Goal: Transaction & Acquisition: Register for event/course

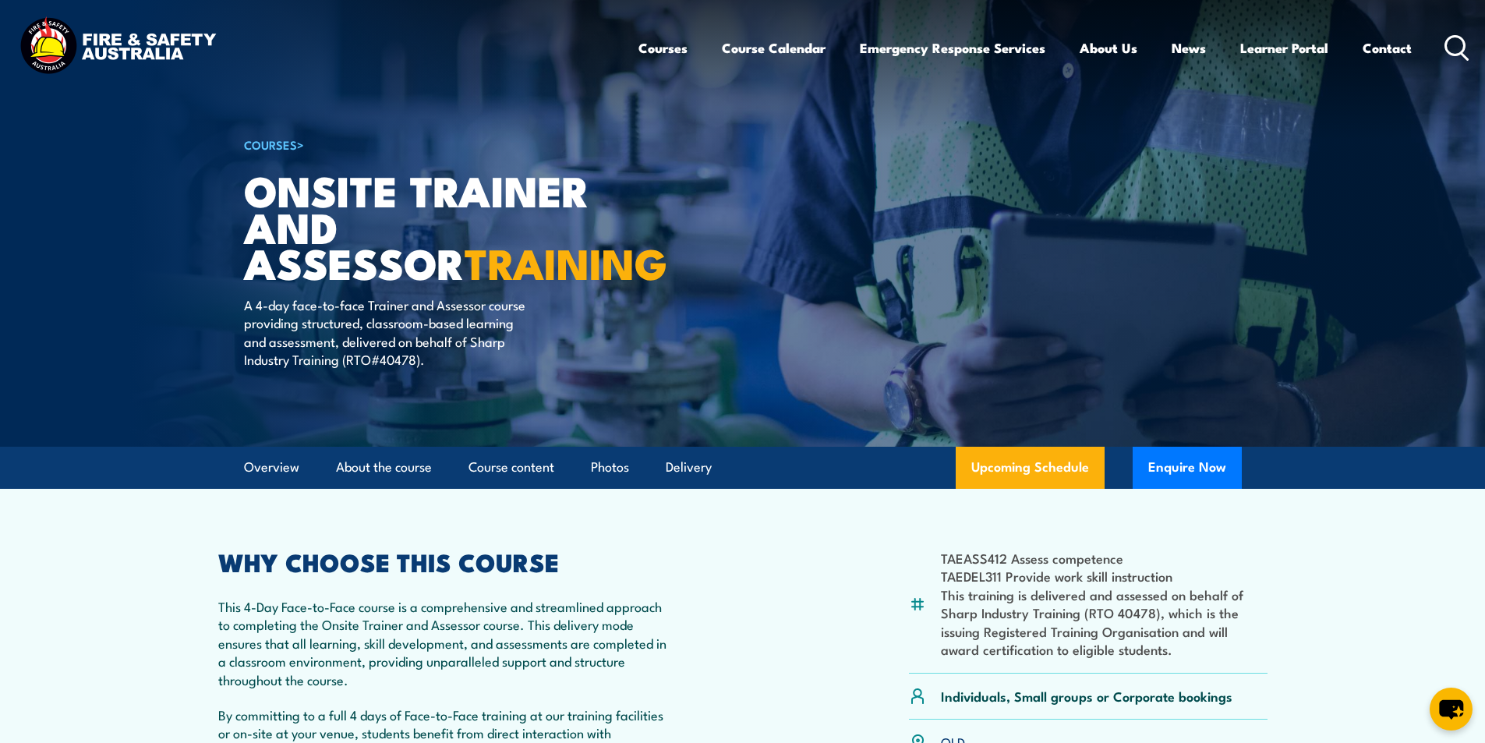
click at [1456, 41] on icon at bounding box center [1456, 48] width 25 height 26
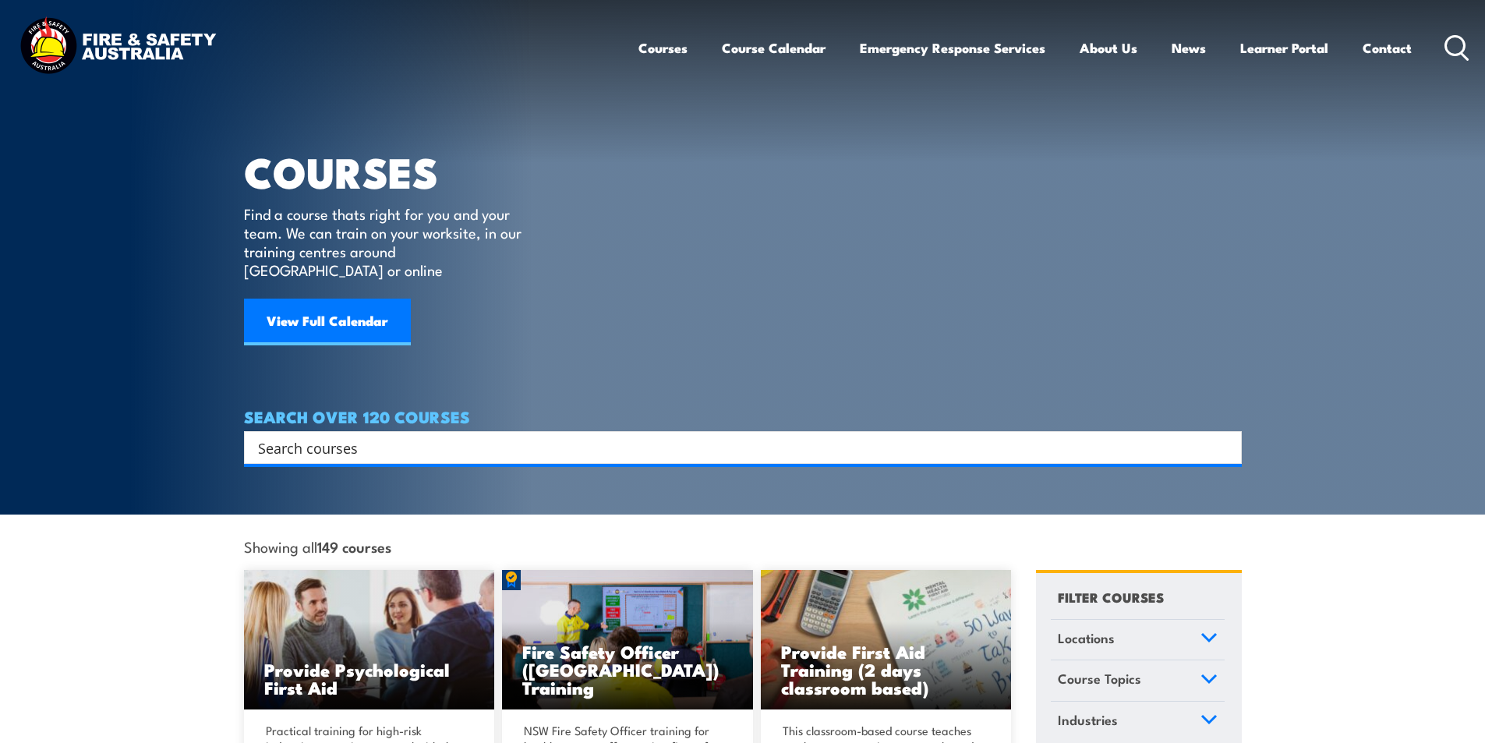
click at [322, 436] on input "Search input" at bounding box center [732, 447] width 949 height 23
type input "first attack"
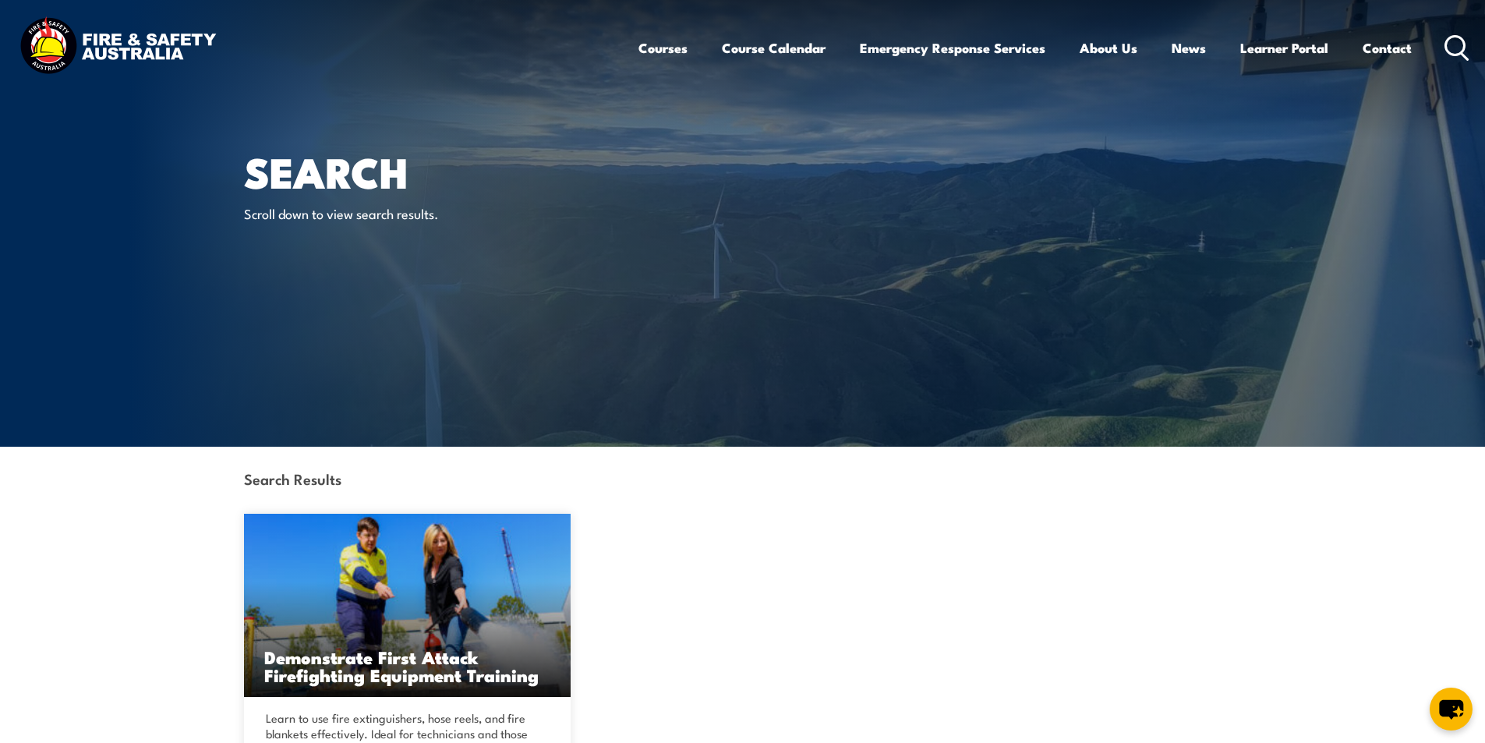
click at [1454, 51] on icon at bounding box center [1456, 48] width 25 height 26
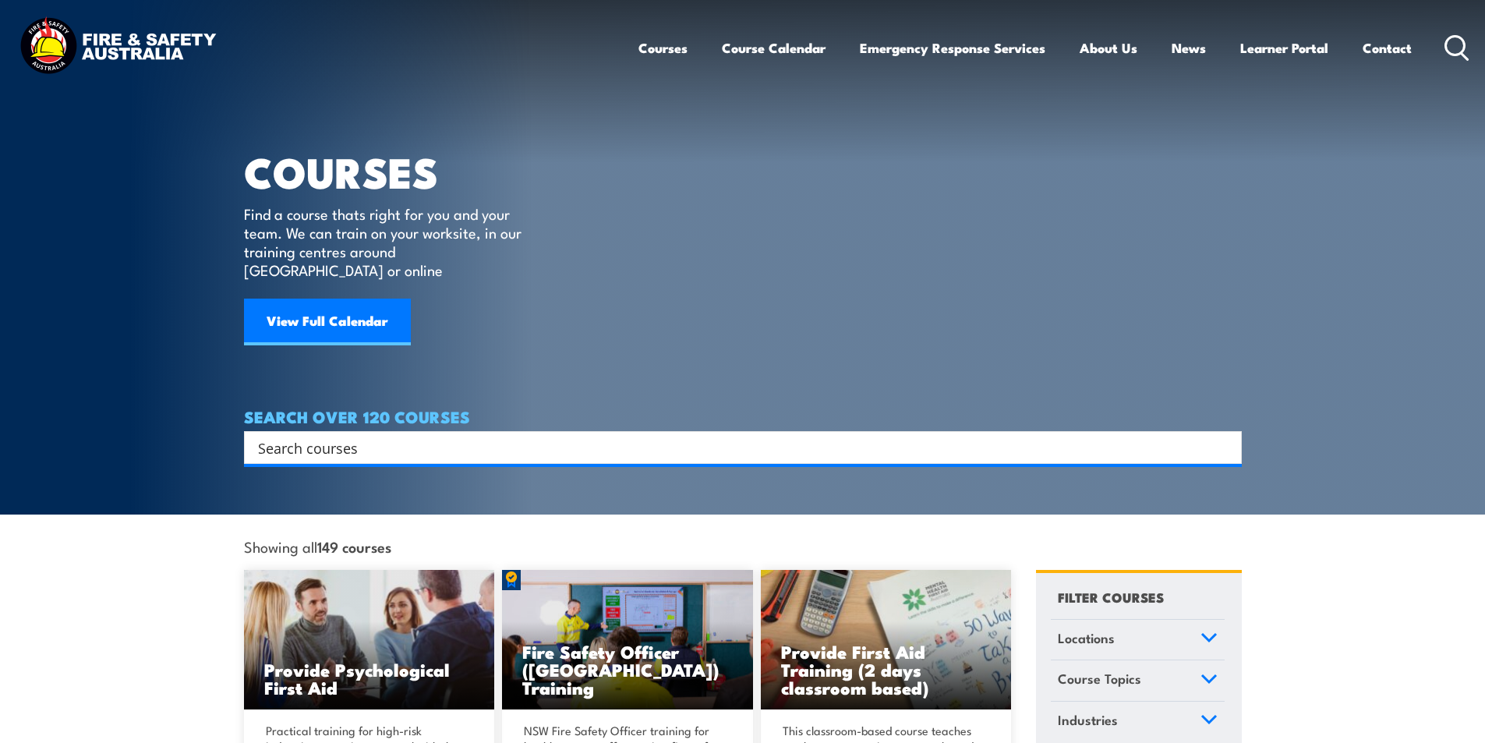
drag, startPoint x: 0, startPoint y: 0, endPoint x: 373, endPoint y: 426, distance: 566.2
click at [354, 438] on div "Search" at bounding box center [743, 447] width 998 height 33
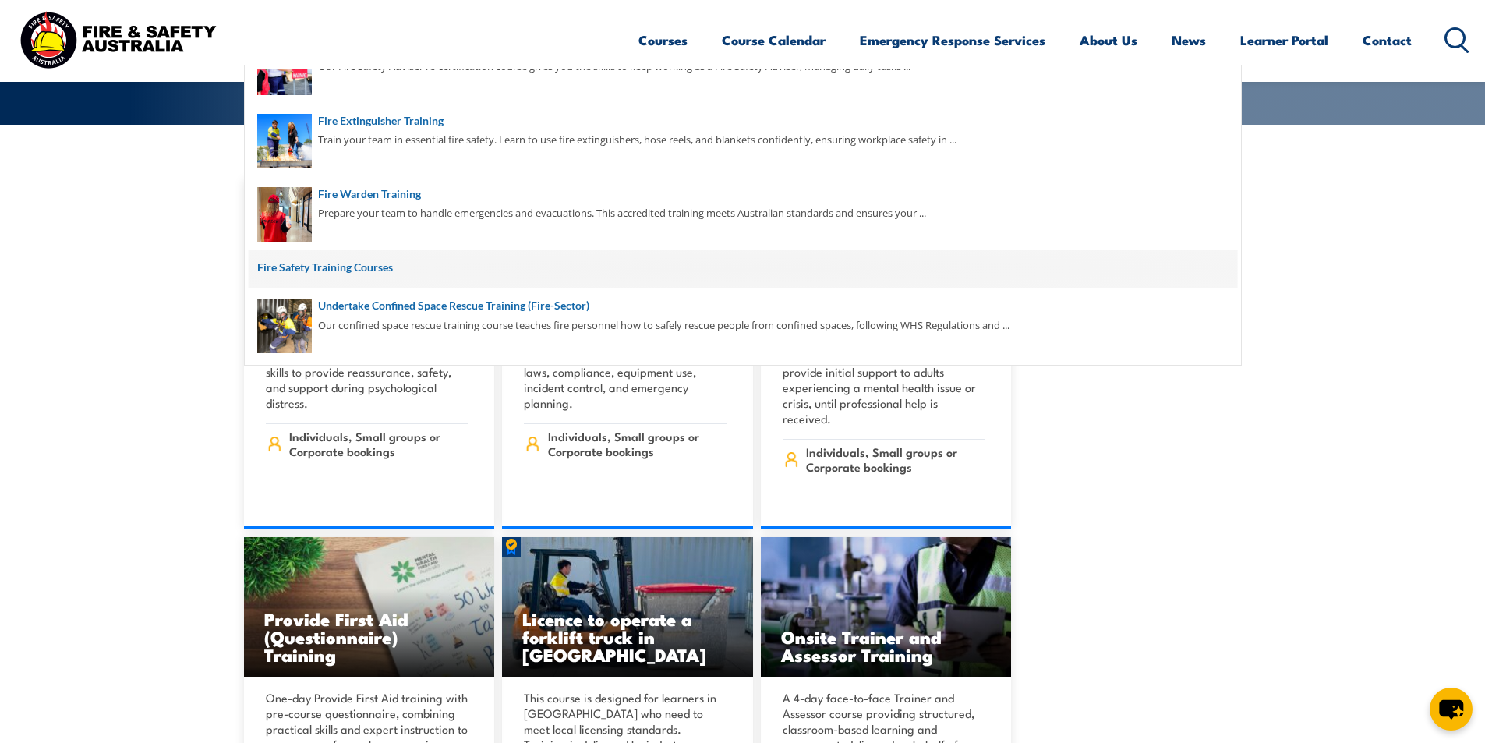
scroll to position [546, 0]
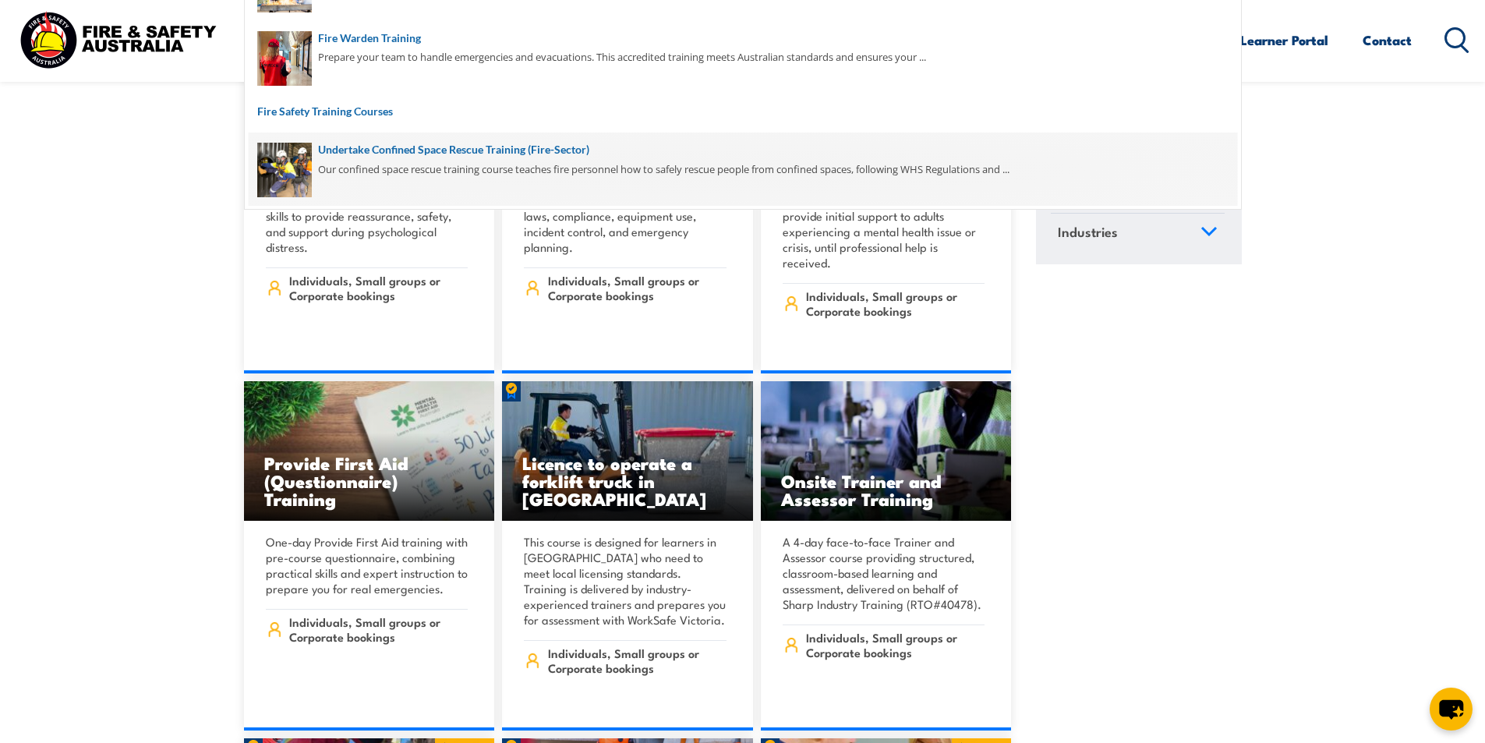
type input "fire"
click at [507, 147] on span at bounding box center [743, 168] width 988 height 73
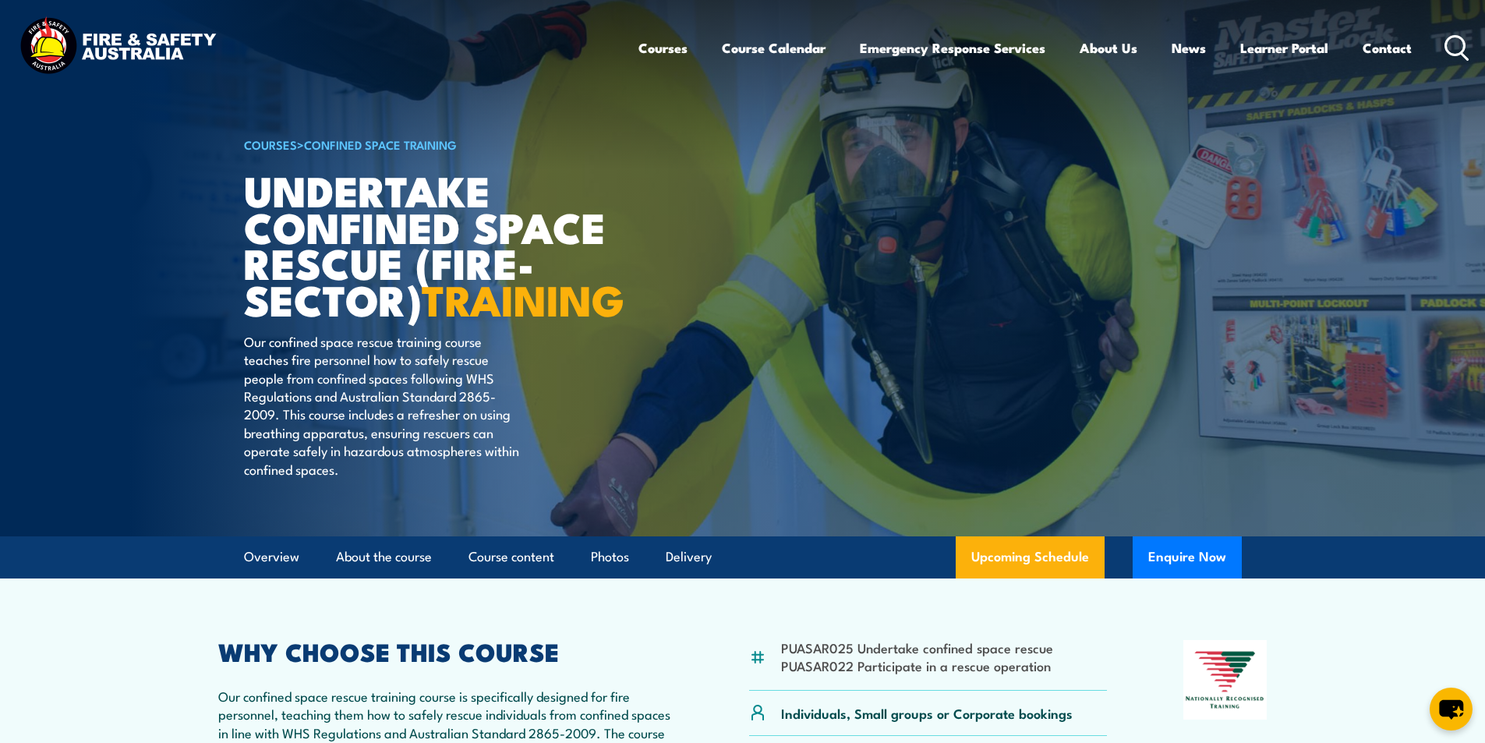
click at [1456, 42] on icon at bounding box center [1456, 48] width 25 height 26
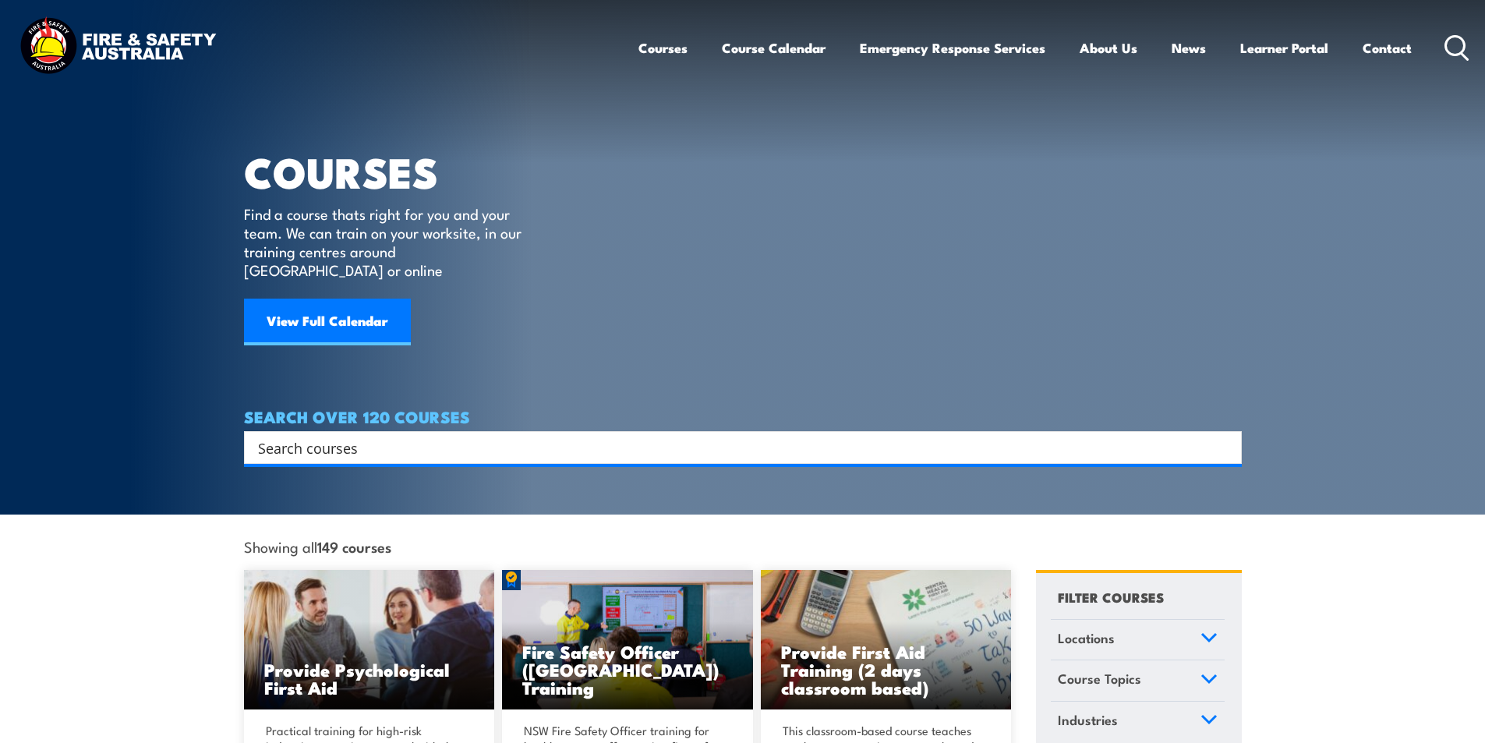
drag, startPoint x: 0, startPoint y: 0, endPoint x: 352, endPoint y: 428, distance: 553.8
click at [349, 436] on input "Search input" at bounding box center [732, 447] width 949 height 23
type input "f"
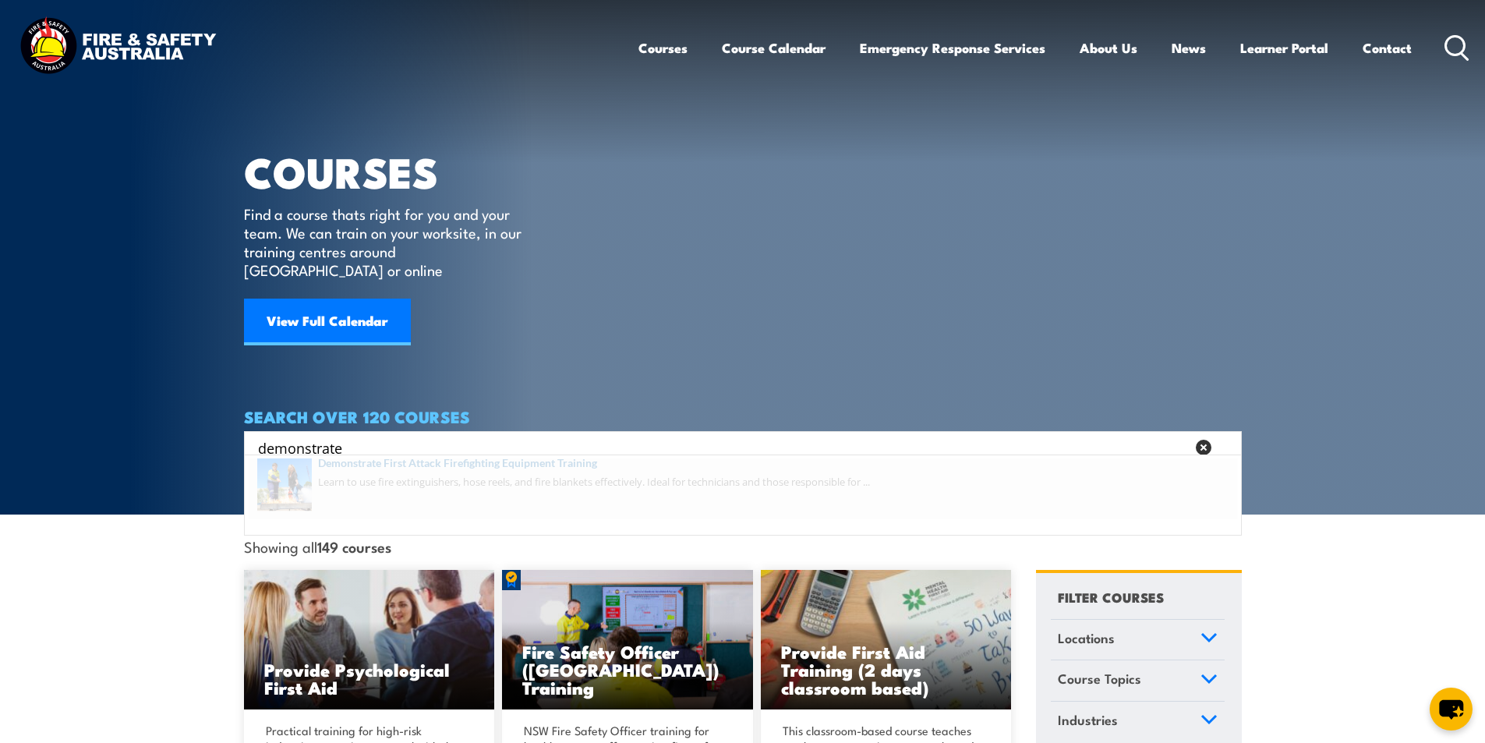
type input "demonstrate"
click at [542, 474] on span at bounding box center [743, 494] width 988 height 73
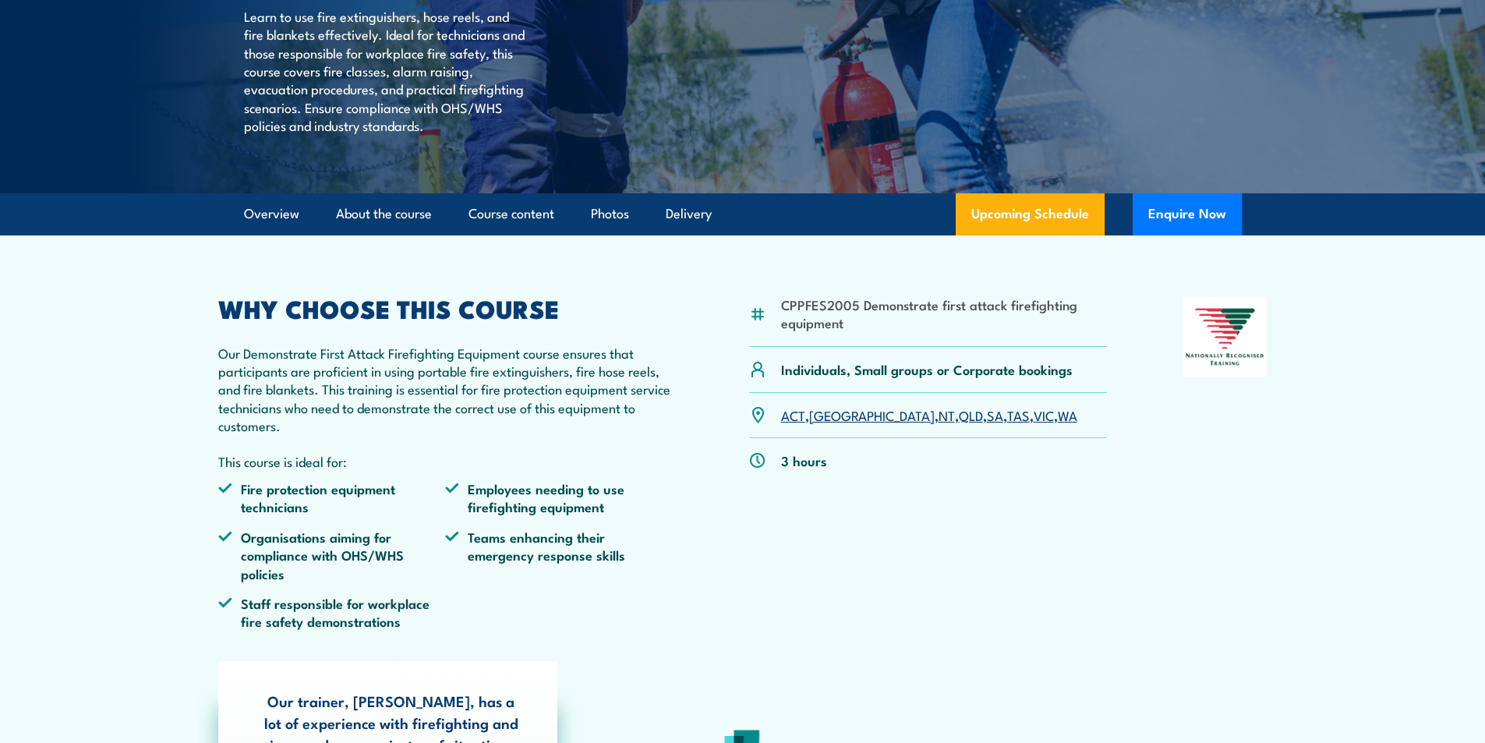
scroll to position [468, 0]
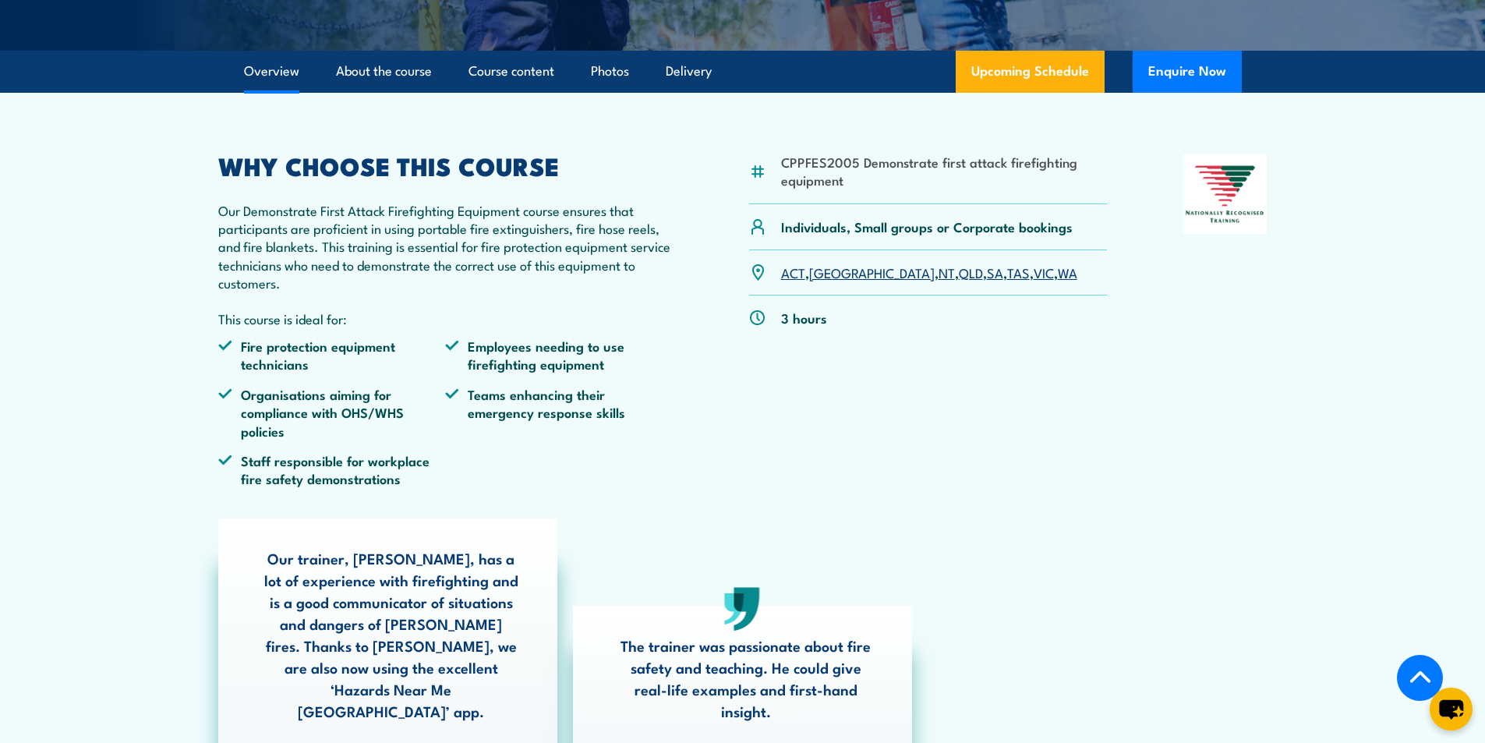
click at [1033, 281] on link "VIC" at bounding box center [1043, 272] width 20 height 19
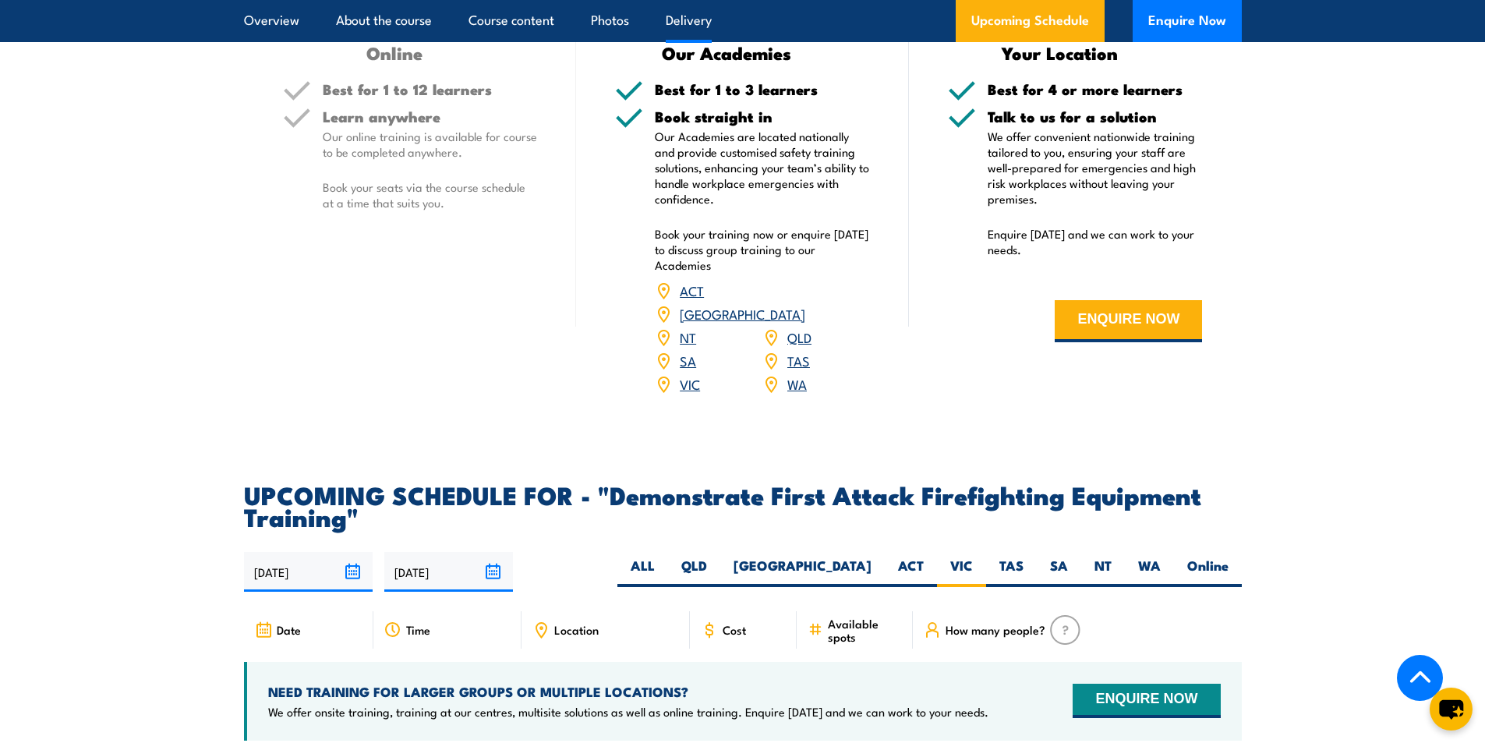
scroll to position [2125, 0]
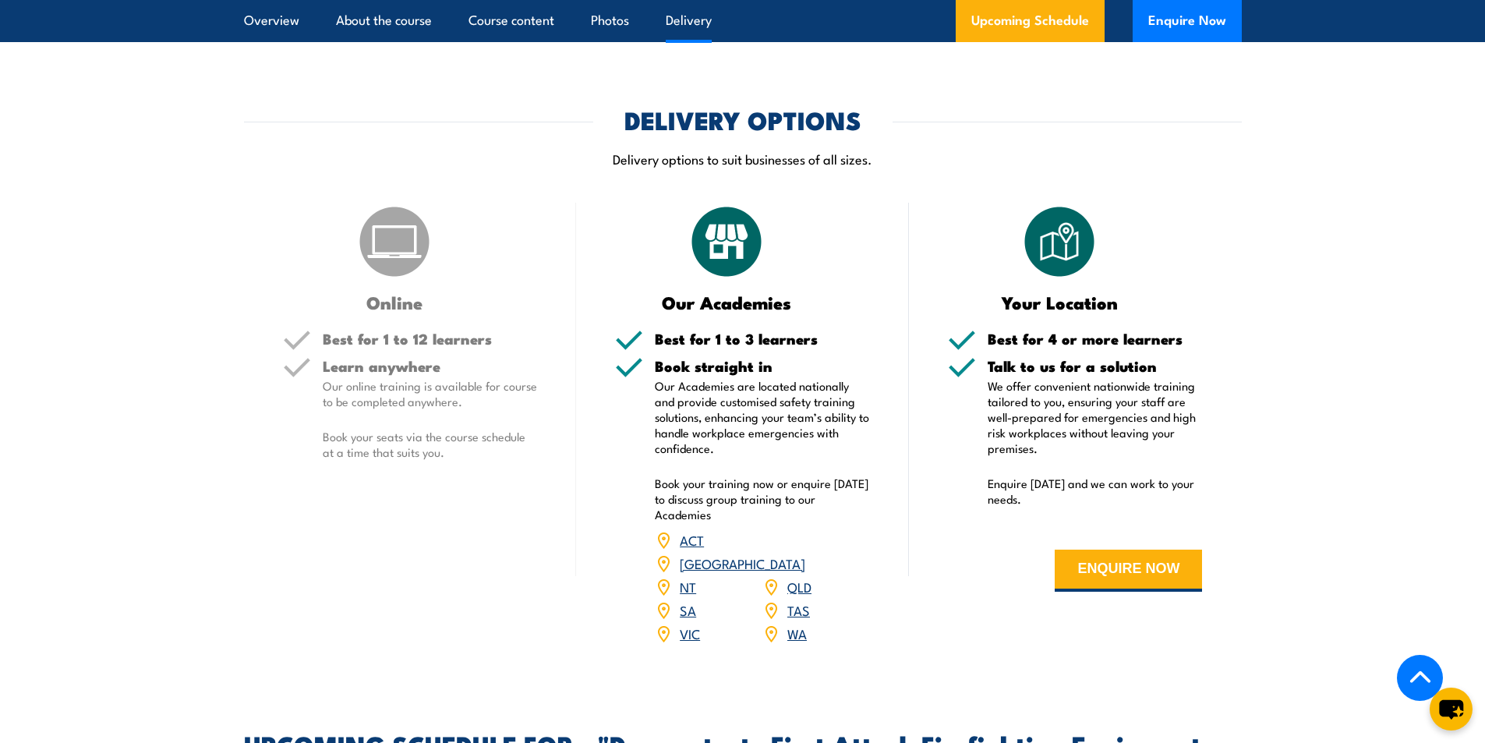
click at [804, 553] on link "[GEOGRAPHIC_DATA]" at bounding box center [742, 562] width 125 height 19
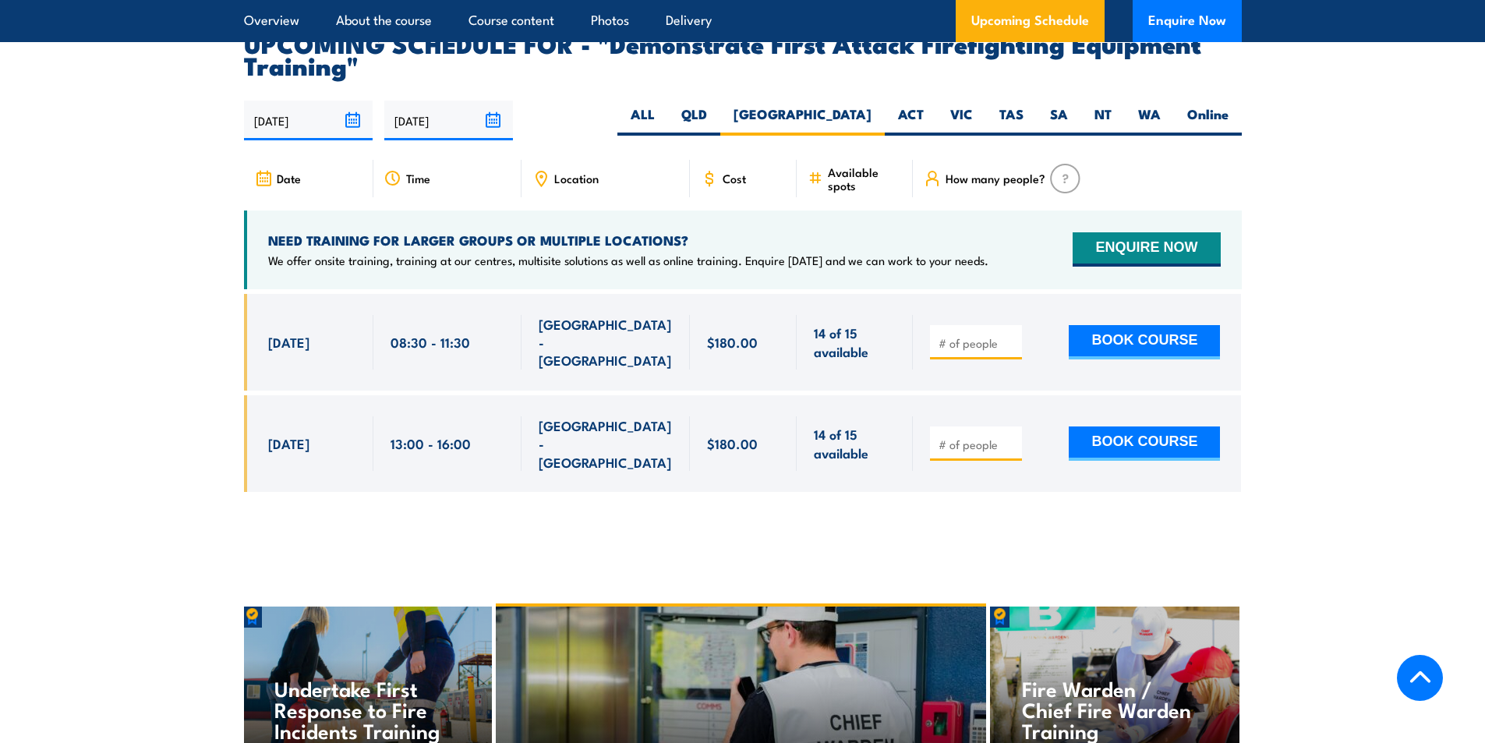
scroll to position [2826, 0]
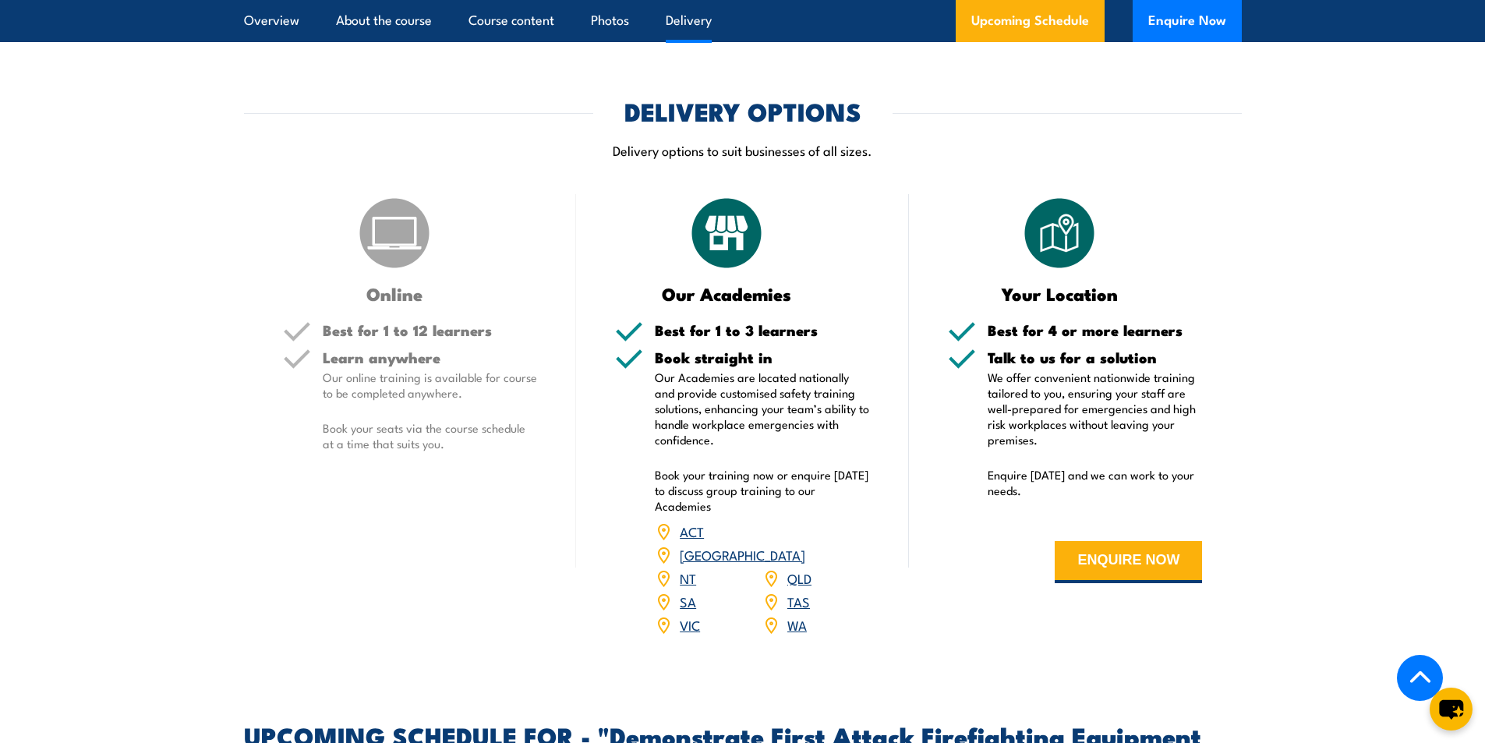
click at [800, 568] on link "QLD" at bounding box center [799, 577] width 24 height 19
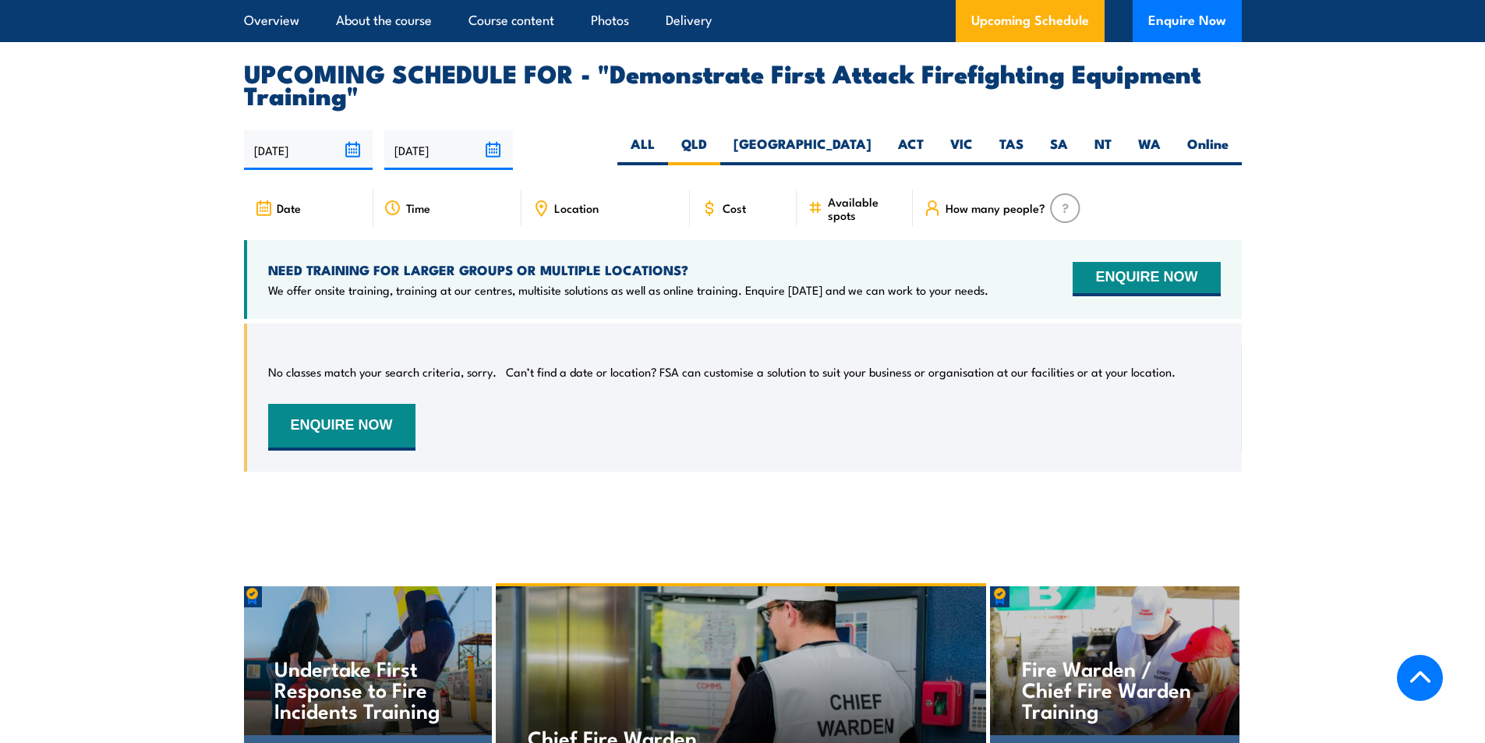
scroll to position [2826, 0]
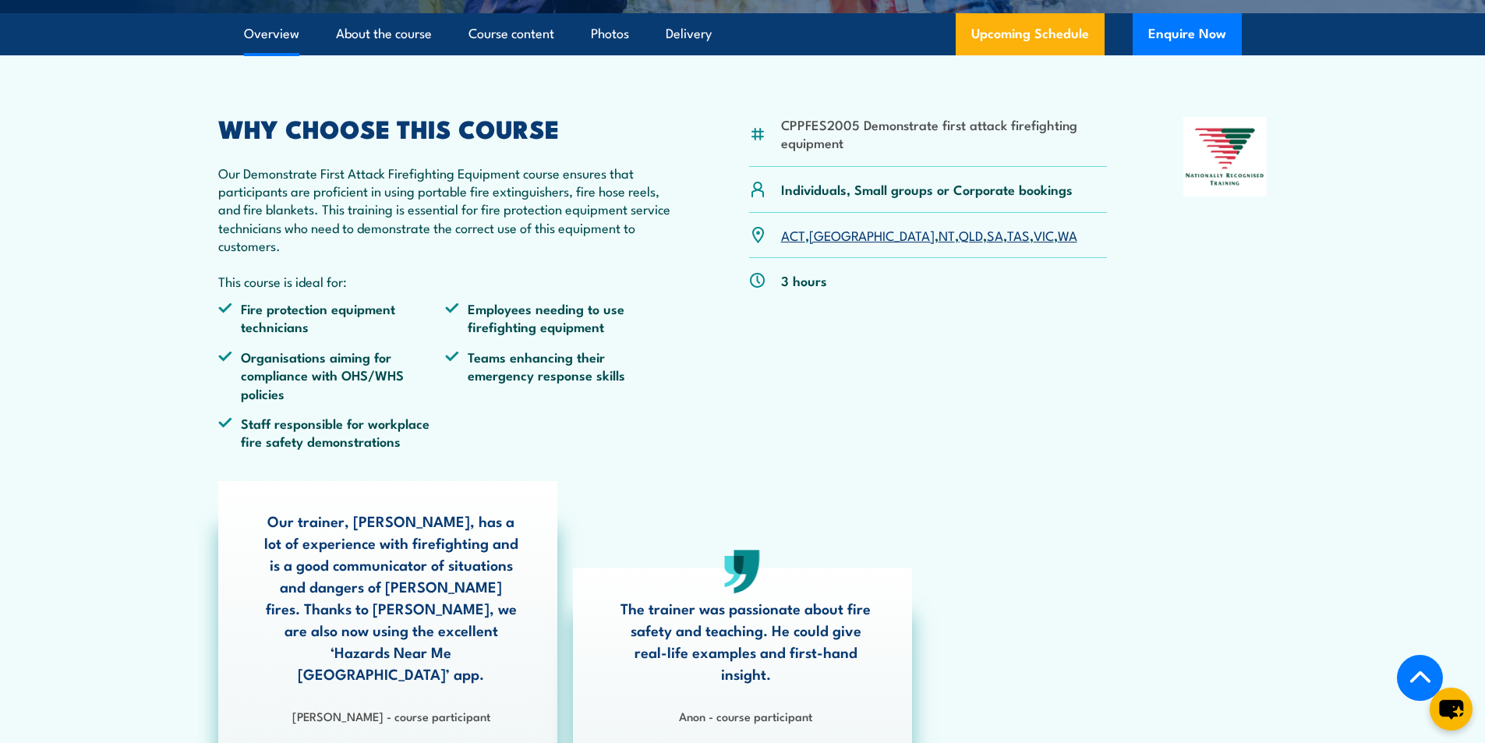
scroll to position [37, 0]
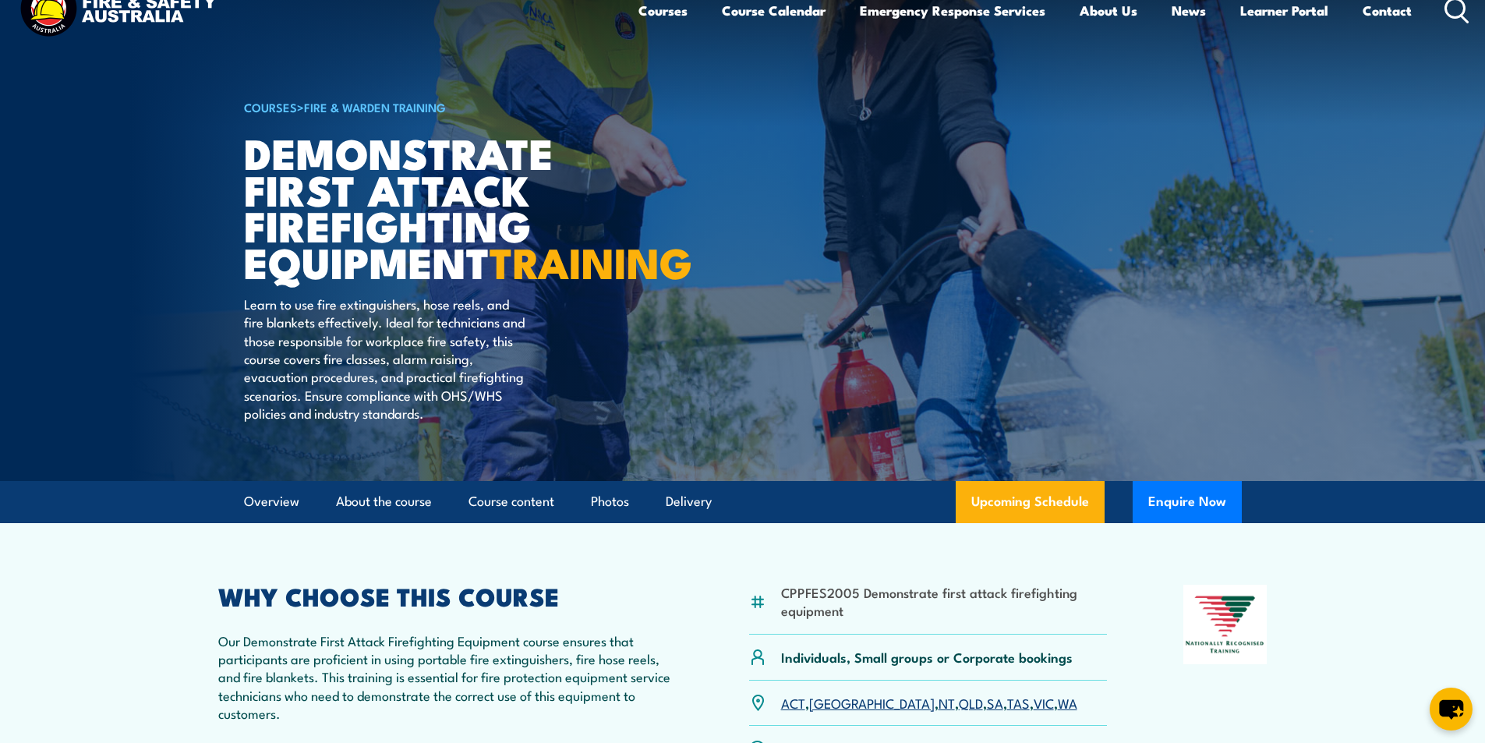
click at [1454, 6] on icon at bounding box center [1456, 11] width 25 height 26
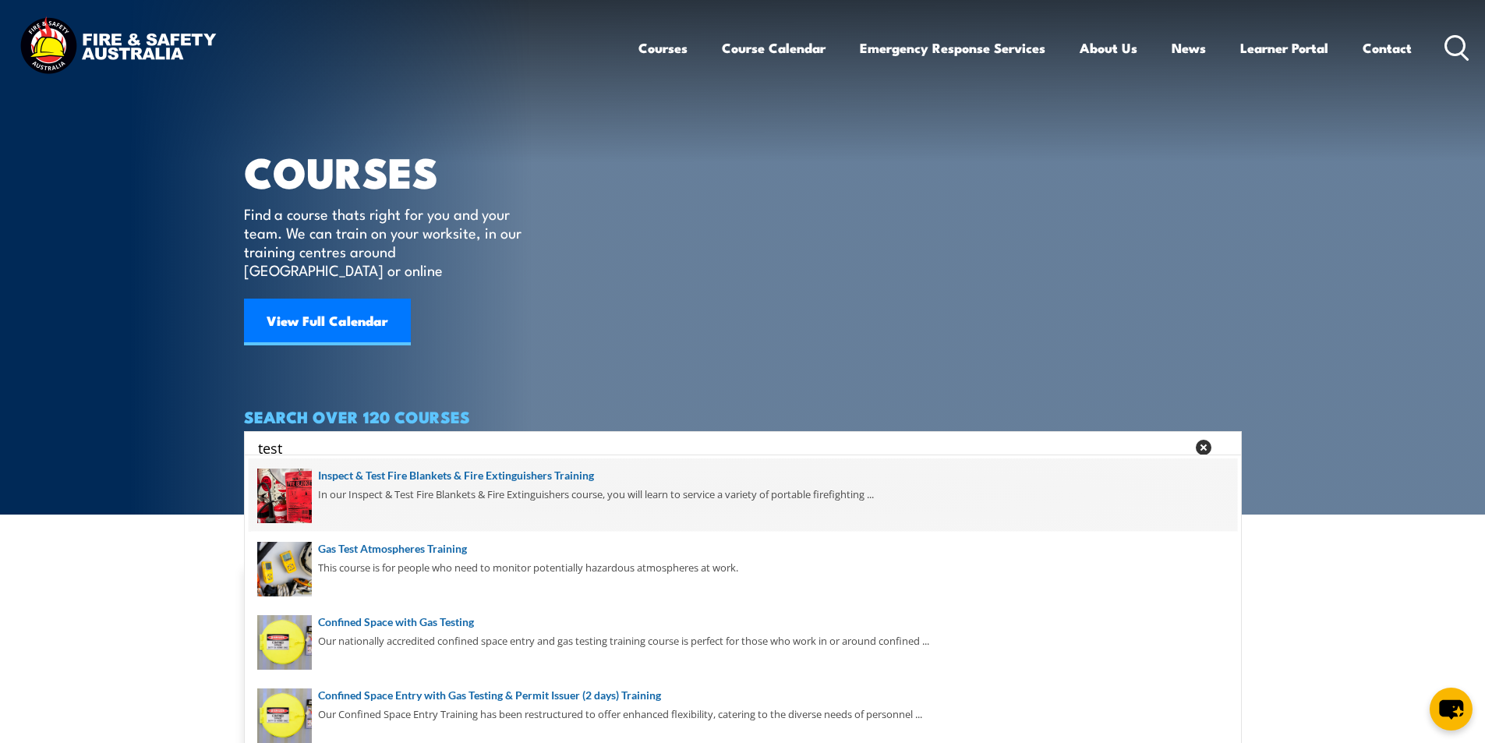
type input "test"
click at [470, 481] on span at bounding box center [743, 494] width 988 height 73
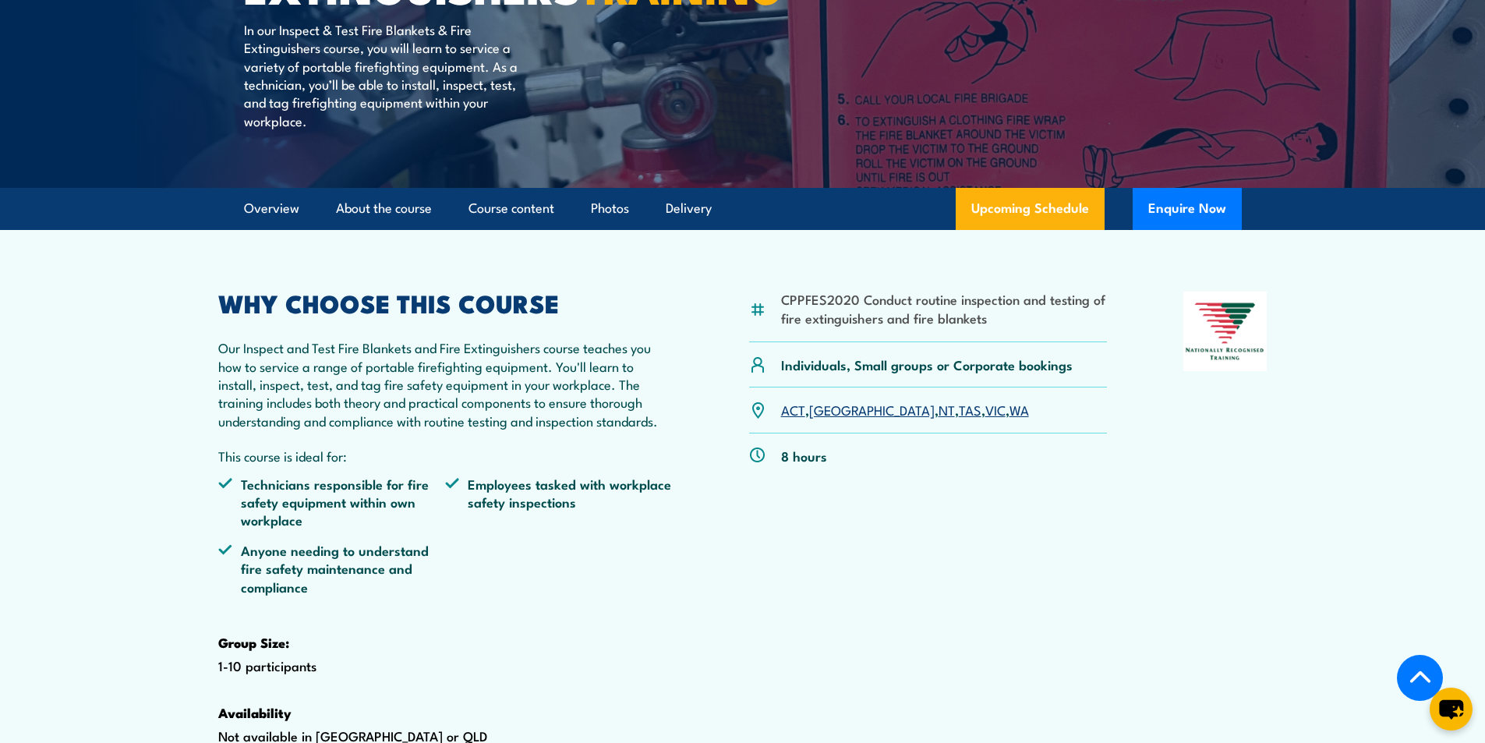
click at [1009, 419] on link "WA" at bounding box center [1018, 409] width 19 height 19
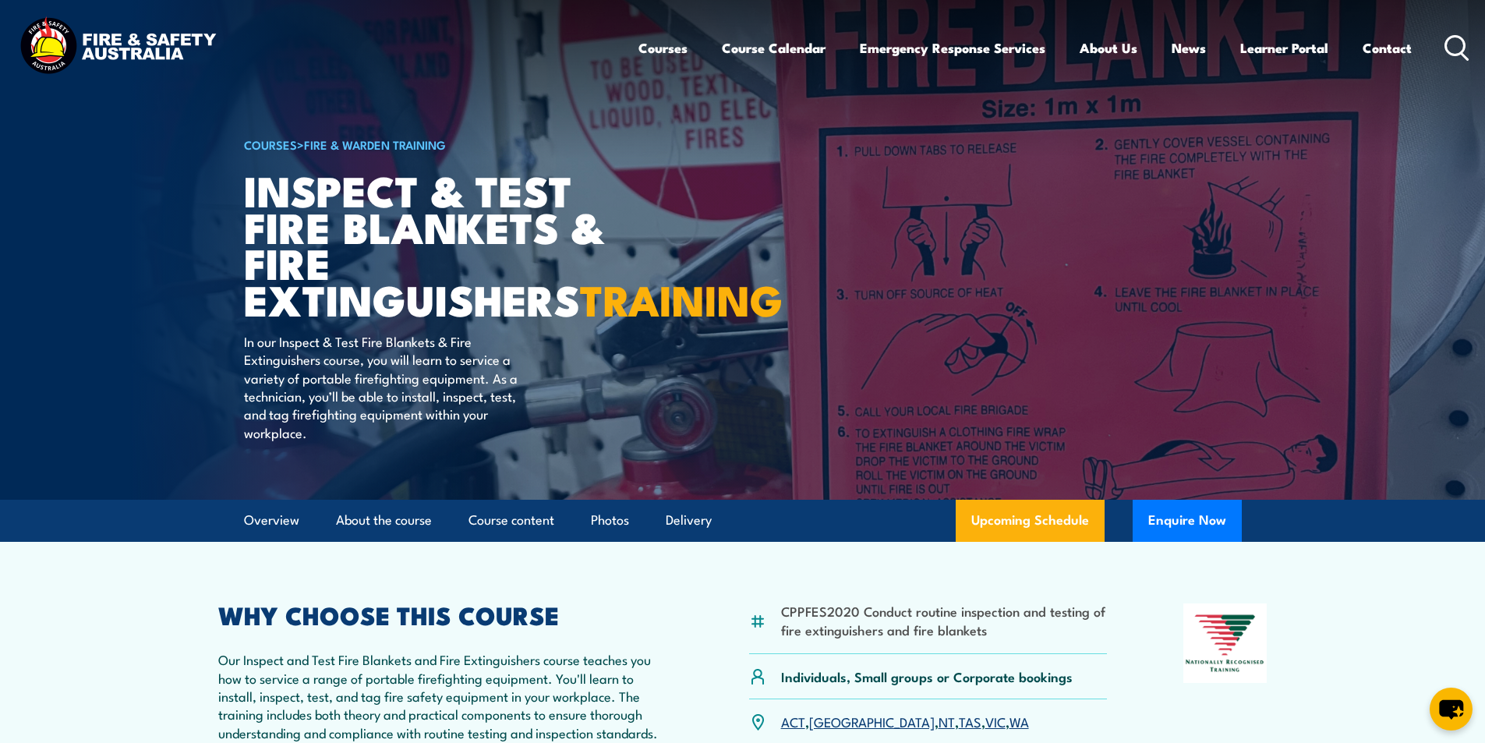
click at [1450, 48] on icon at bounding box center [1456, 48] width 25 height 26
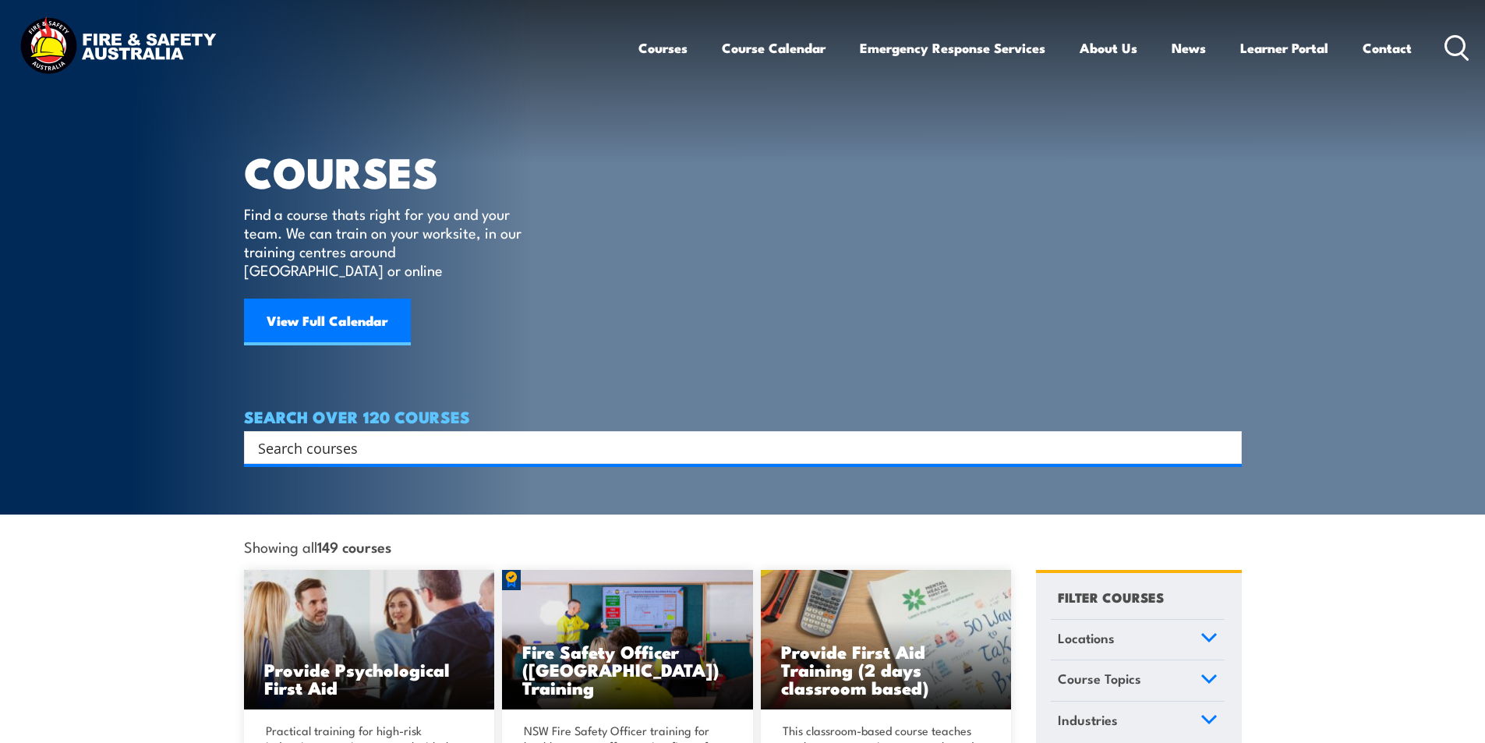
click at [380, 436] on input "Search input" at bounding box center [732, 447] width 949 height 23
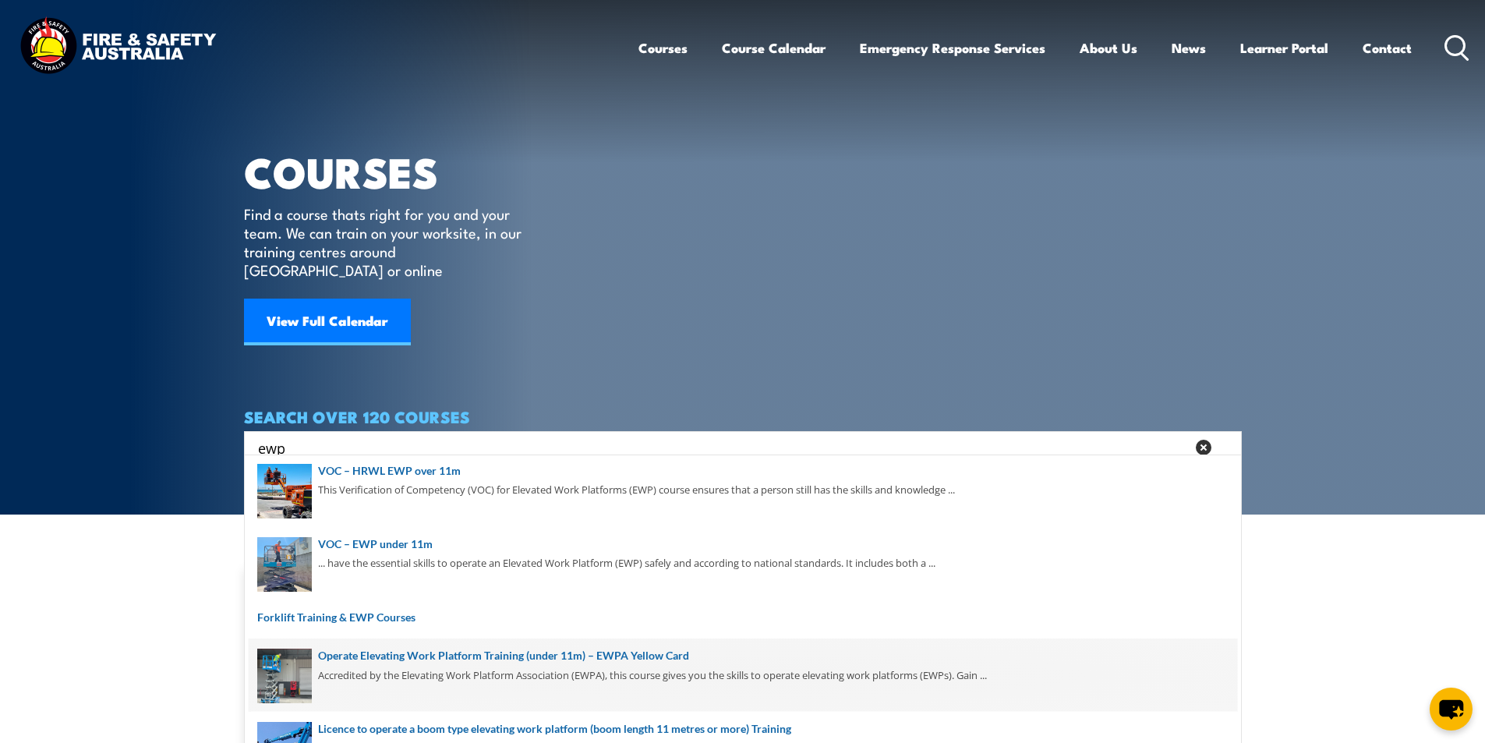
scroll to position [185, 0]
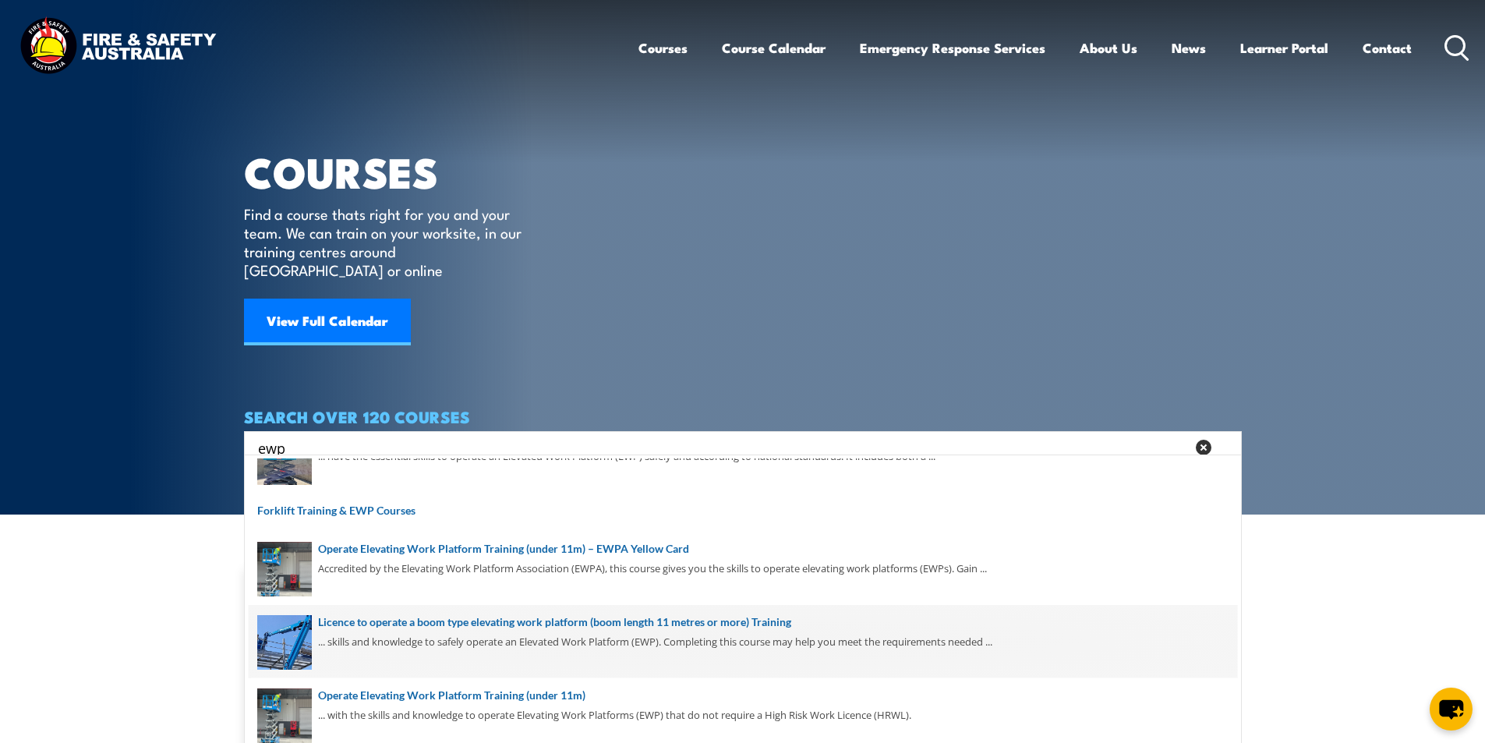
type input "ewp"
click at [631, 620] on span at bounding box center [743, 641] width 988 height 73
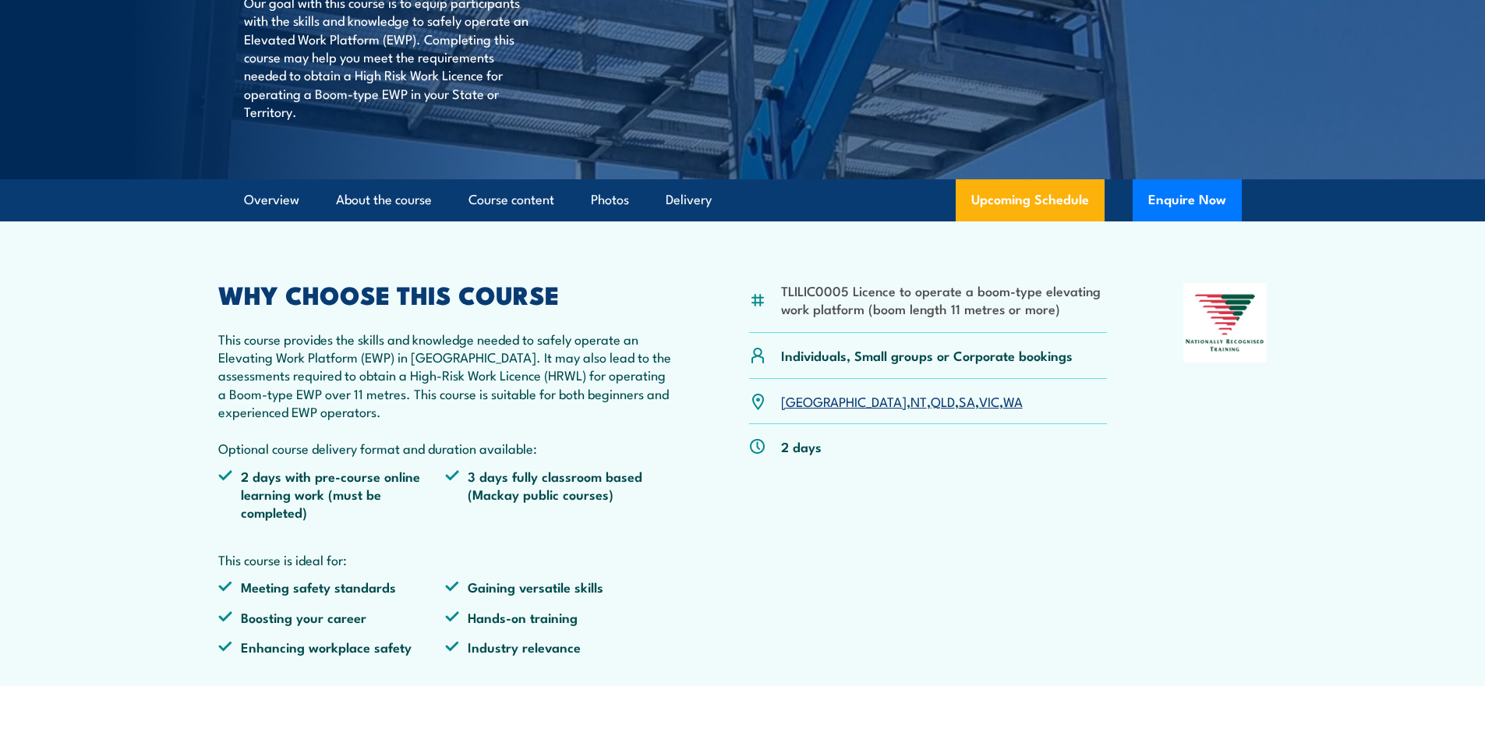
scroll to position [468, 0]
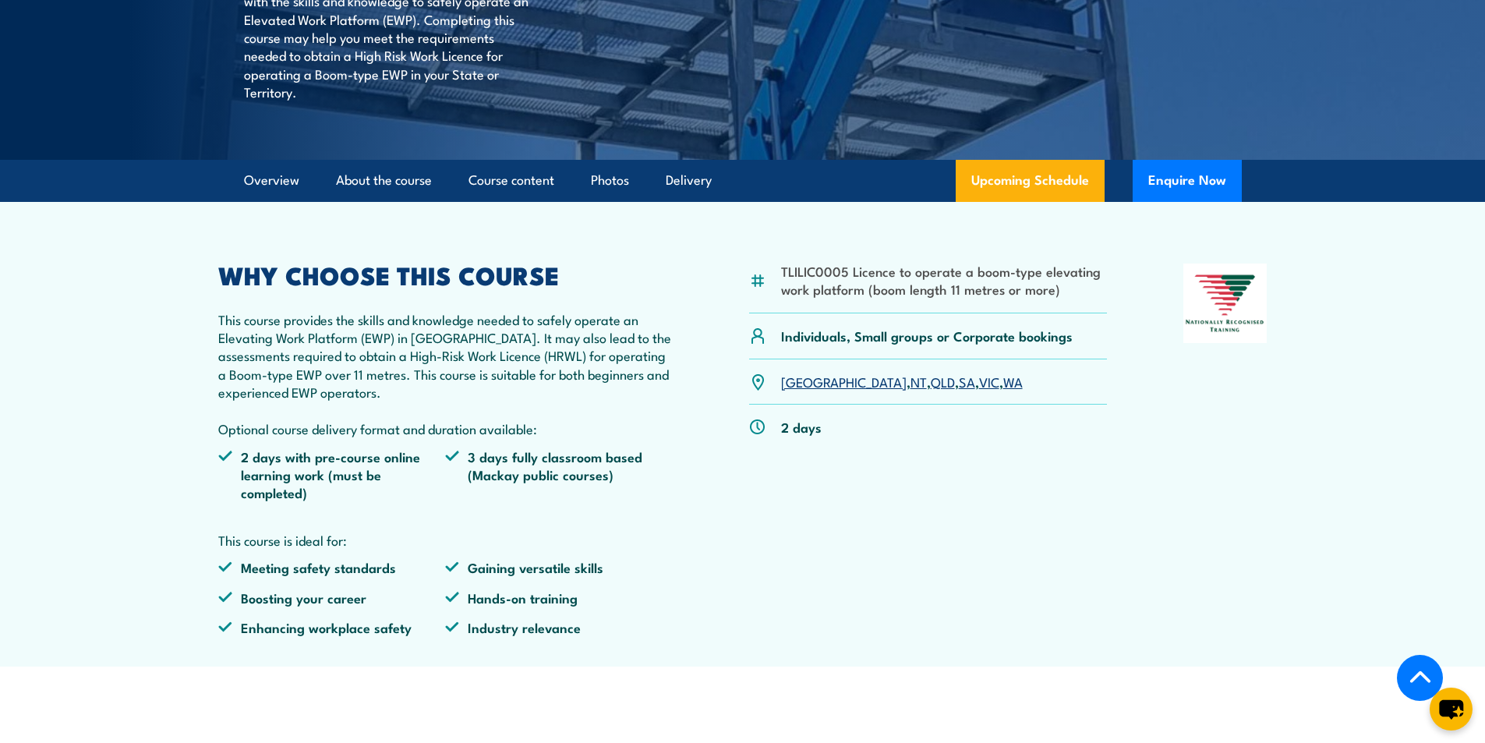
click at [910, 380] on link "NT" at bounding box center [918, 381] width 16 height 19
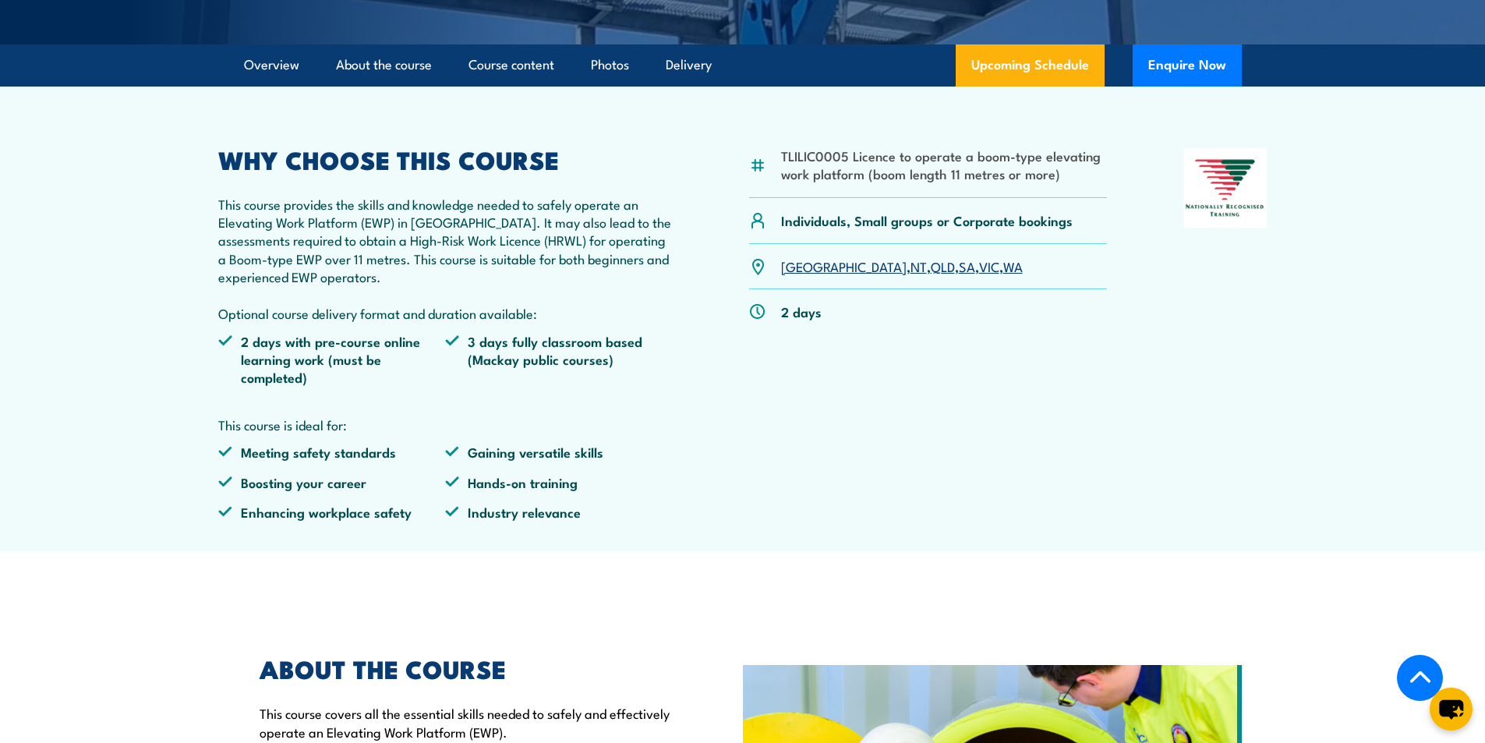
scroll to position [333, 0]
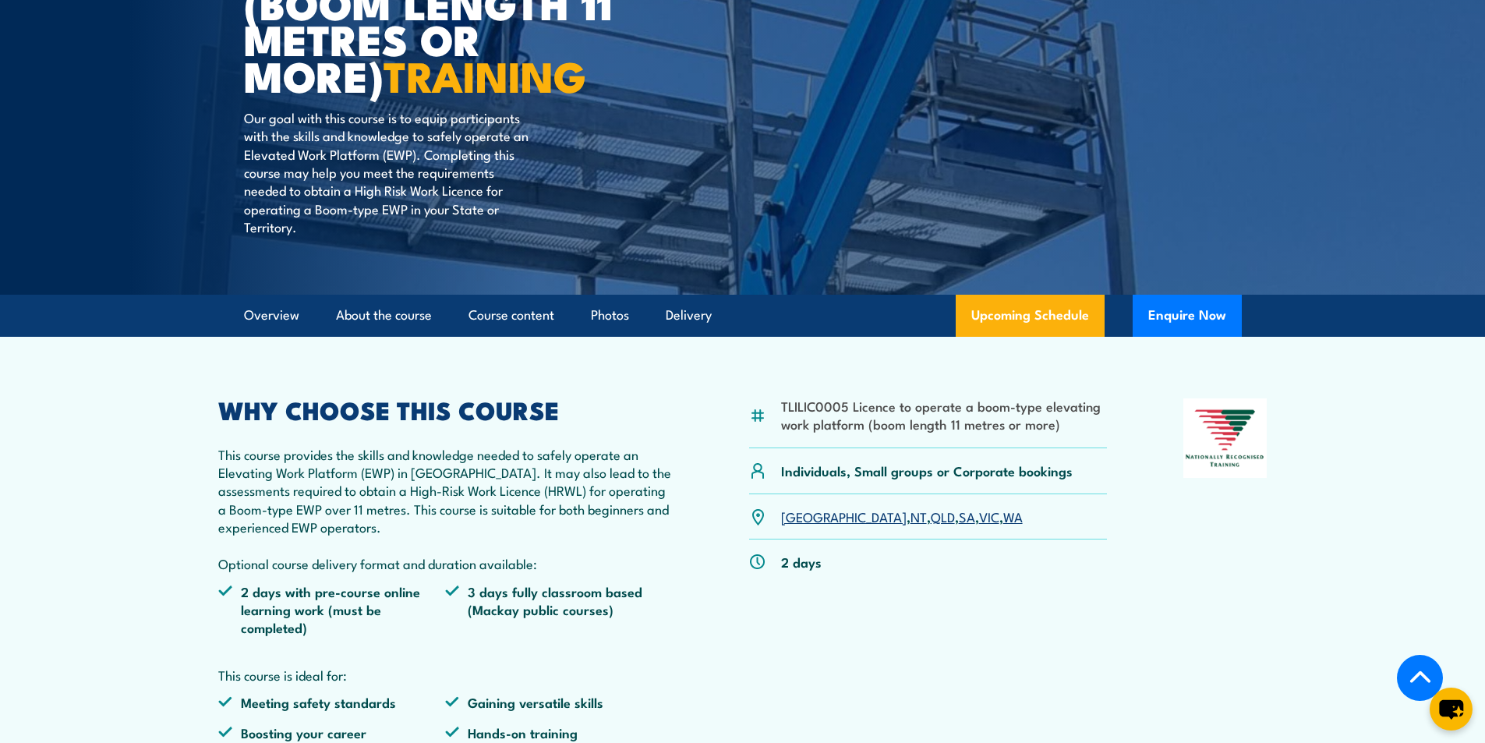
click at [910, 521] on link "NT" at bounding box center [918, 516] width 16 height 19
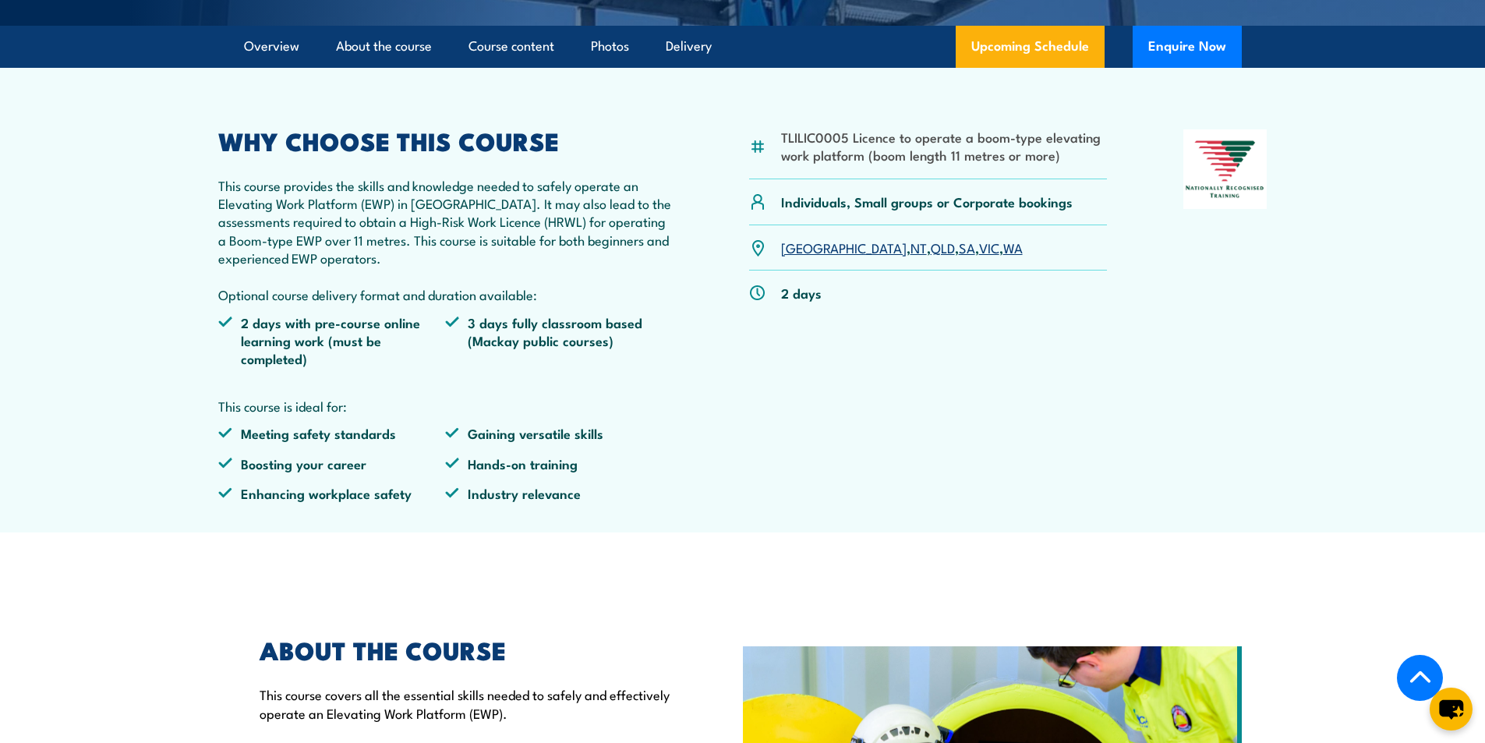
scroll to position [411, 0]
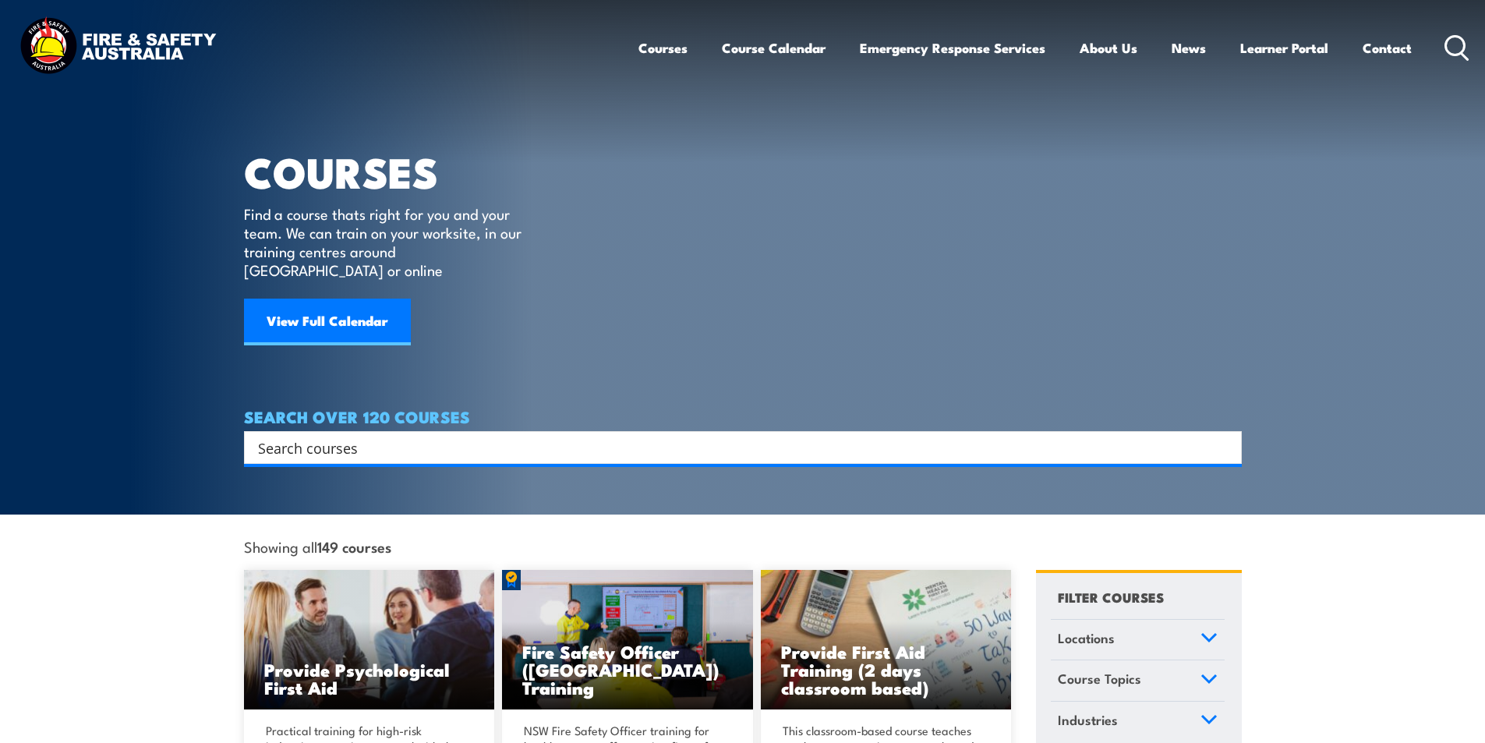
click at [404, 436] on input "Search input" at bounding box center [732, 447] width 949 height 23
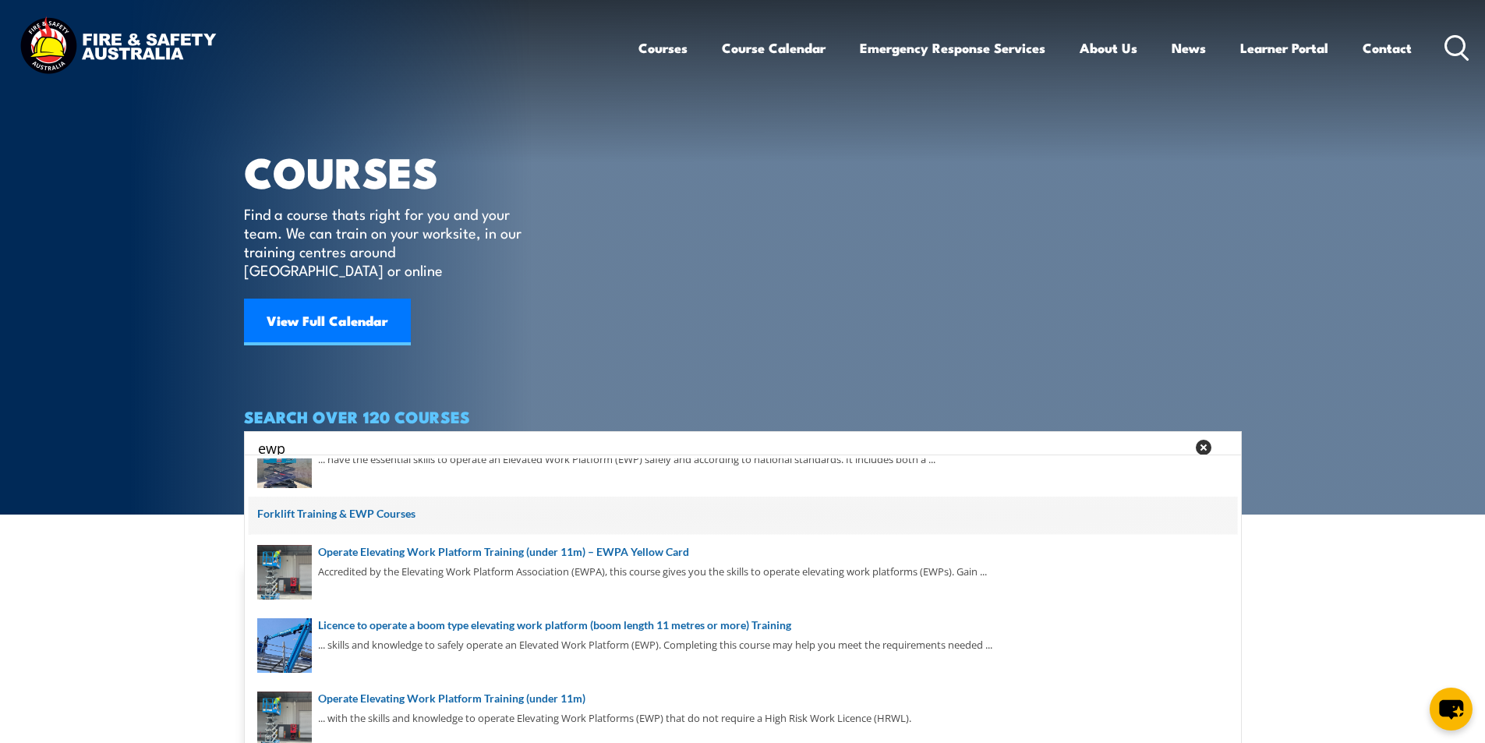
scroll to position [185, 0]
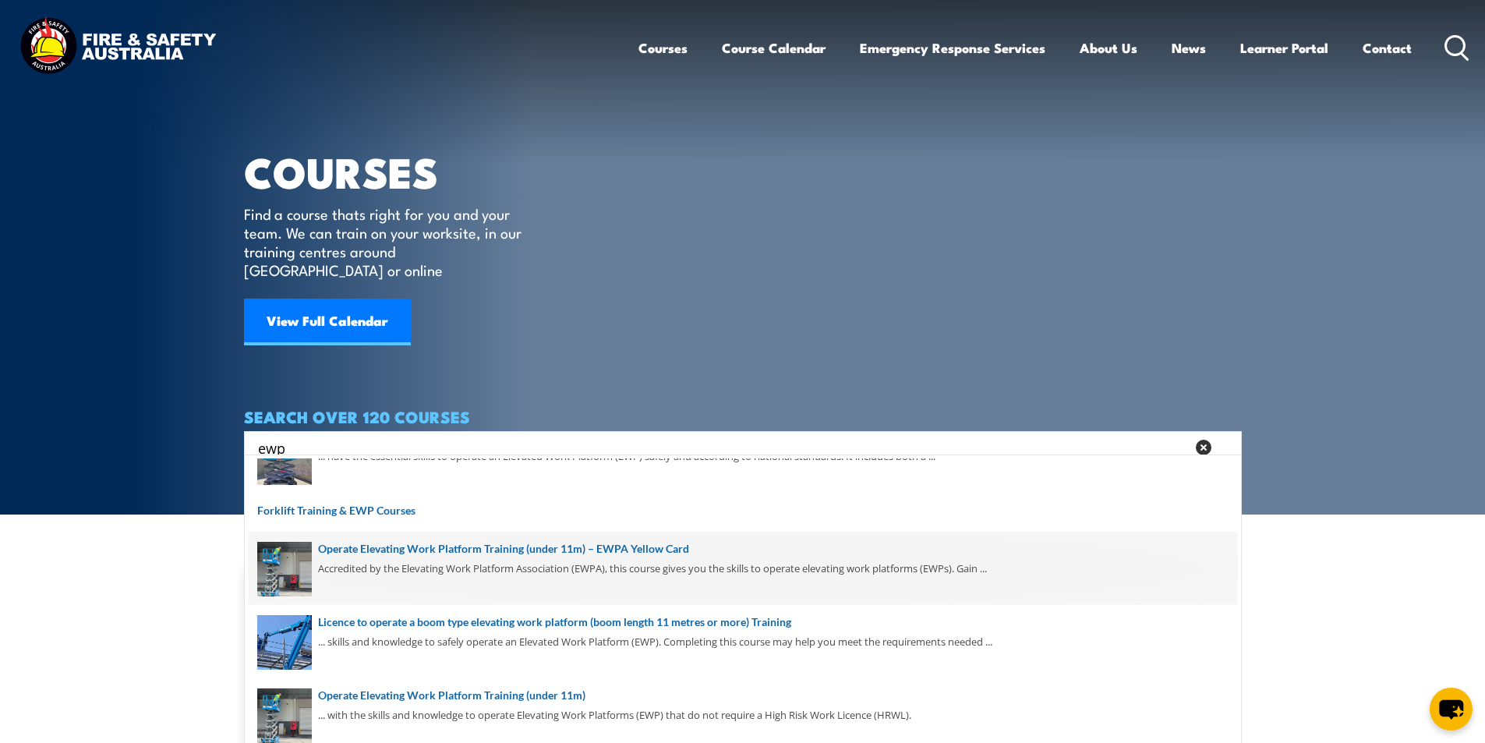
type input "ewp"
click at [645, 549] on span at bounding box center [743, 568] width 988 height 73
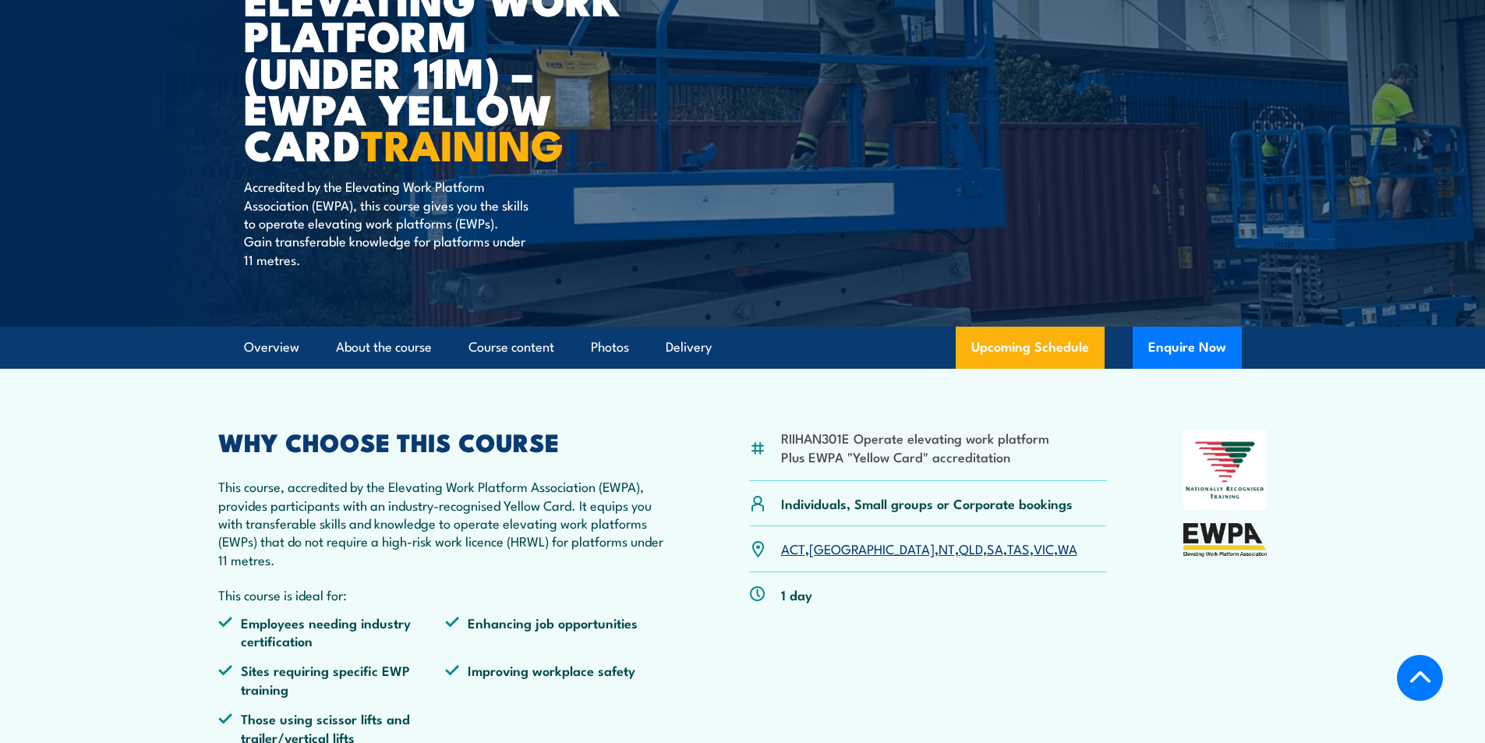
scroll to position [312, 0]
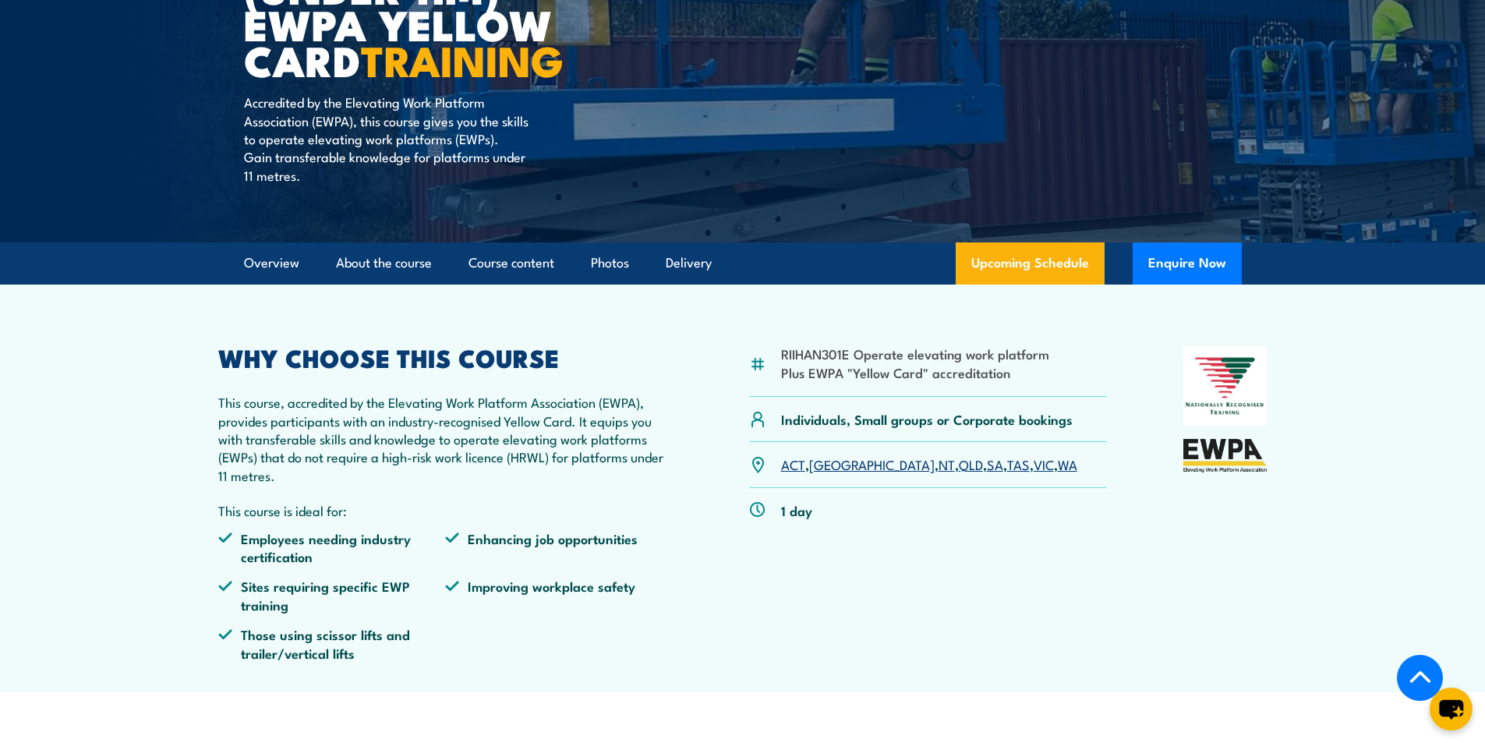
click at [938, 464] on link "NT" at bounding box center [946, 463] width 16 height 19
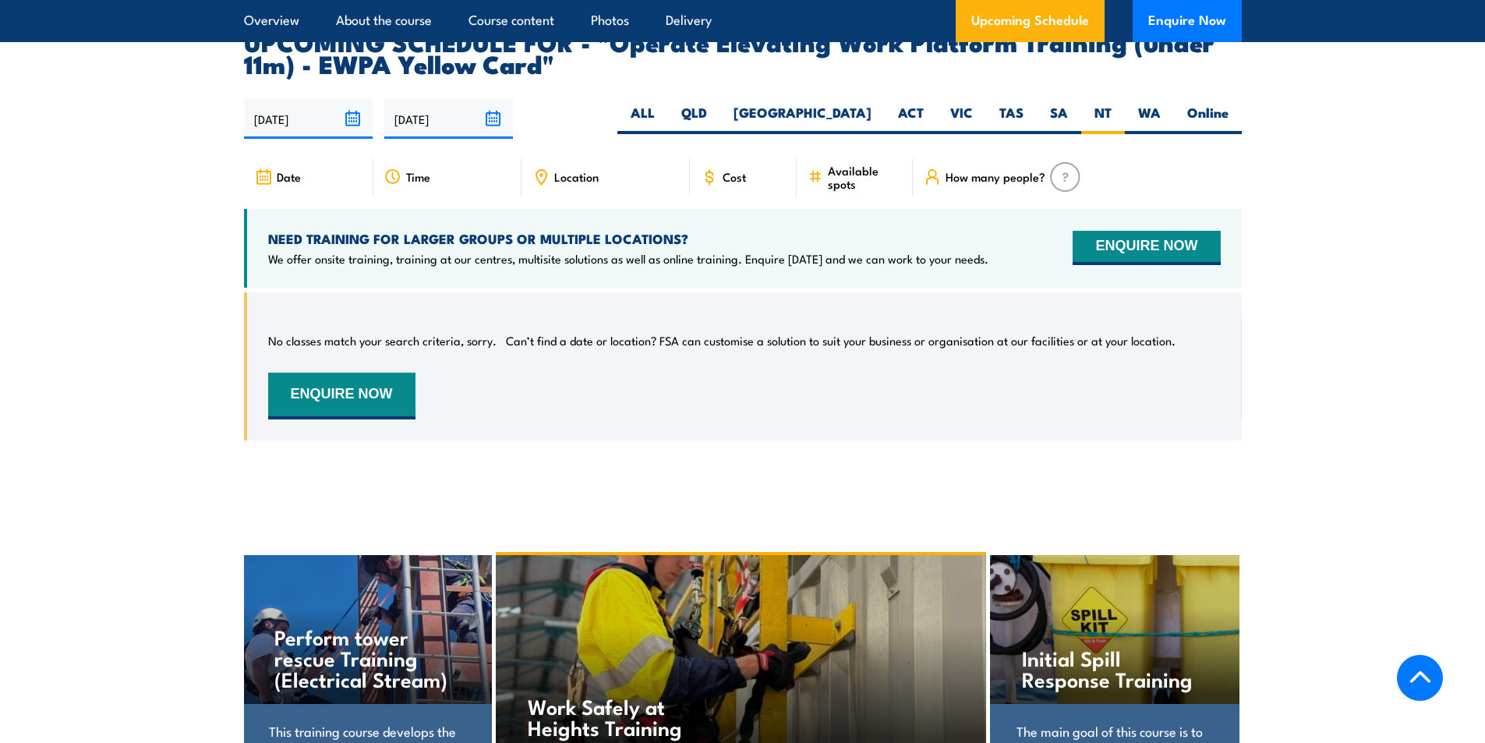
scroll to position [2527, 0]
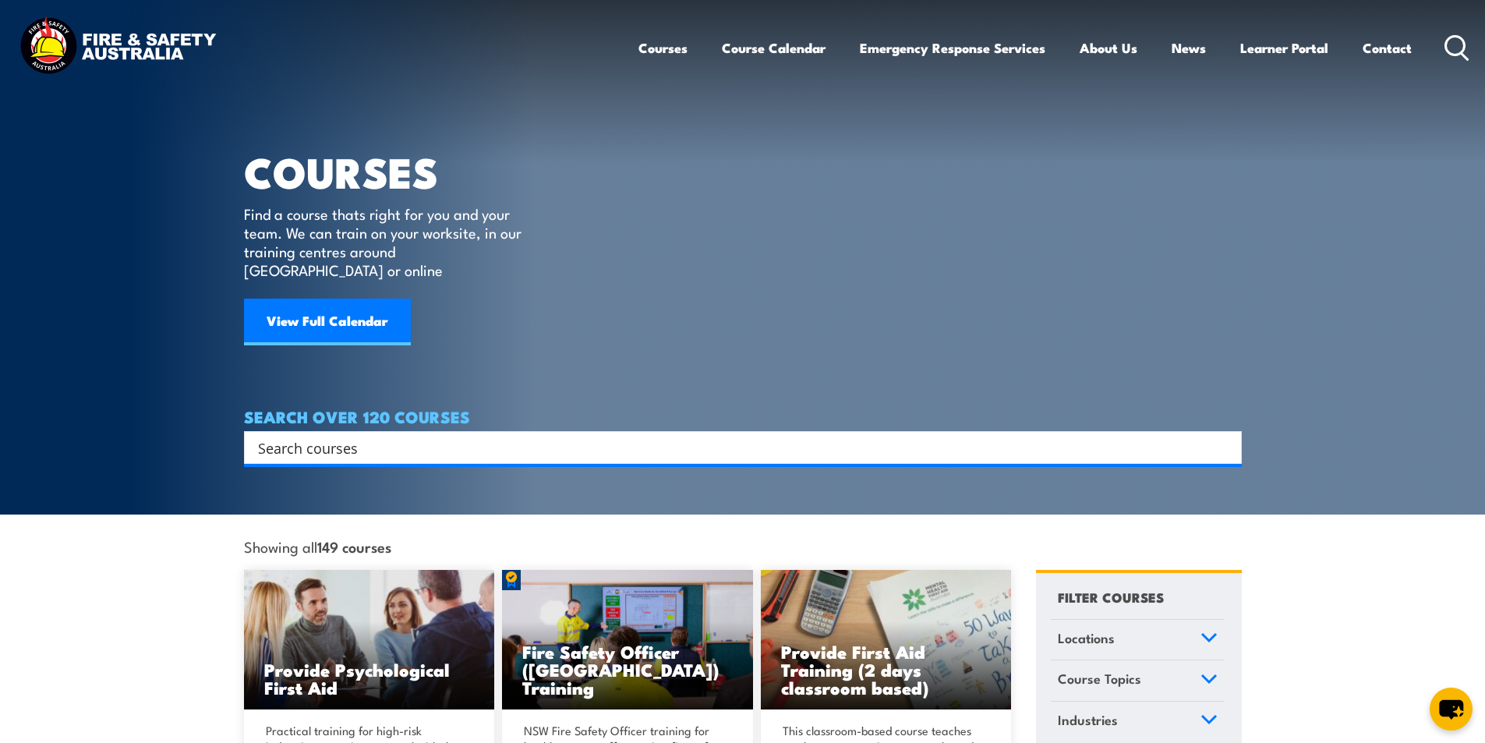
click at [394, 436] on input "Search input" at bounding box center [732, 447] width 949 height 23
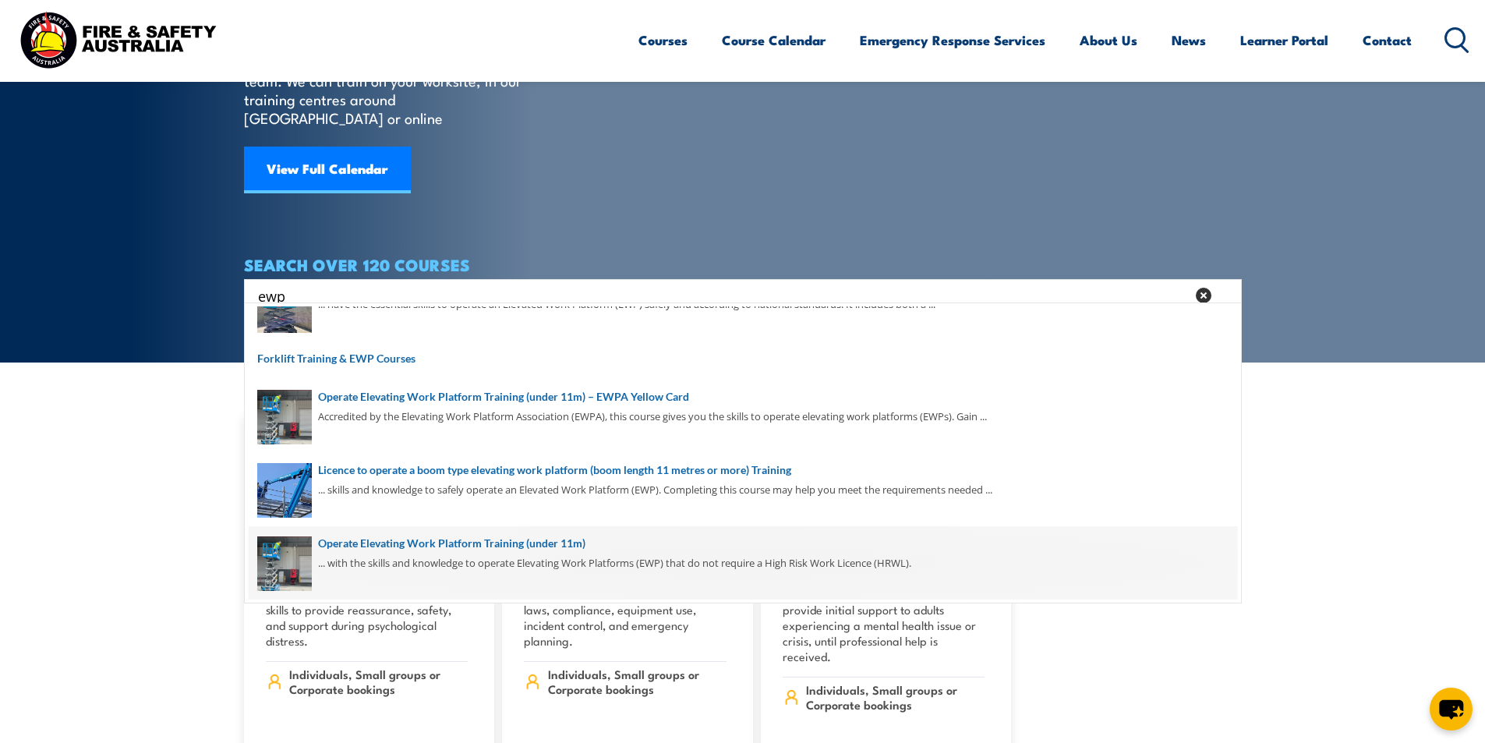
scroll to position [156, 0]
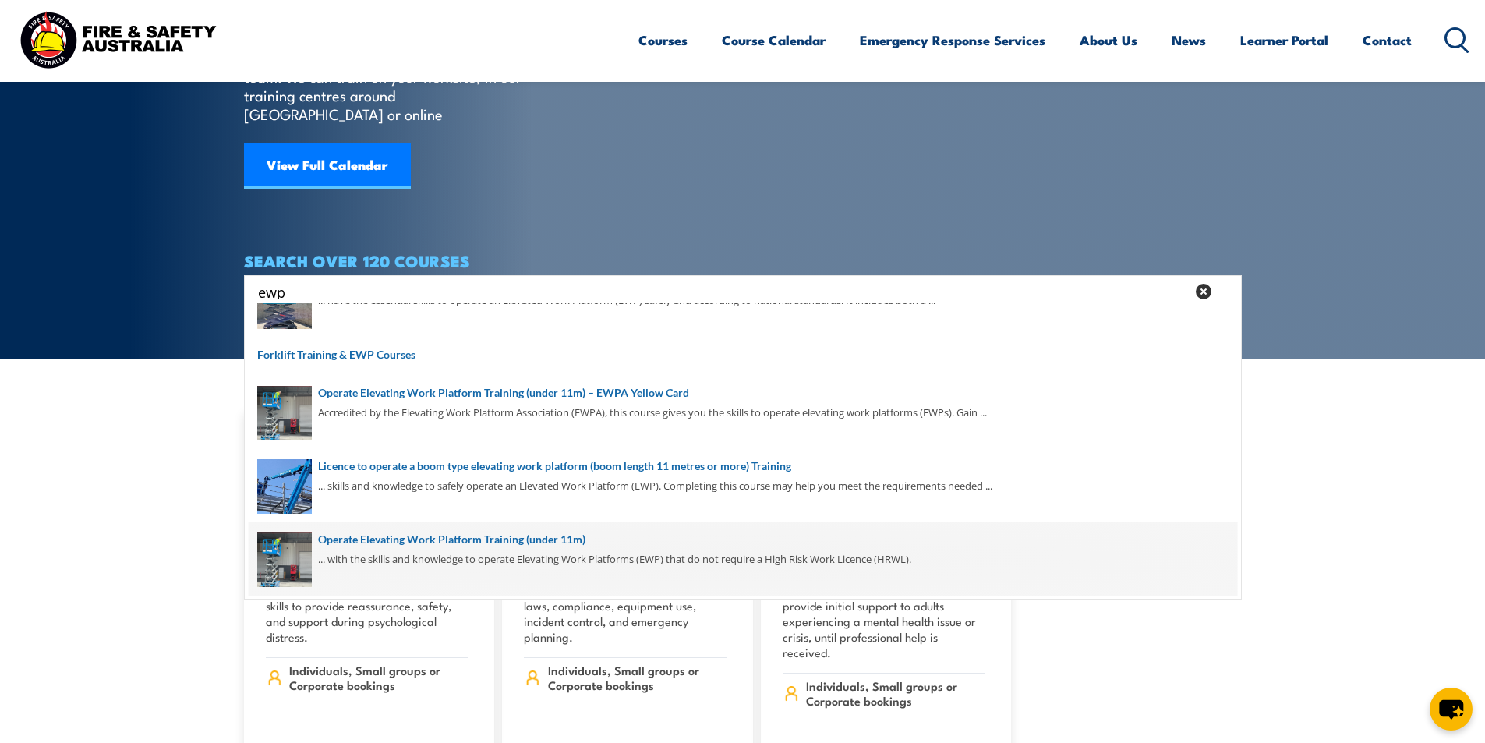
type input "ewp"
click at [503, 536] on span at bounding box center [743, 558] width 988 height 73
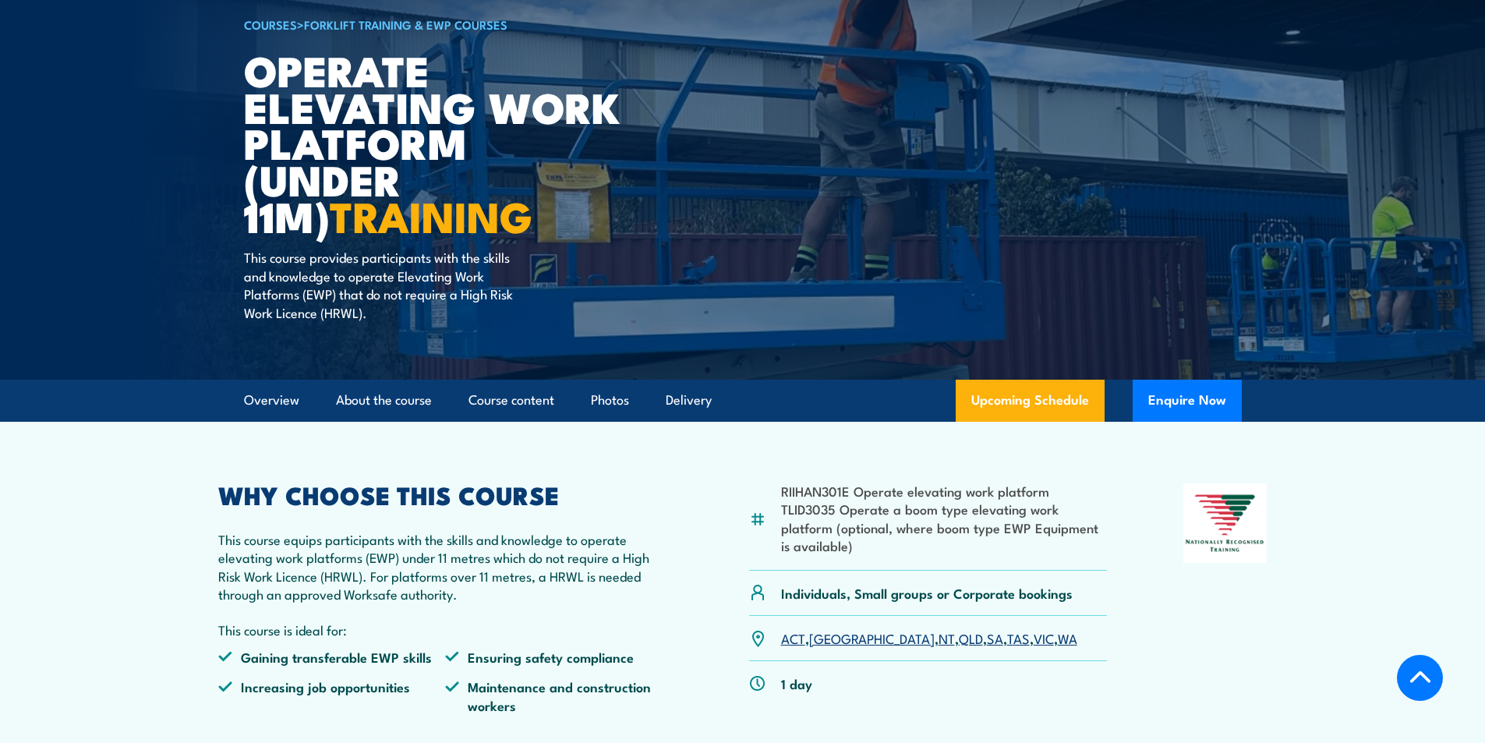
scroll to position [312, 0]
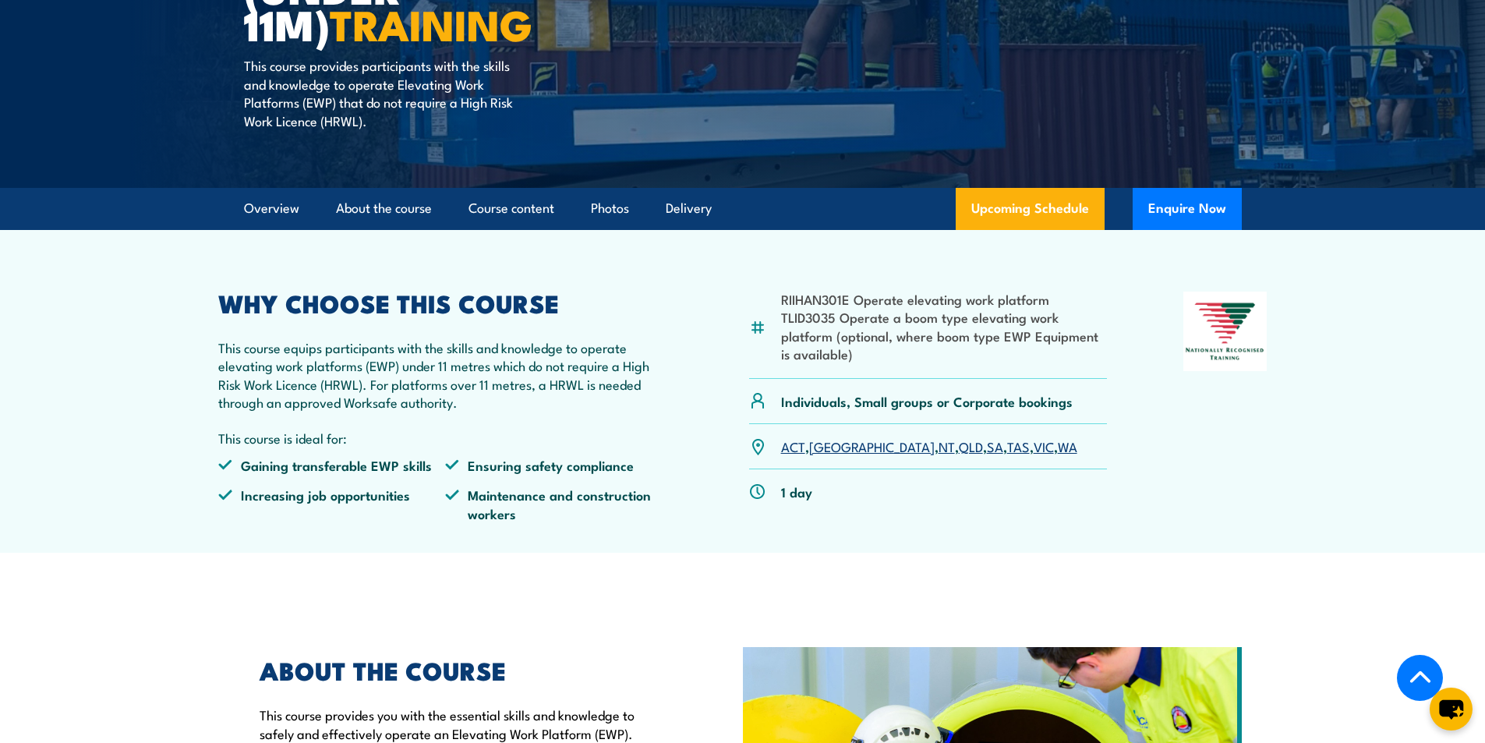
click at [938, 447] on link "NT" at bounding box center [946, 445] width 16 height 19
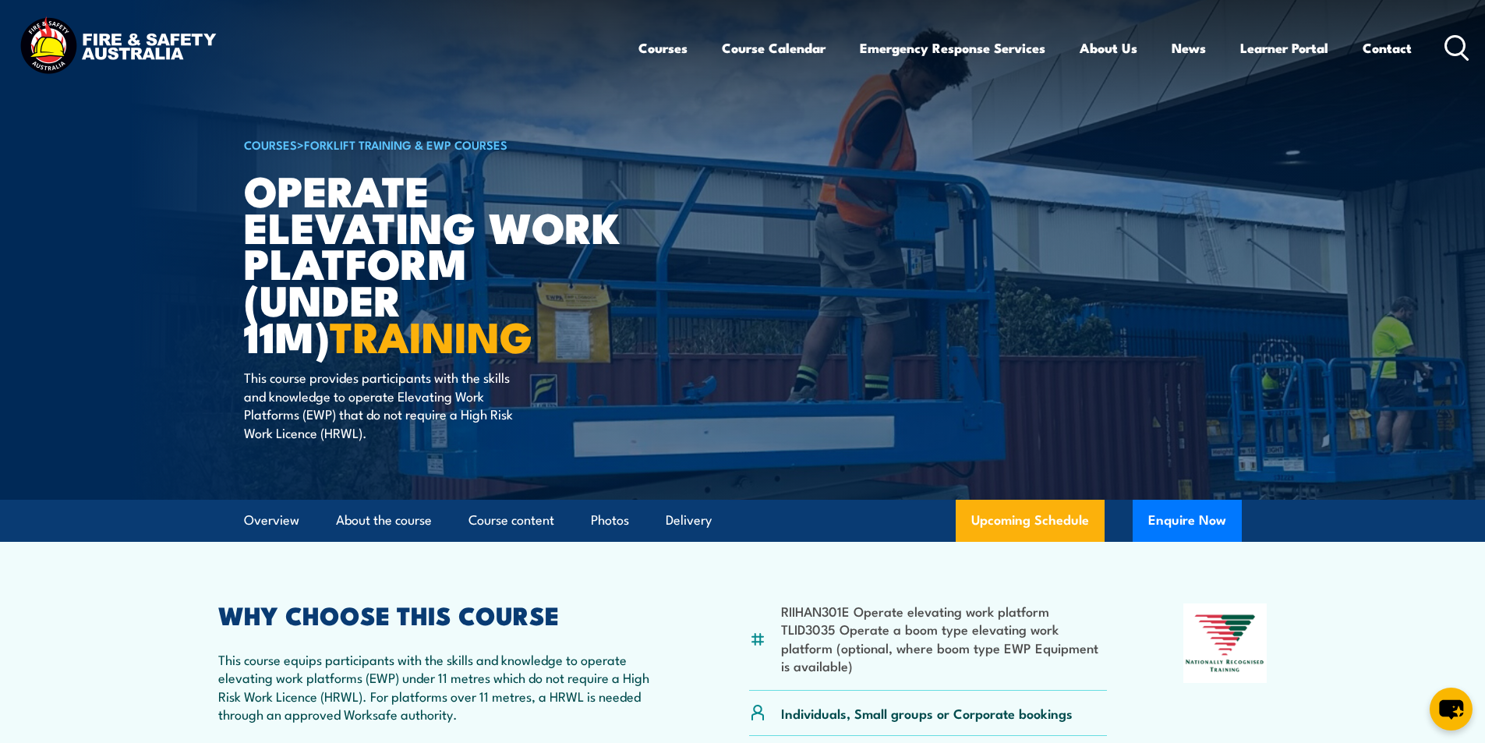
click at [1465, 41] on circle at bounding box center [1455, 45] width 19 height 19
click at [1457, 43] on icon at bounding box center [1456, 48] width 25 height 26
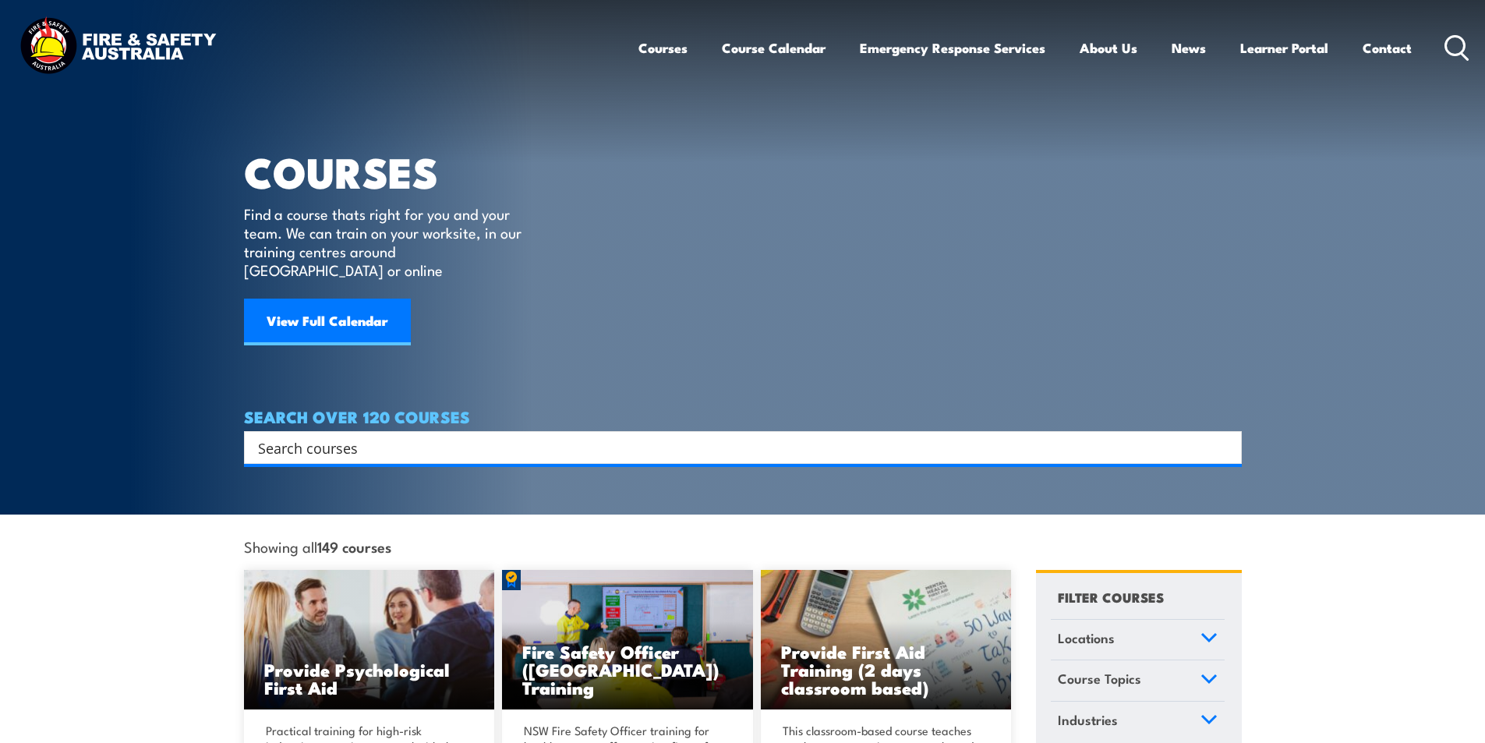
click at [394, 436] on input "Search input" at bounding box center [732, 447] width 949 height 23
click at [342, 436] on input "Search input" at bounding box center [732, 447] width 949 height 23
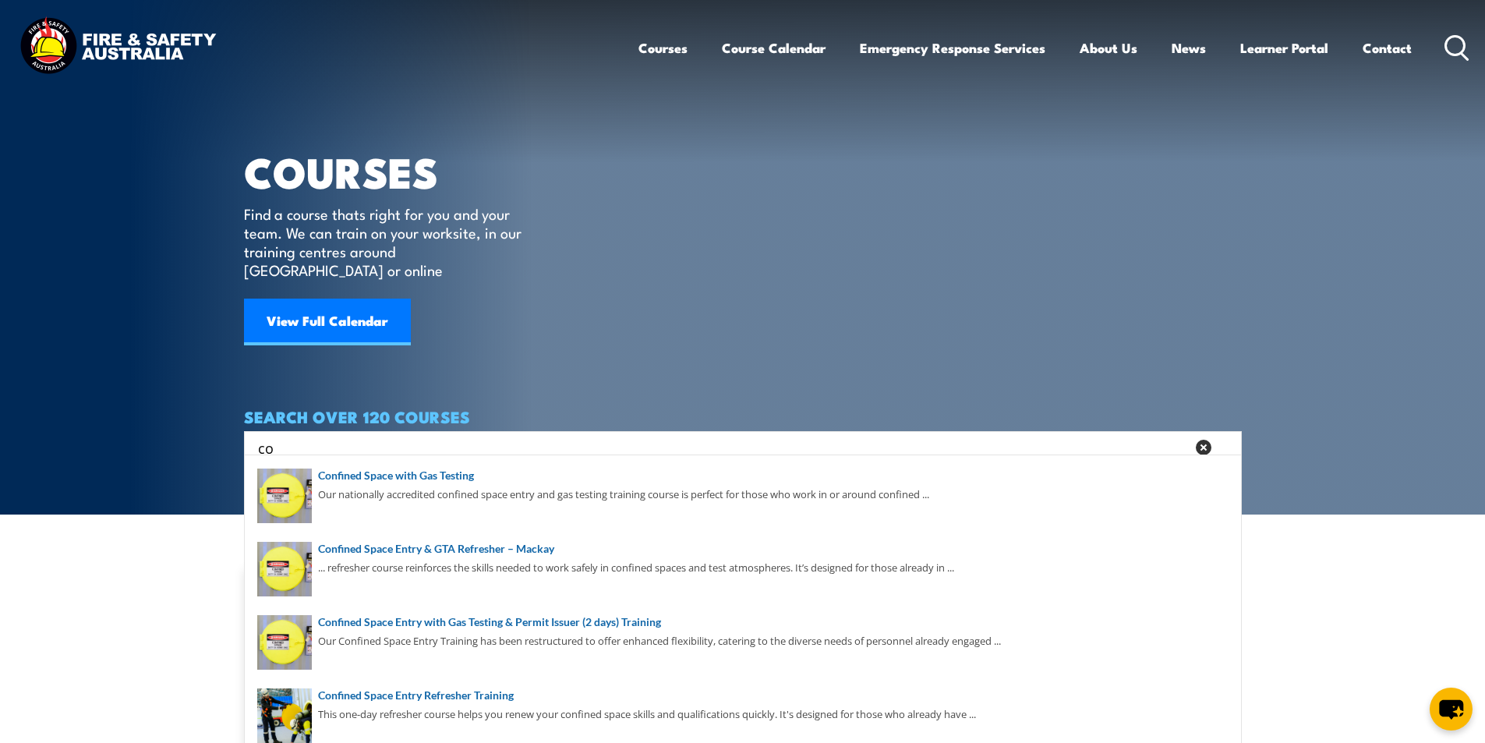
type input "c"
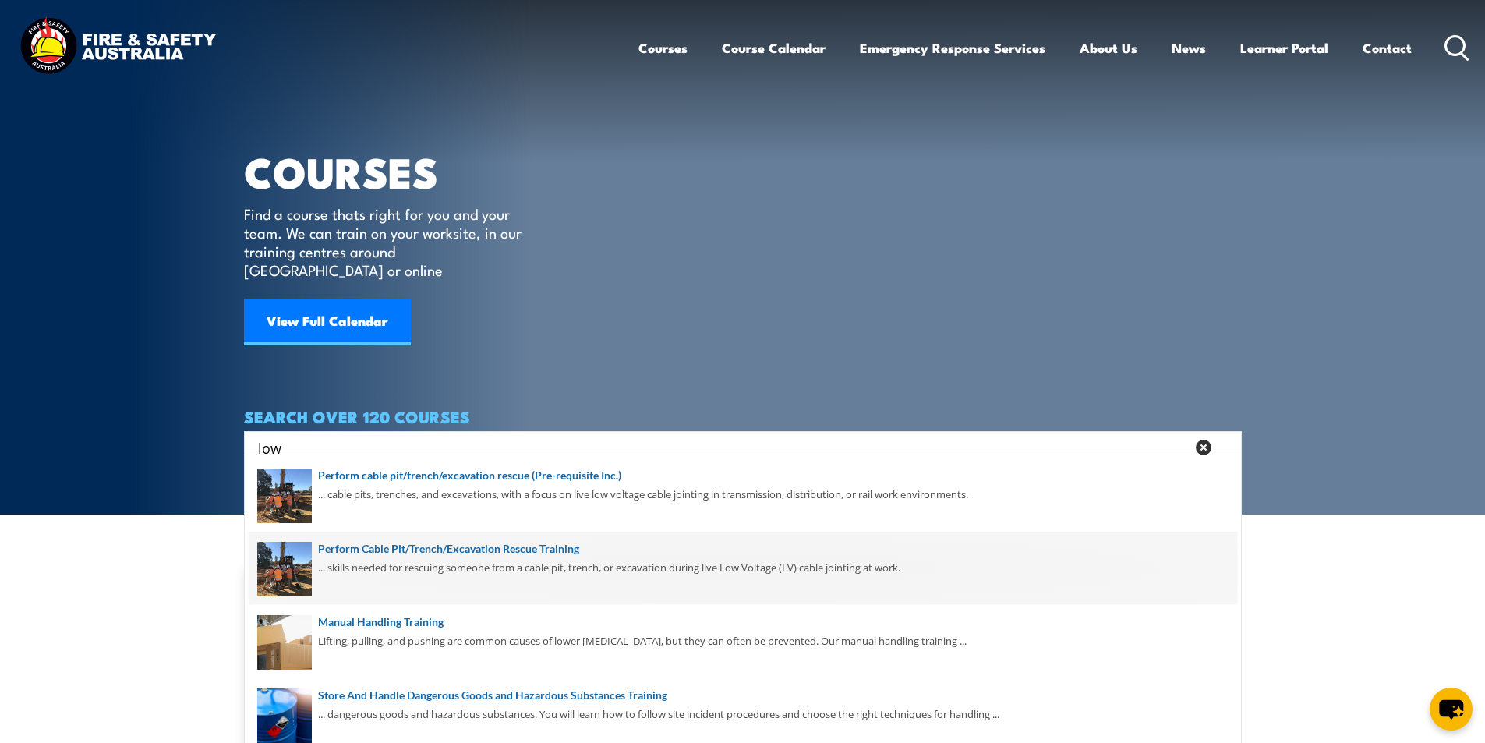
scroll to position [128, 0]
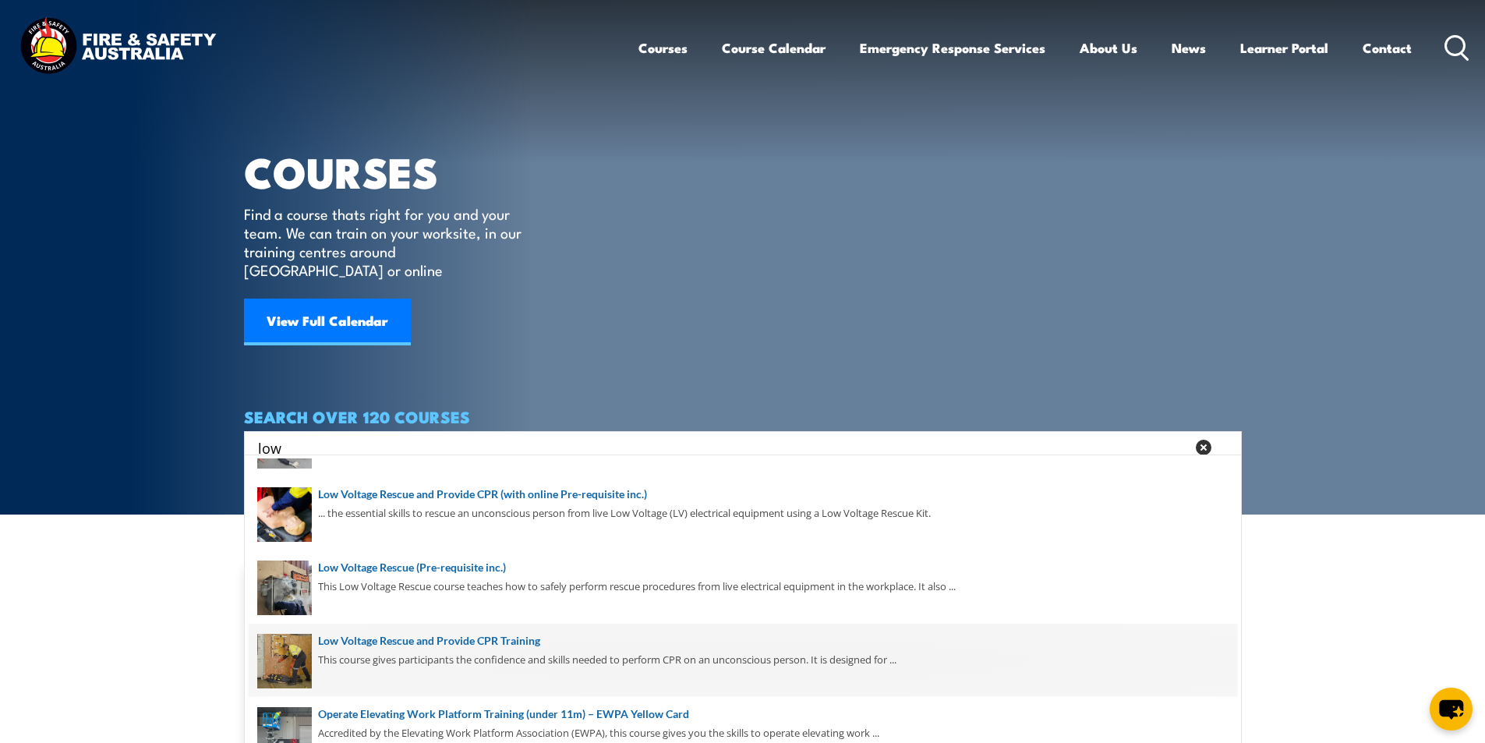
type input "low"
click at [532, 638] on span at bounding box center [743, 660] width 988 height 73
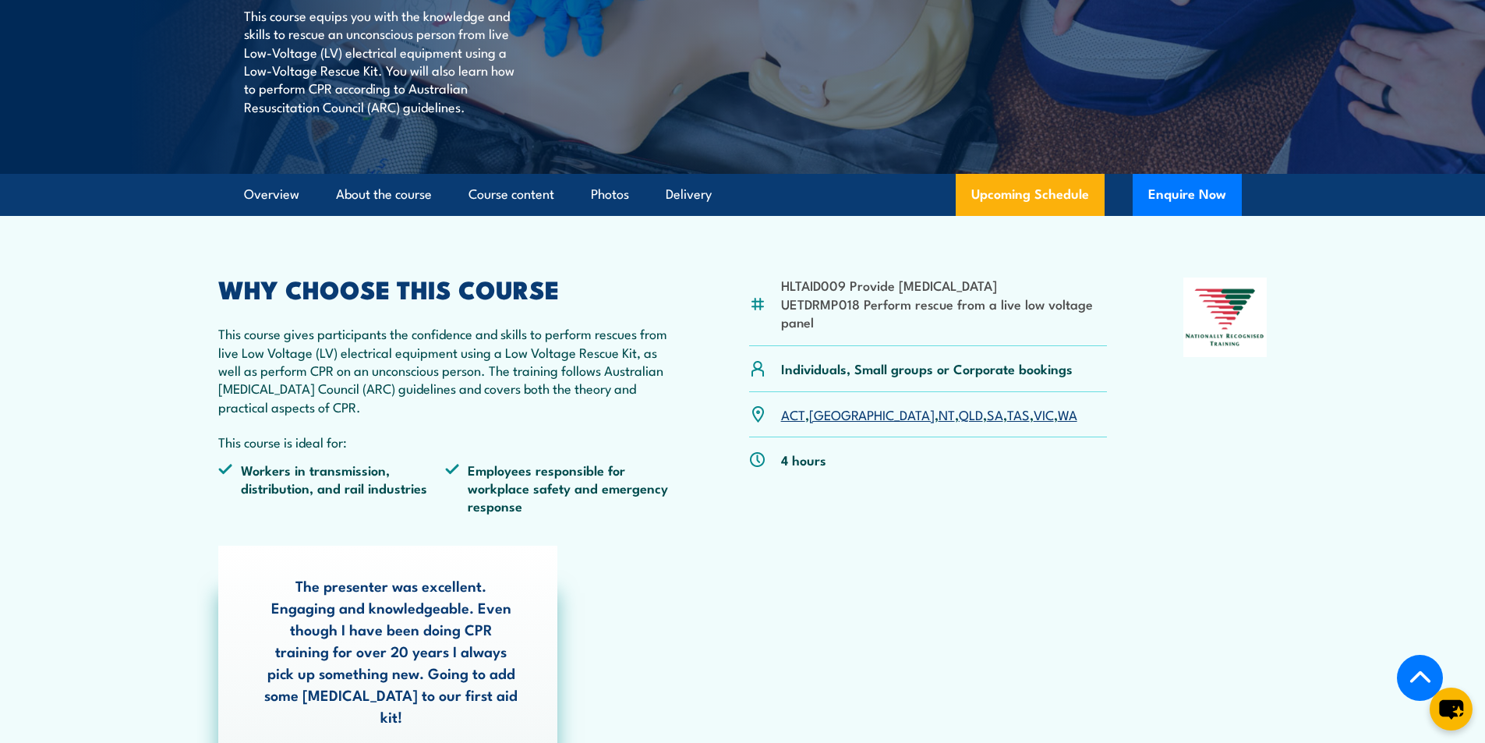
scroll to position [156, 0]
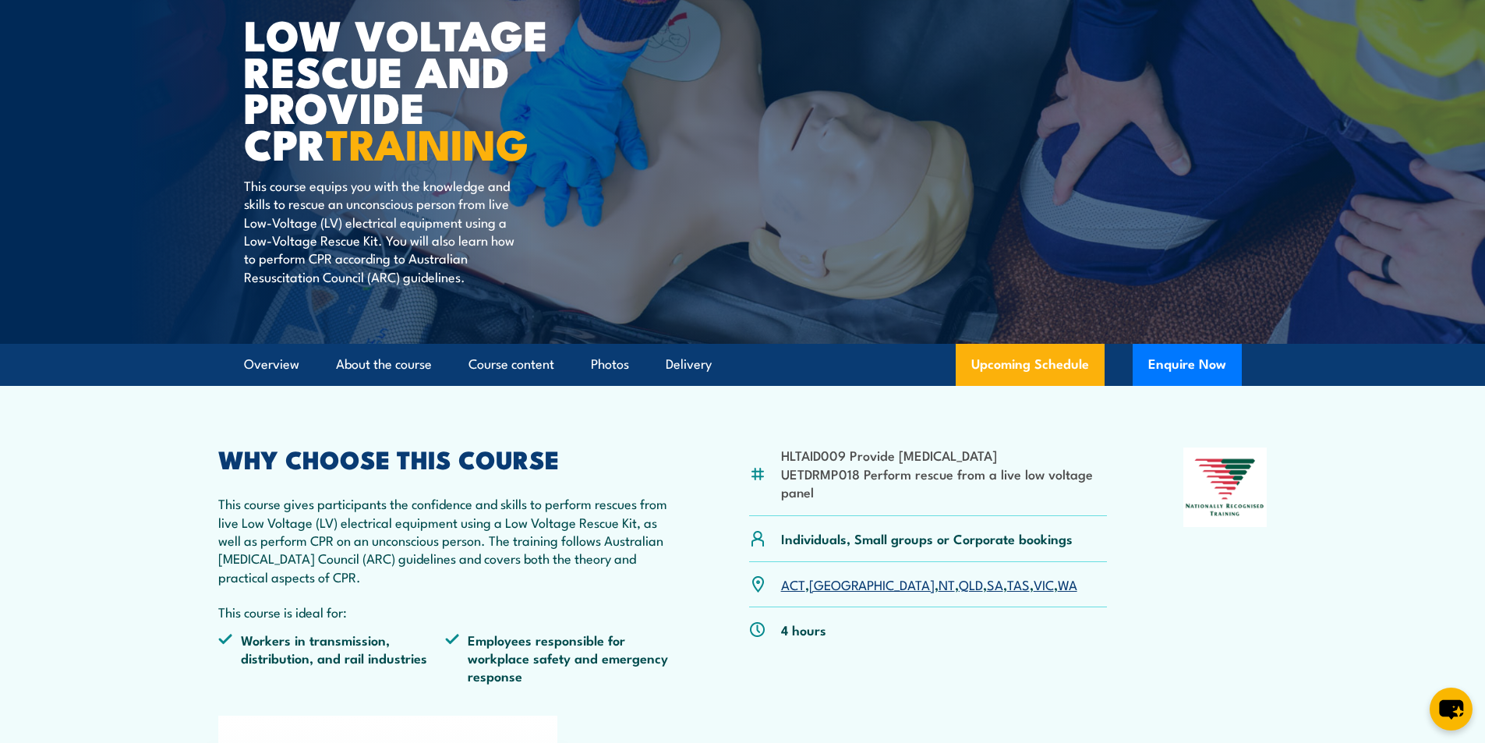
click at [959, 583] on link "QLD" at bounding box center [971, 583] width 24 height 19
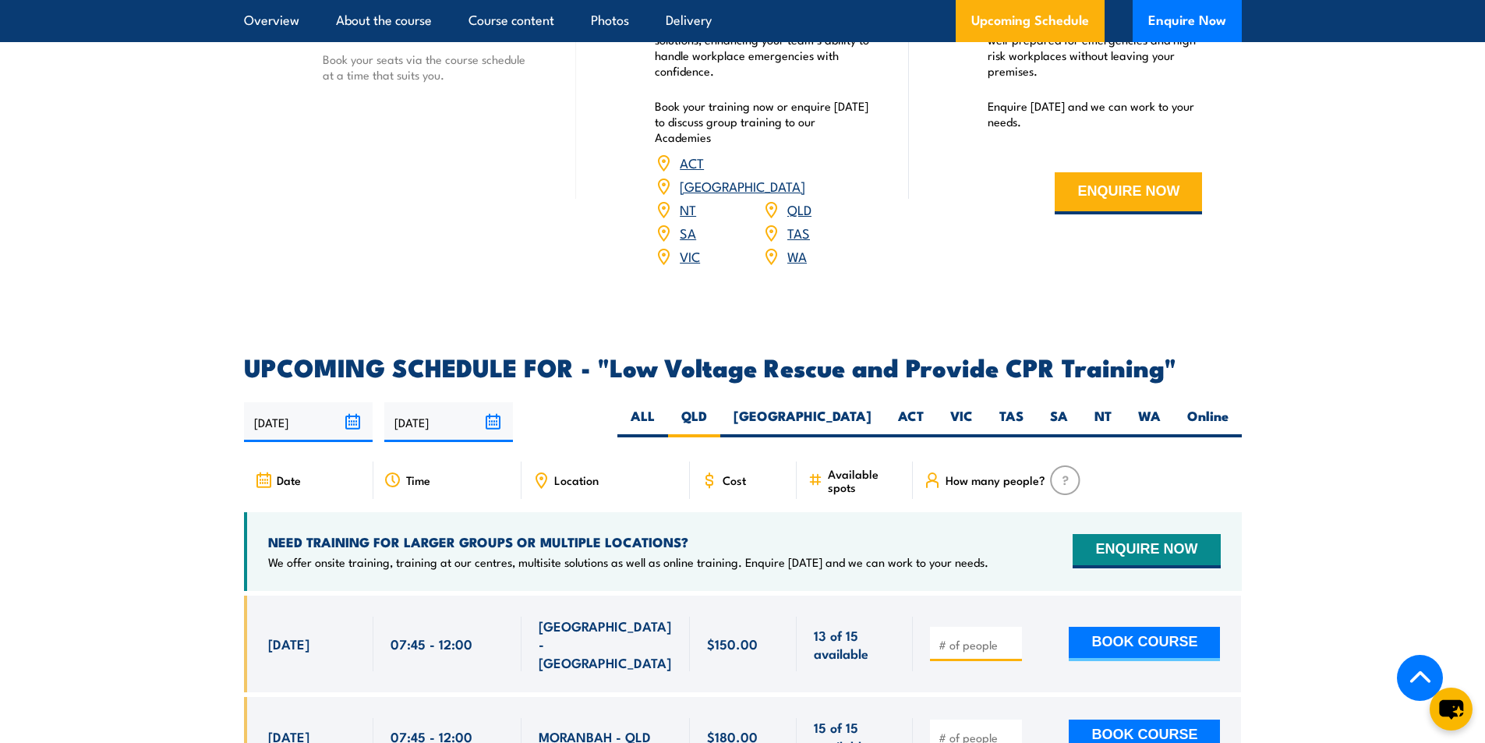
scroll to position [2233, 0]
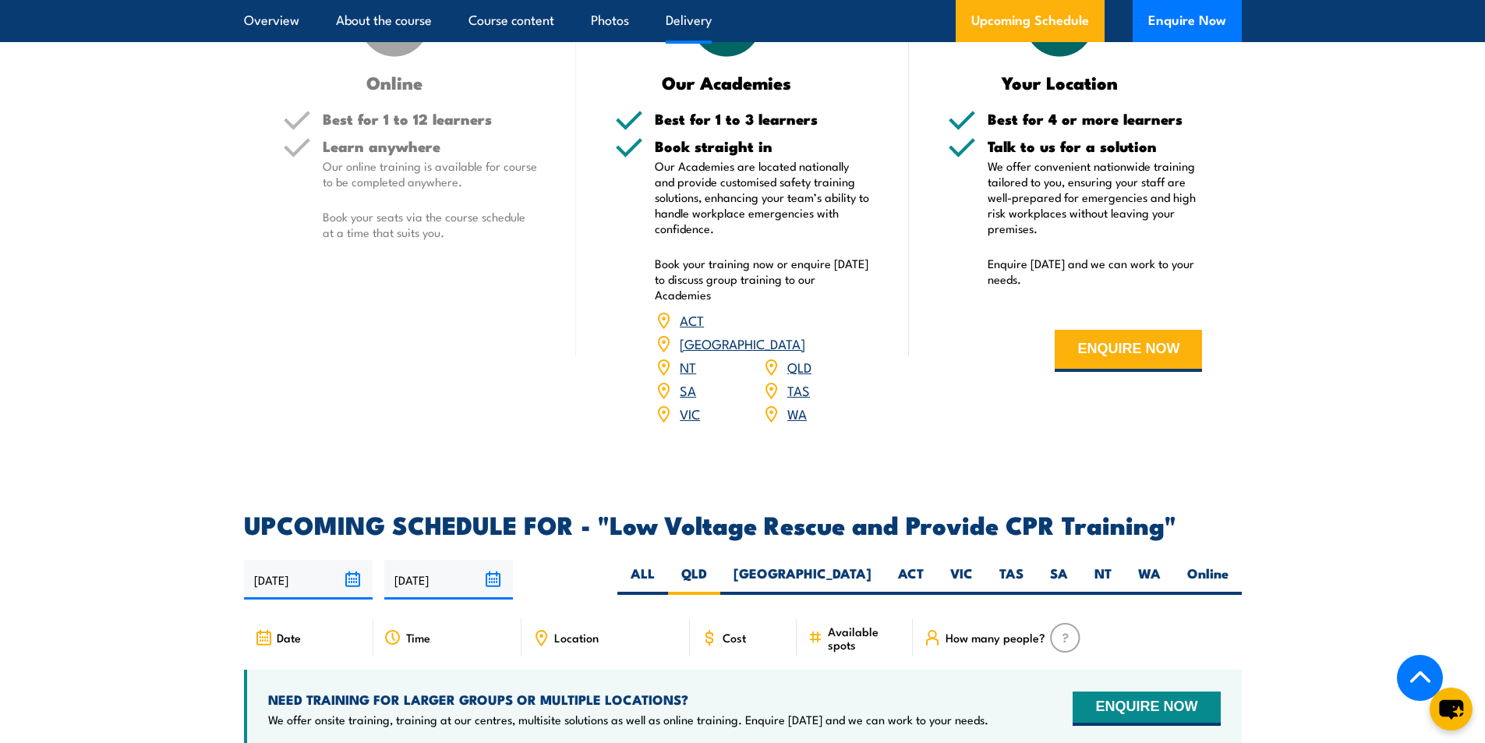
click at [691, 380] on link "SA" at bounding box center [688, 389] width 16 height 19
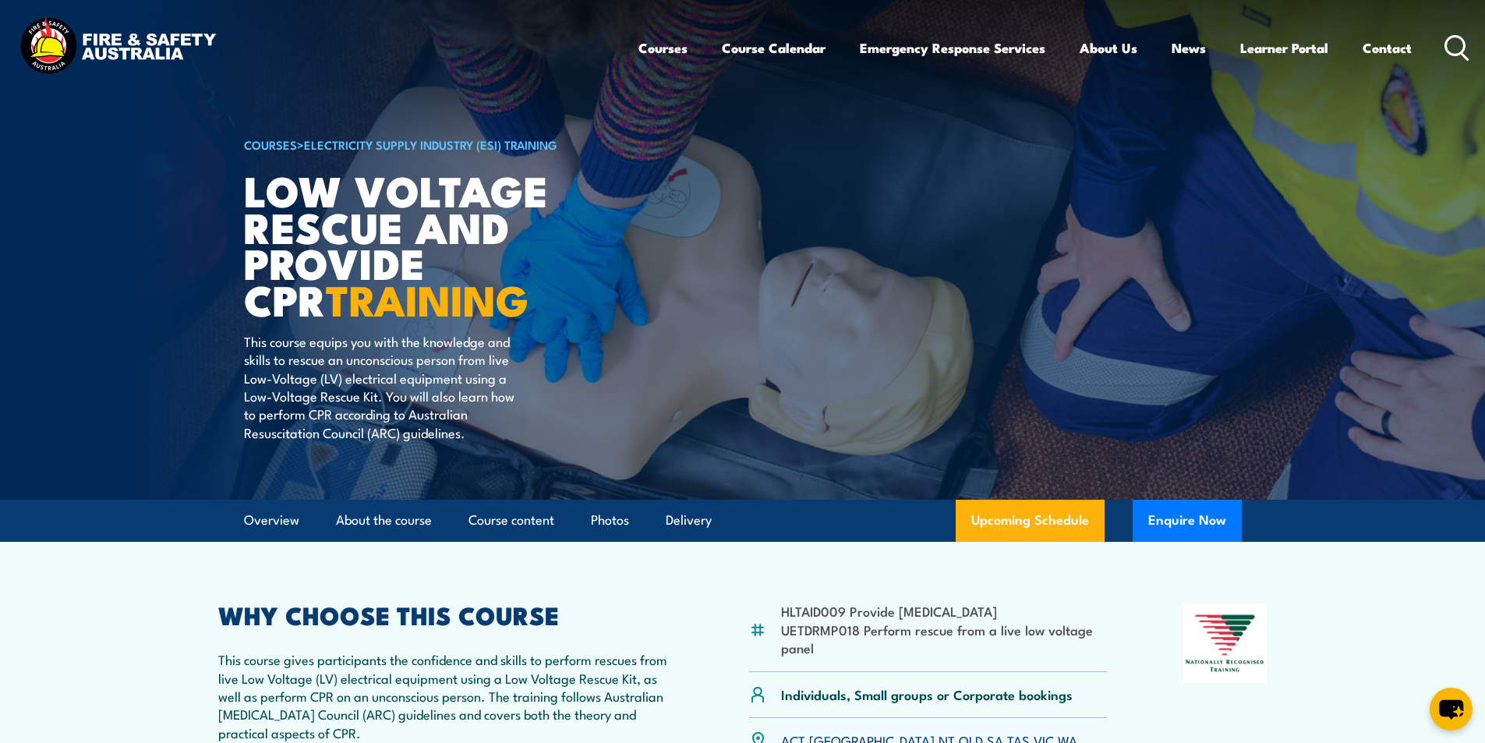
click at [1455, 44] on icon at bounding box center [1456, 48] width 25 height 26
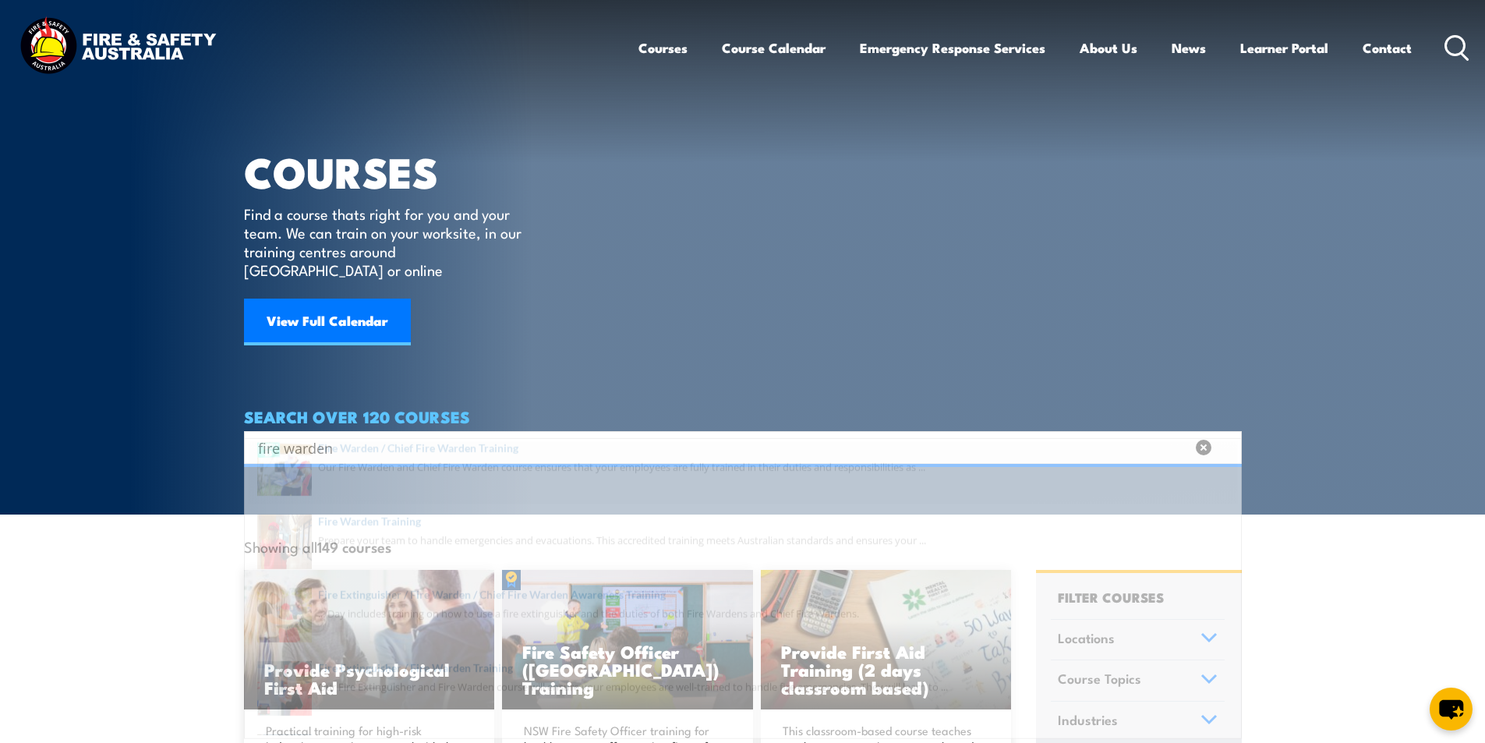
type input "fire warden"
click at [489, 472] on span at bounding box center [743, 494] width 988 height 73
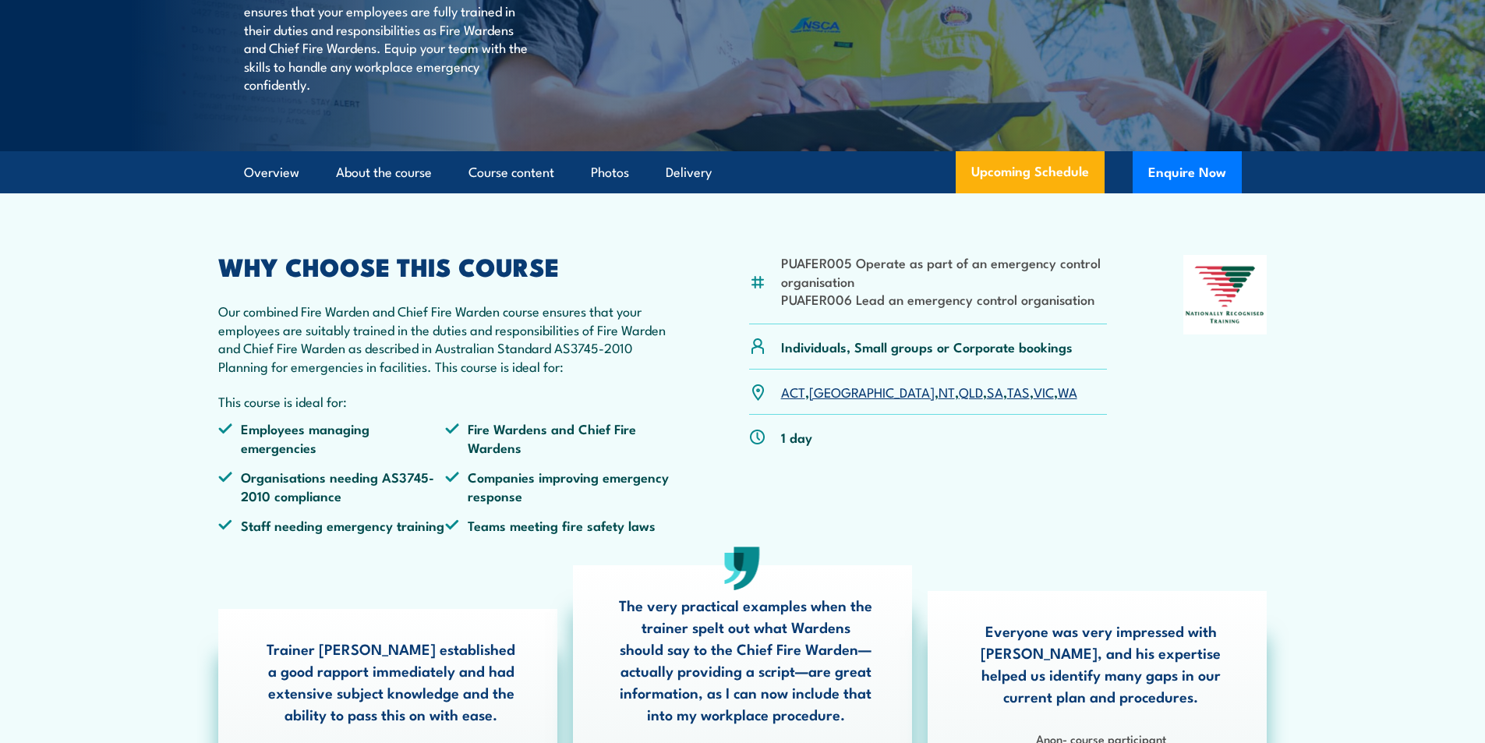
scroll to position [312, 0]
click at [1033, 401] on link "VIC" at bounding box center [1043, 391] width 20 height 19
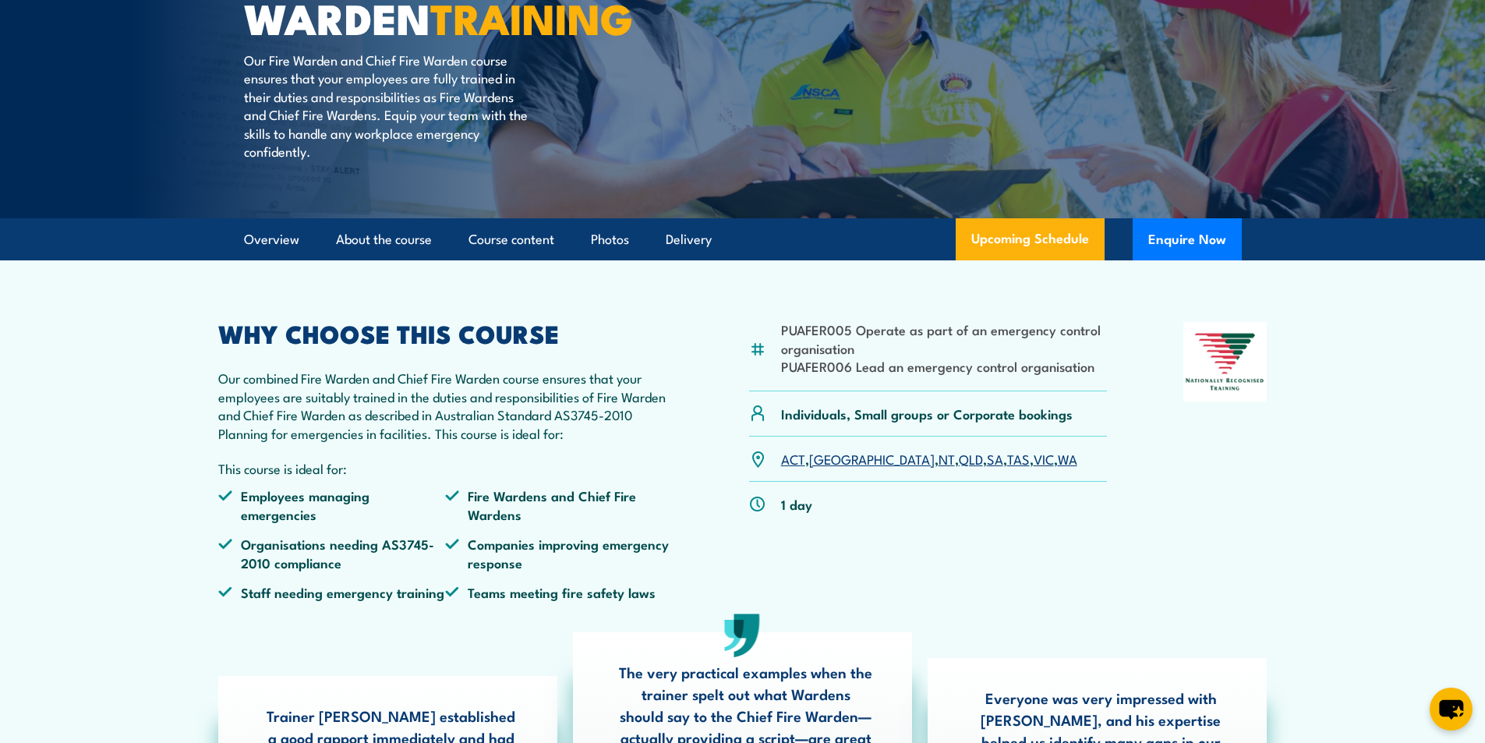
scroll to position [111, 0]
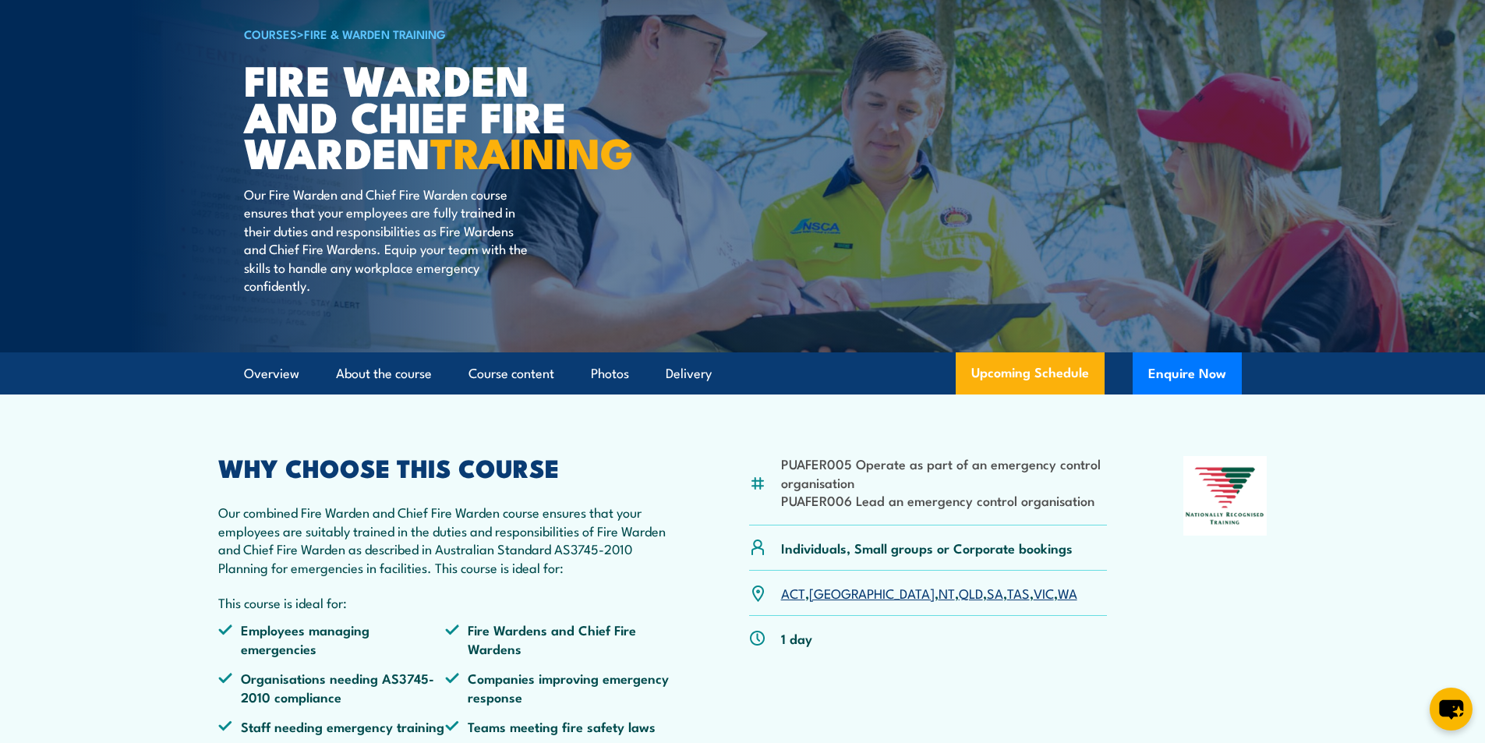
click at [1033, 602] on link "VIC" at bounding box center [1043, 592] width 20 height 19
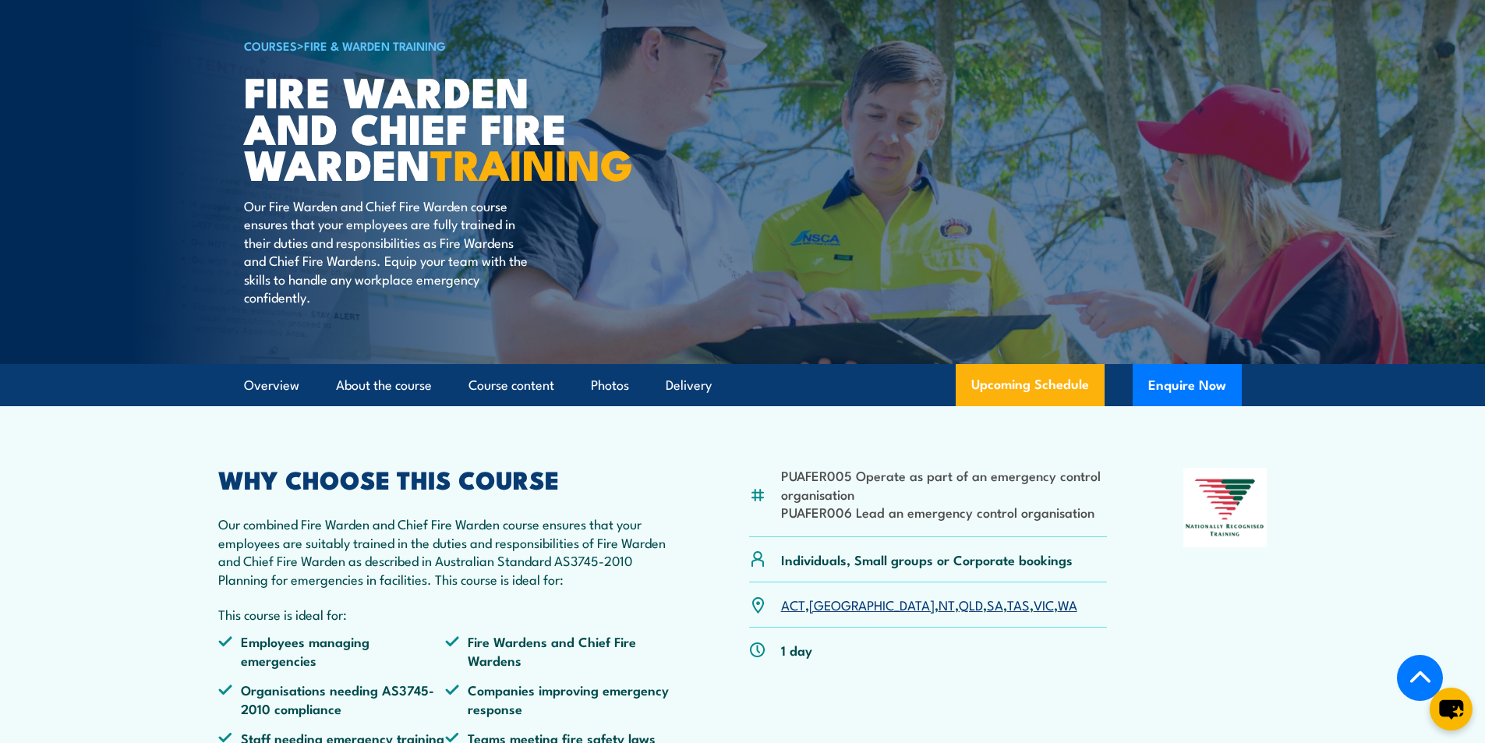
scroll to position [0, 0]
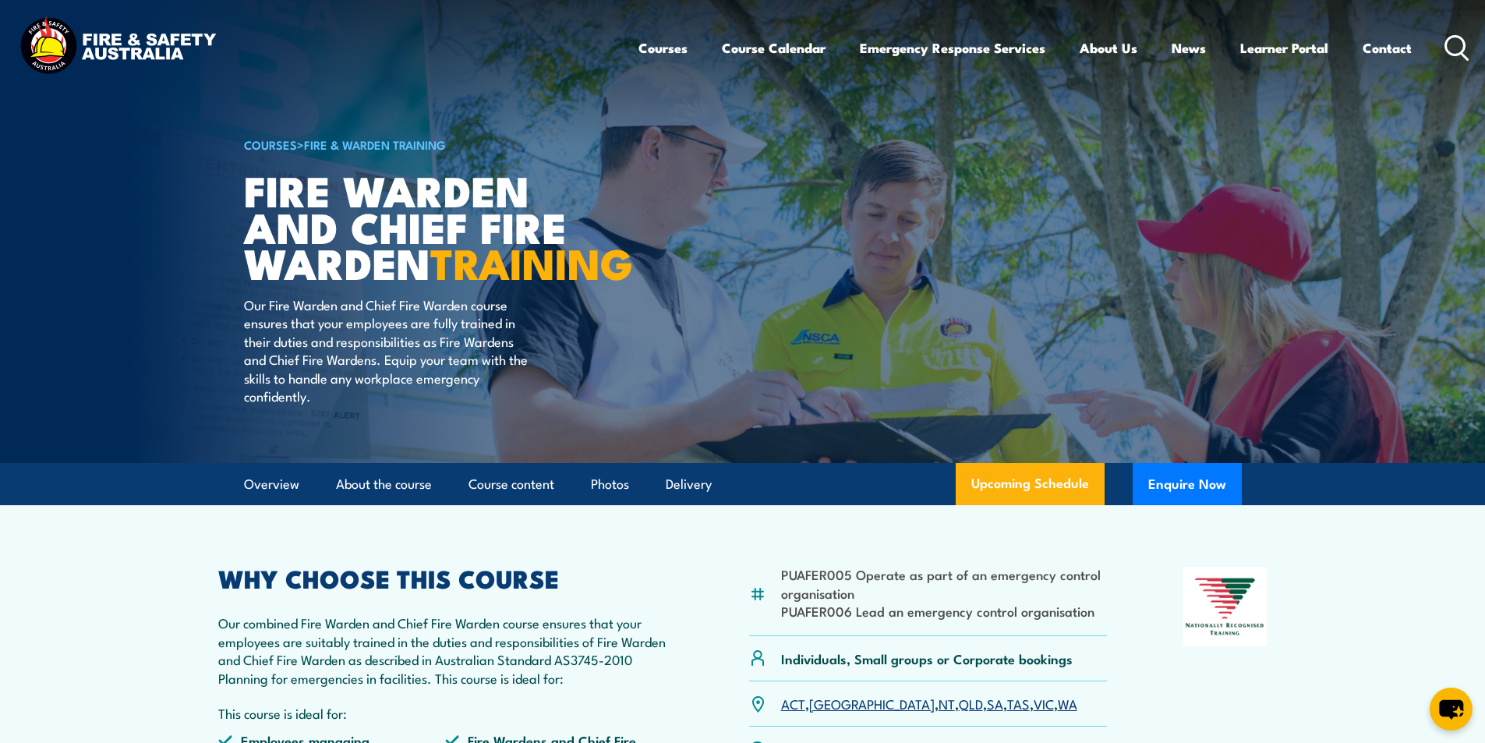
click at [1453, 44] on icon at bounding box center [1456, 48] width 25 height 26
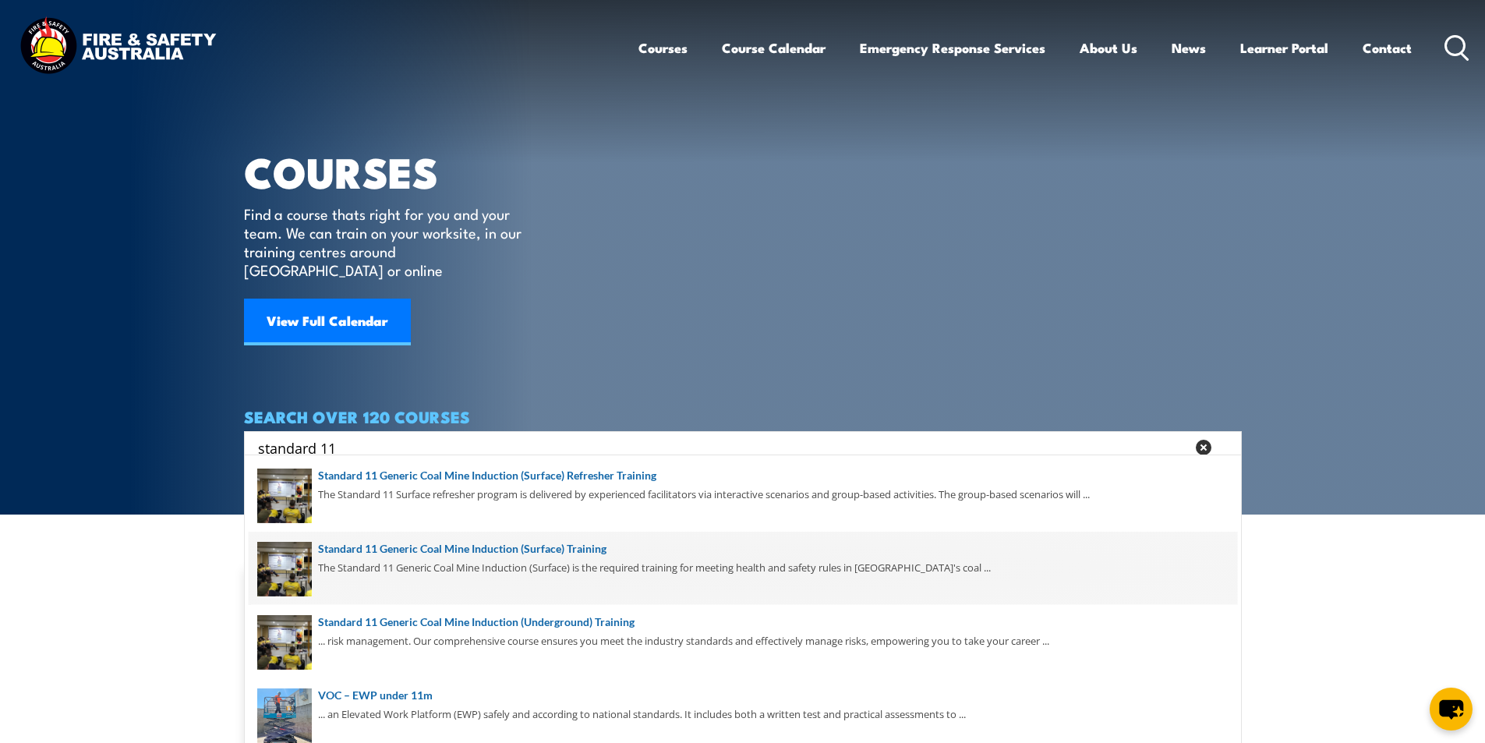
type input "standard 11"
click at [578, 548] on span at bounding box center [743, 568] width 988 height 73
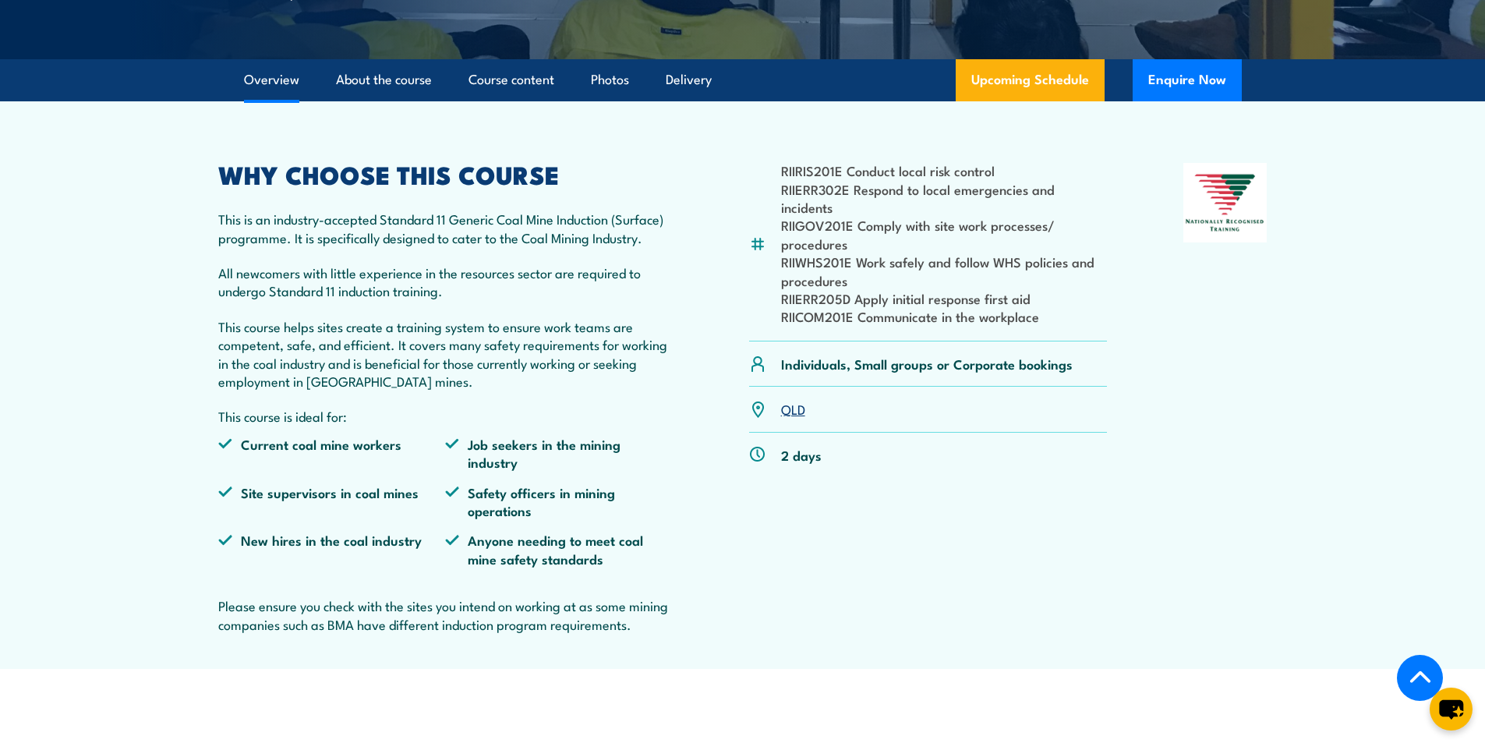
scroll to position [468, 0]
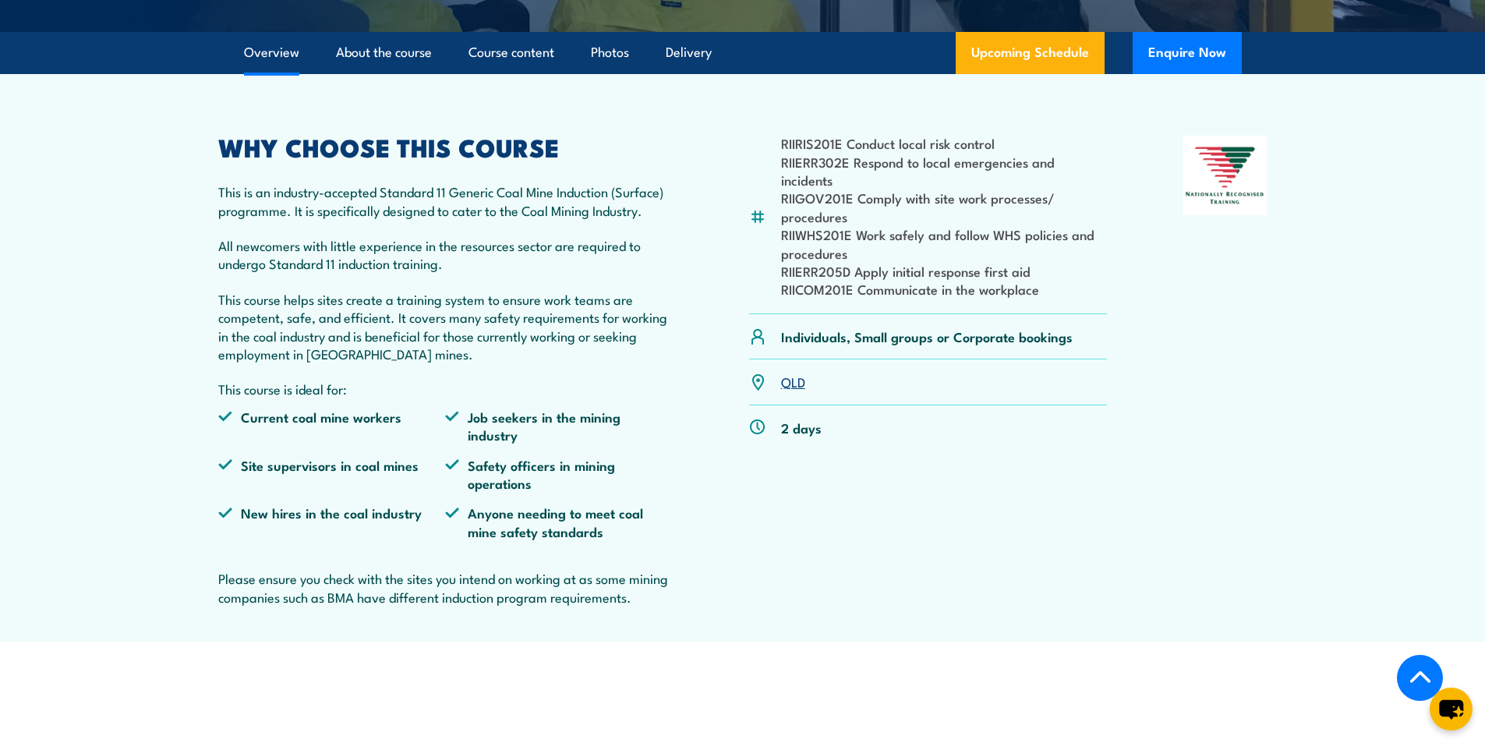
click at [793, 390] on link "QLD" at bounding box center [793, 381] width 24 height 19
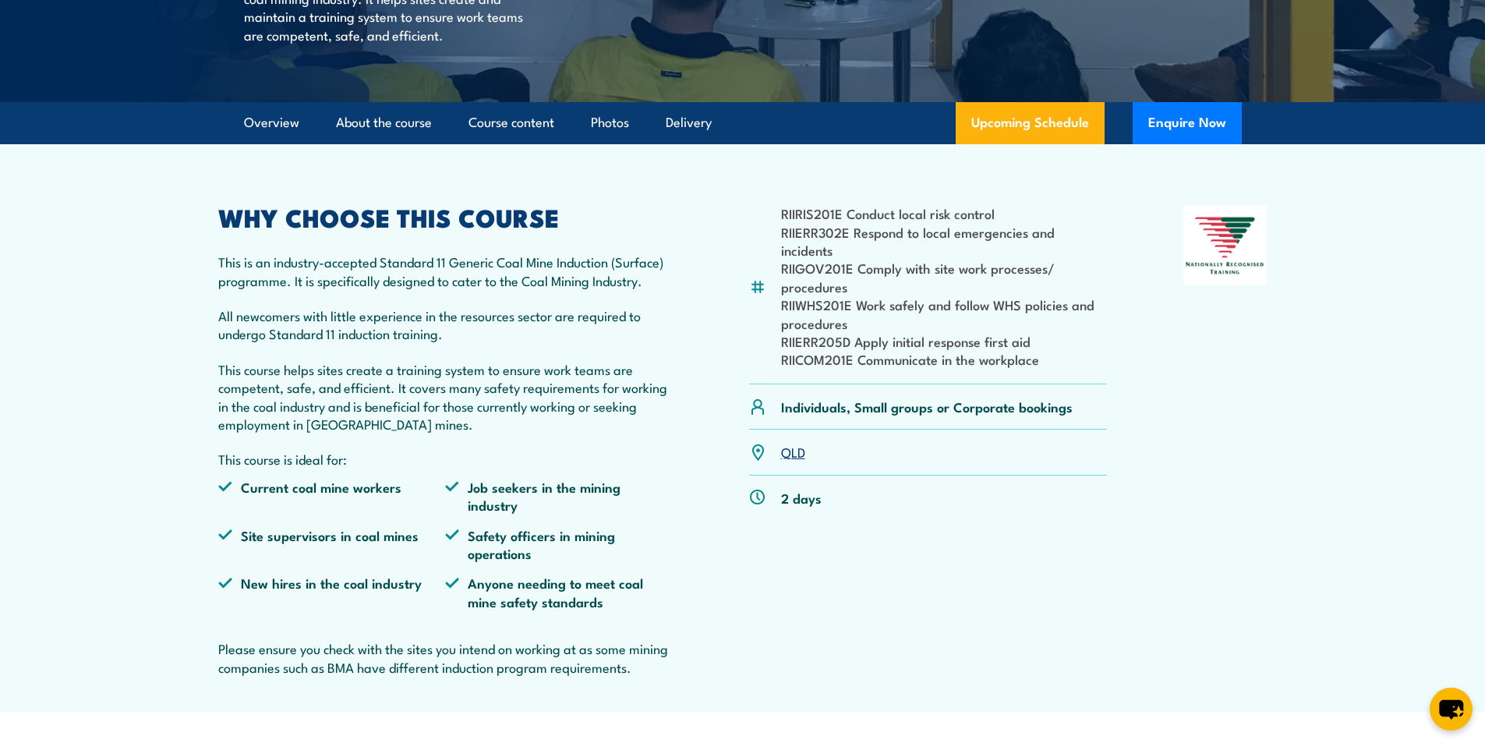
scroll to position [468, 0]
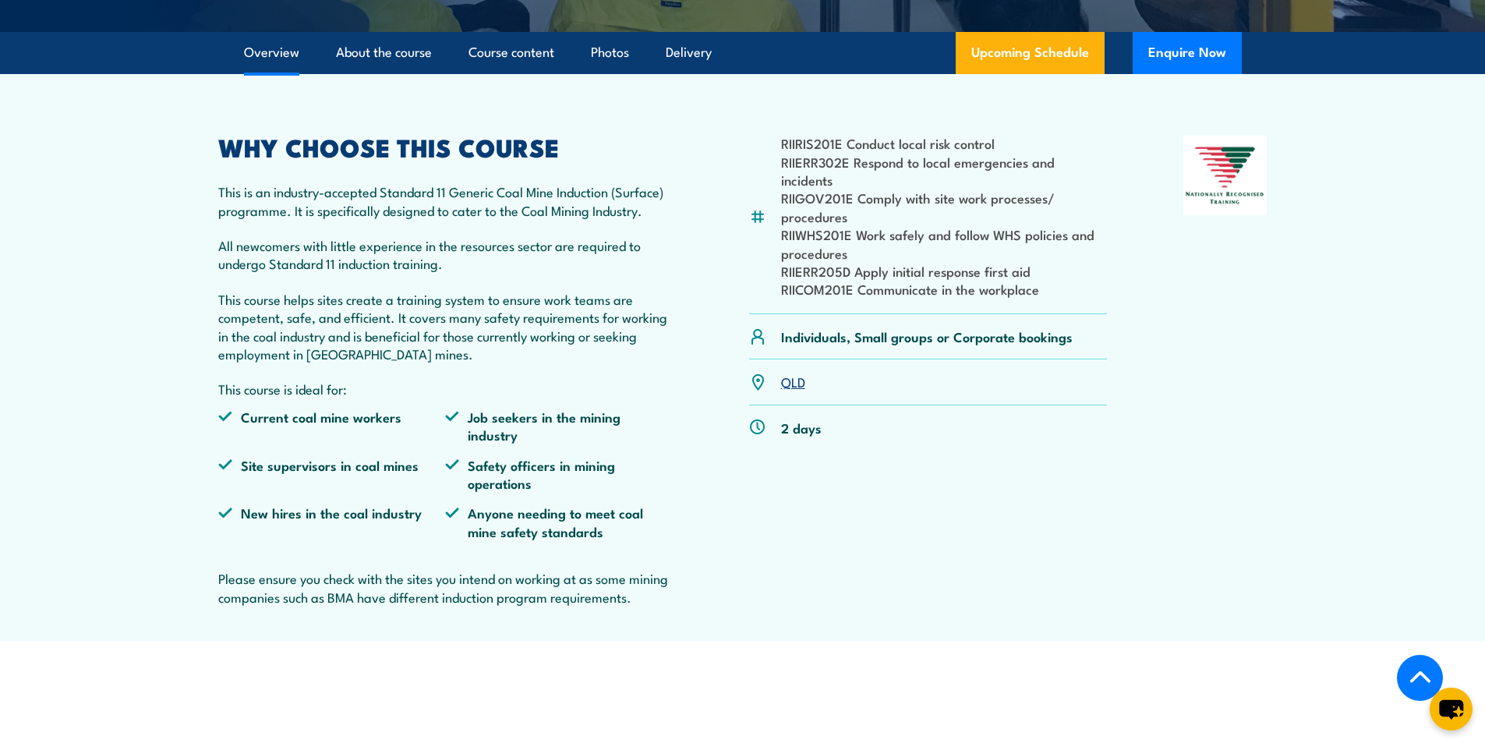
click at [791, 390] on link "QLD" at bounding box center [793, 381] width 24 height 19
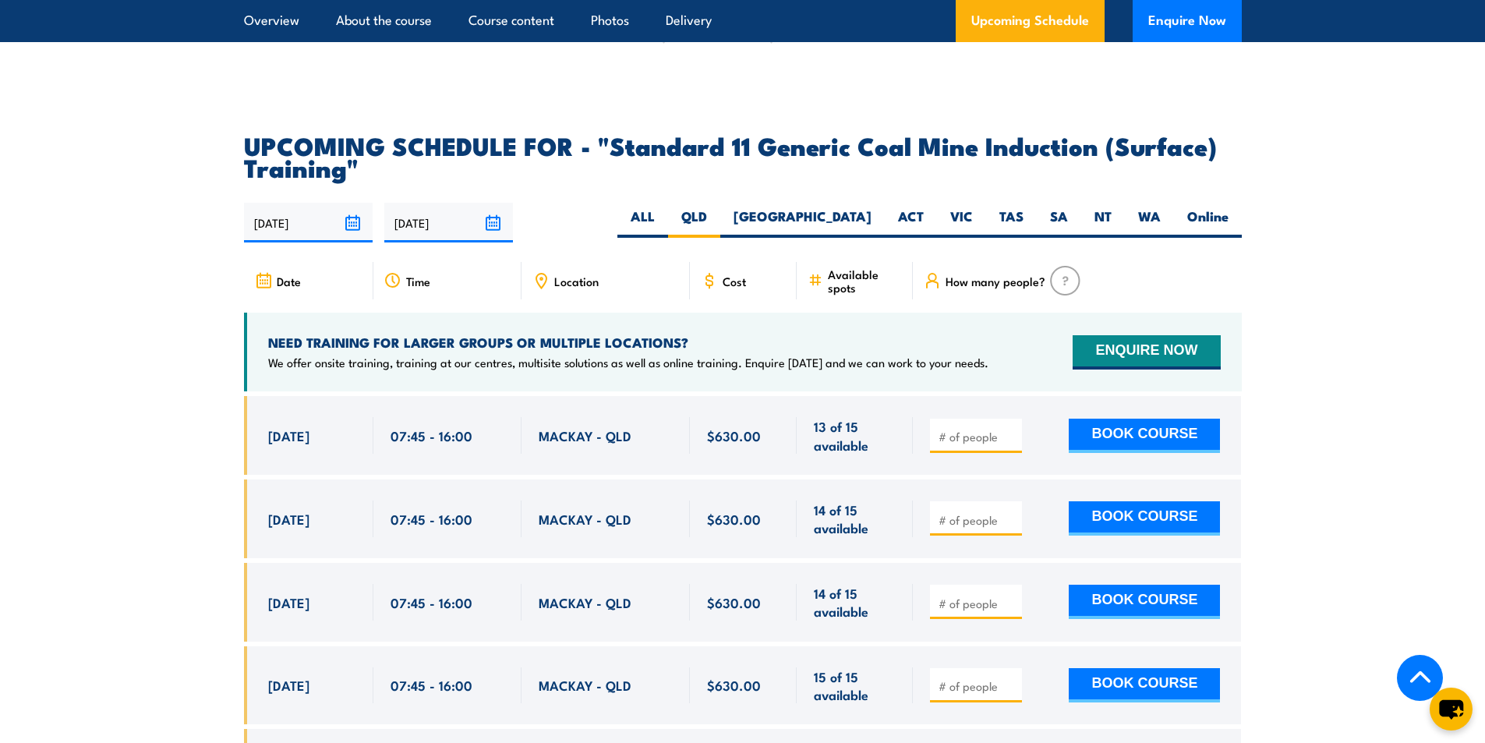
scroll to position [2932, 0]
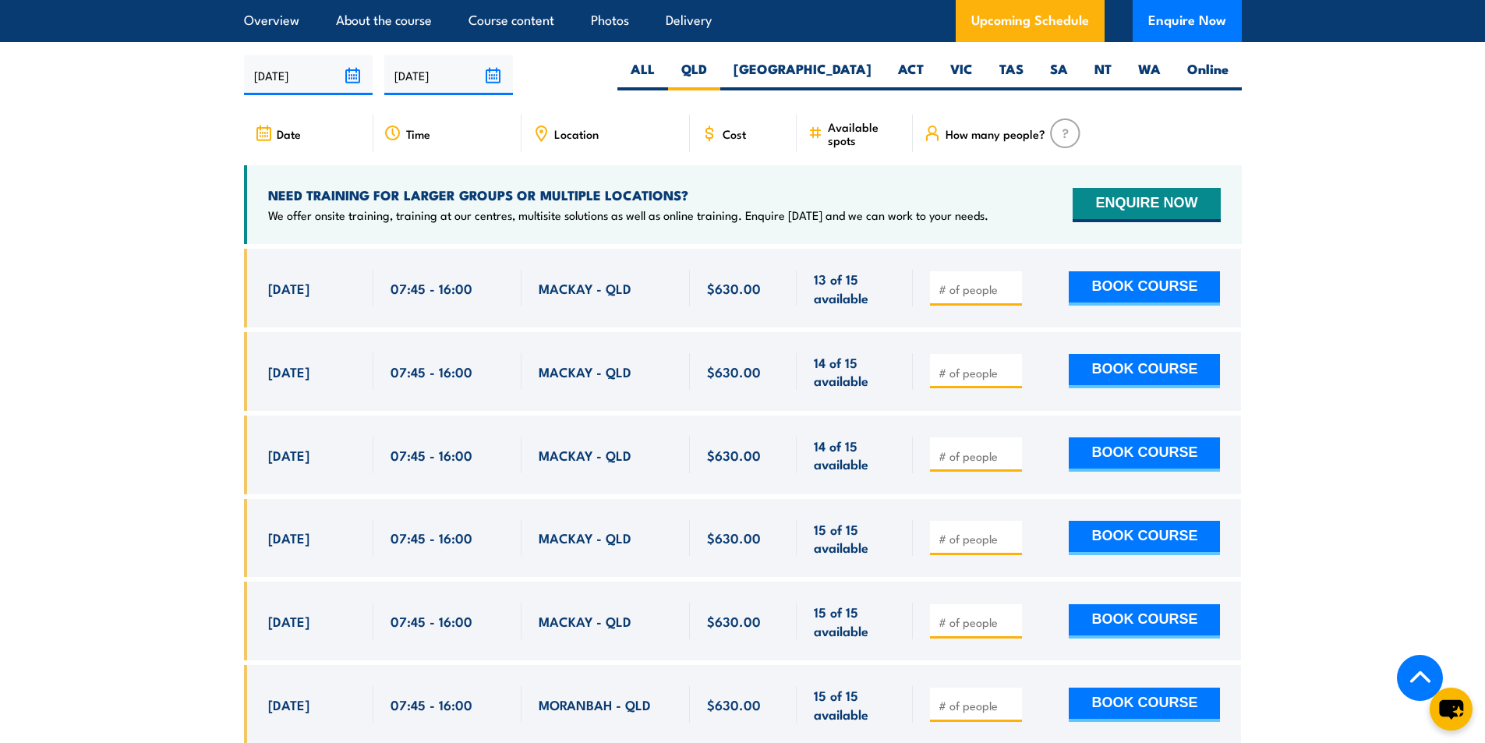
click at [979, 380] on input "number" at bounding box center [977, 373] width 78 height 16
type input "1"
click at [1144, 376] on button "BOOK COURSE" at bounding box center [1144, 371] width 151 height 34
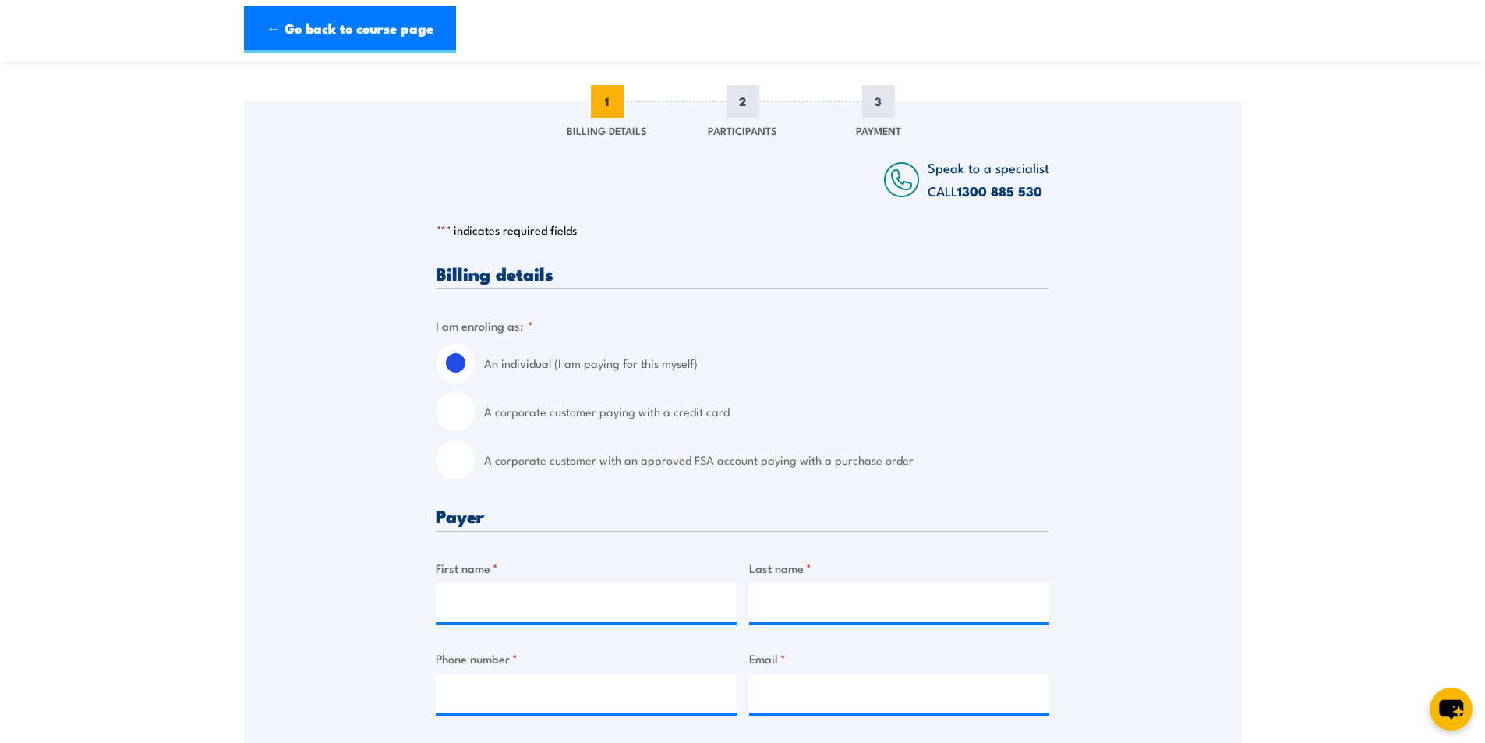
scroll to position [312, 0]
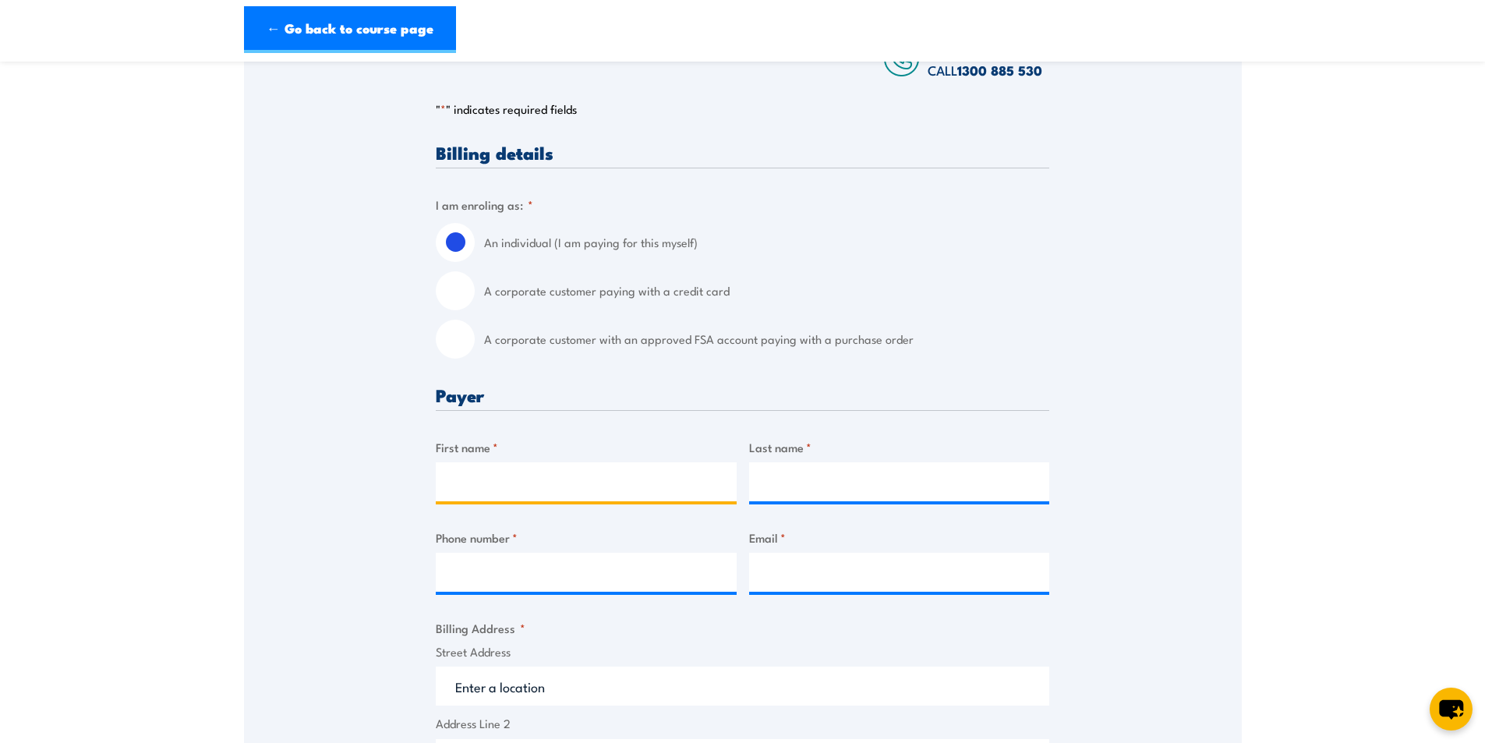
click at [485, 489] on input "First name *" at bounding box center [586, 481] width 301 height 39
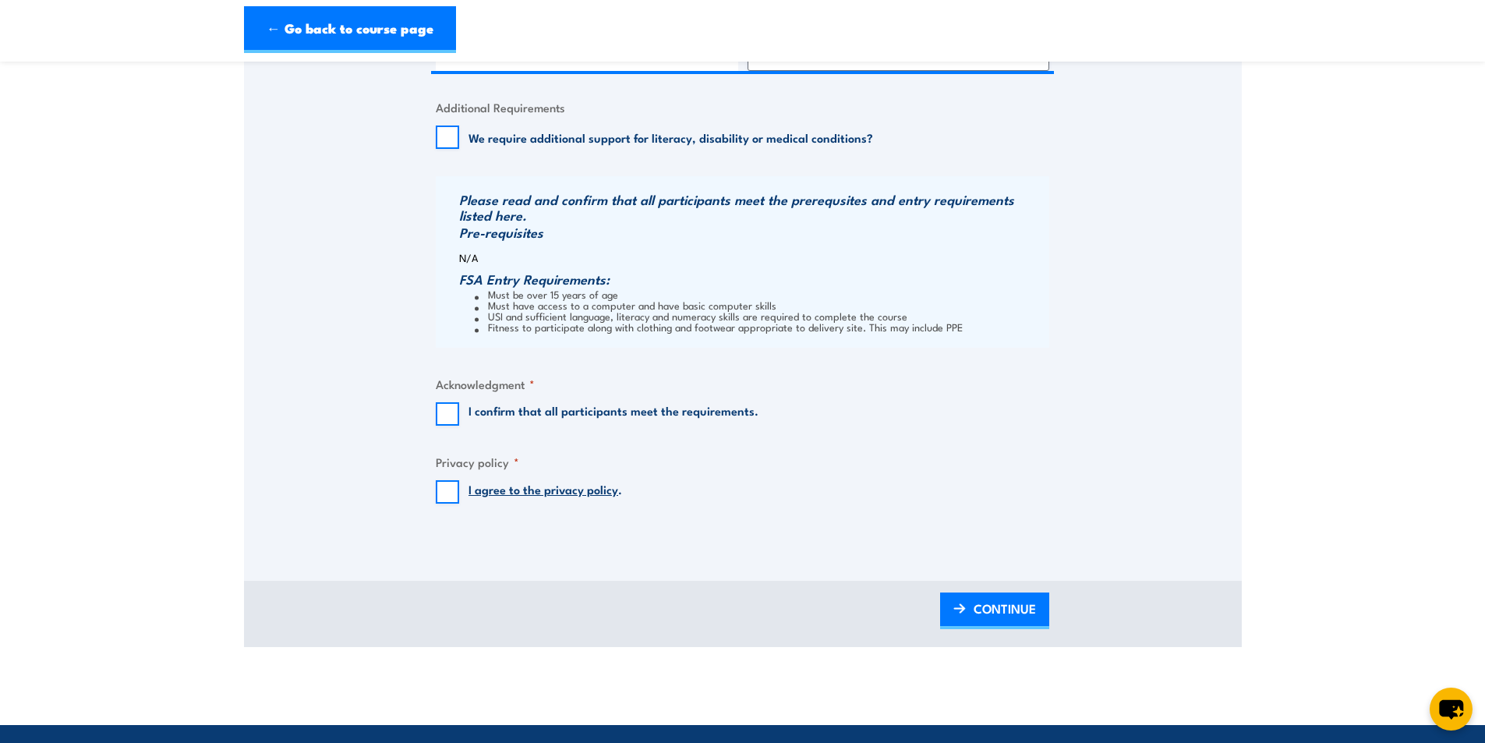
scroll to position [935, 0]
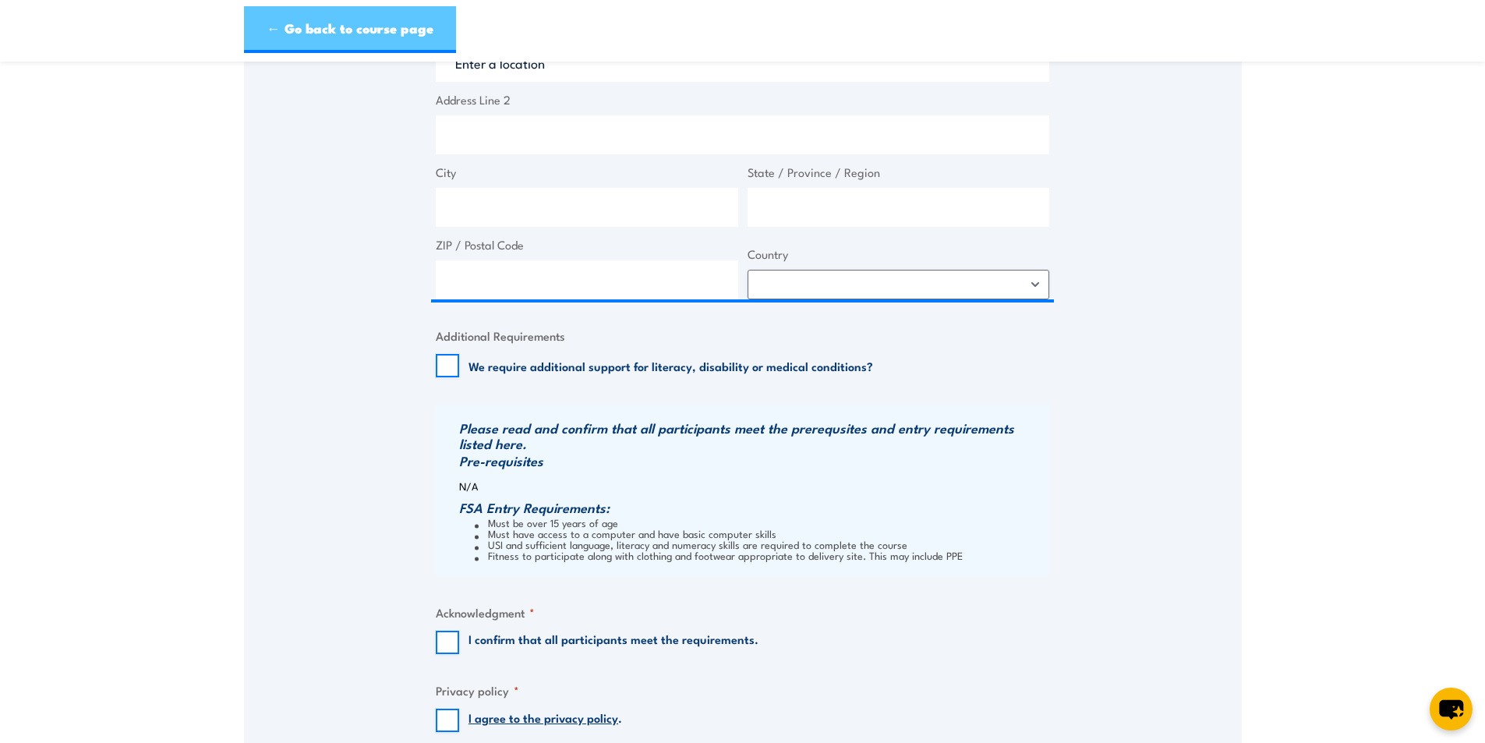
click at [285, 26] on link "← Go back to course page" at bounding box center [350, 29] width 212 height 47
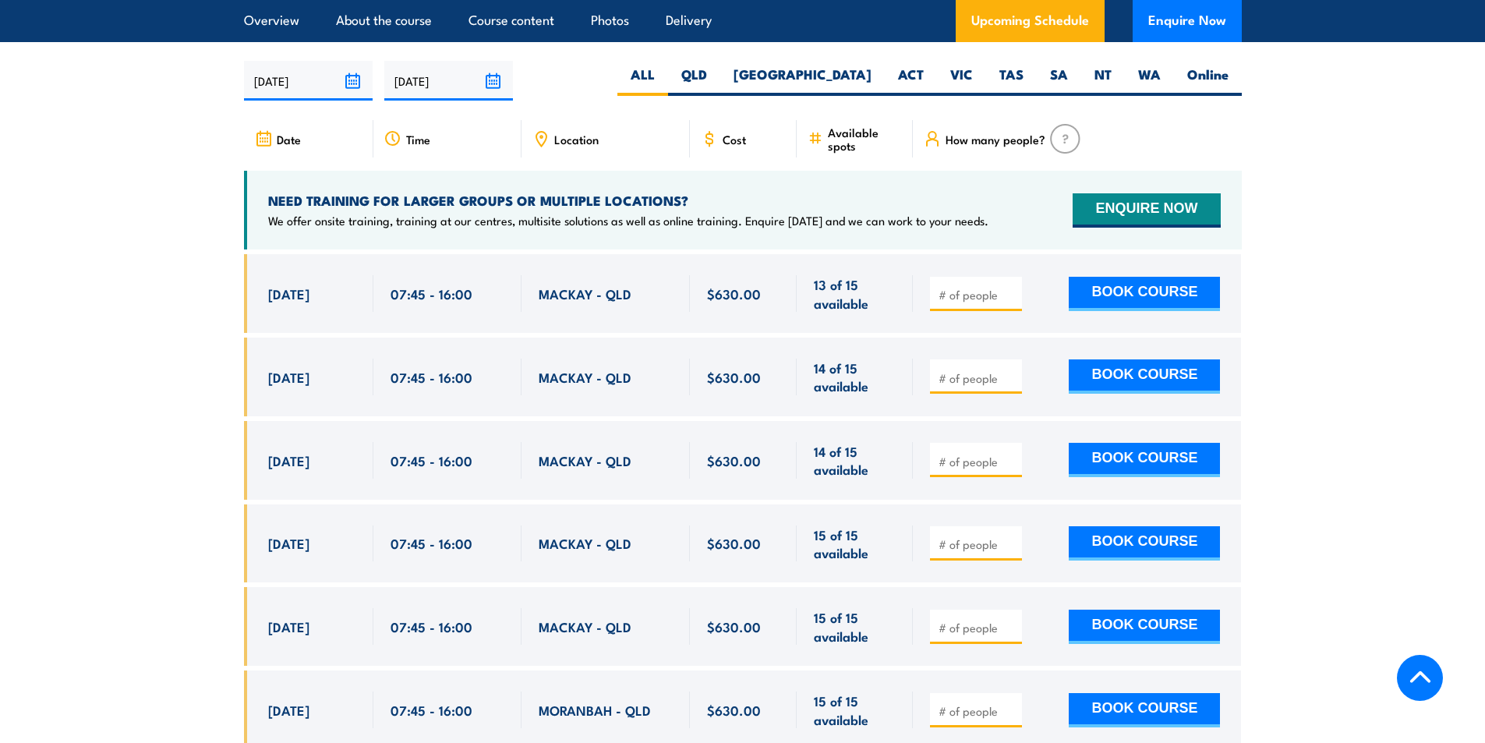
scroll to position [2932, 0]
